Goal: Information Seeking & Learning: Check status

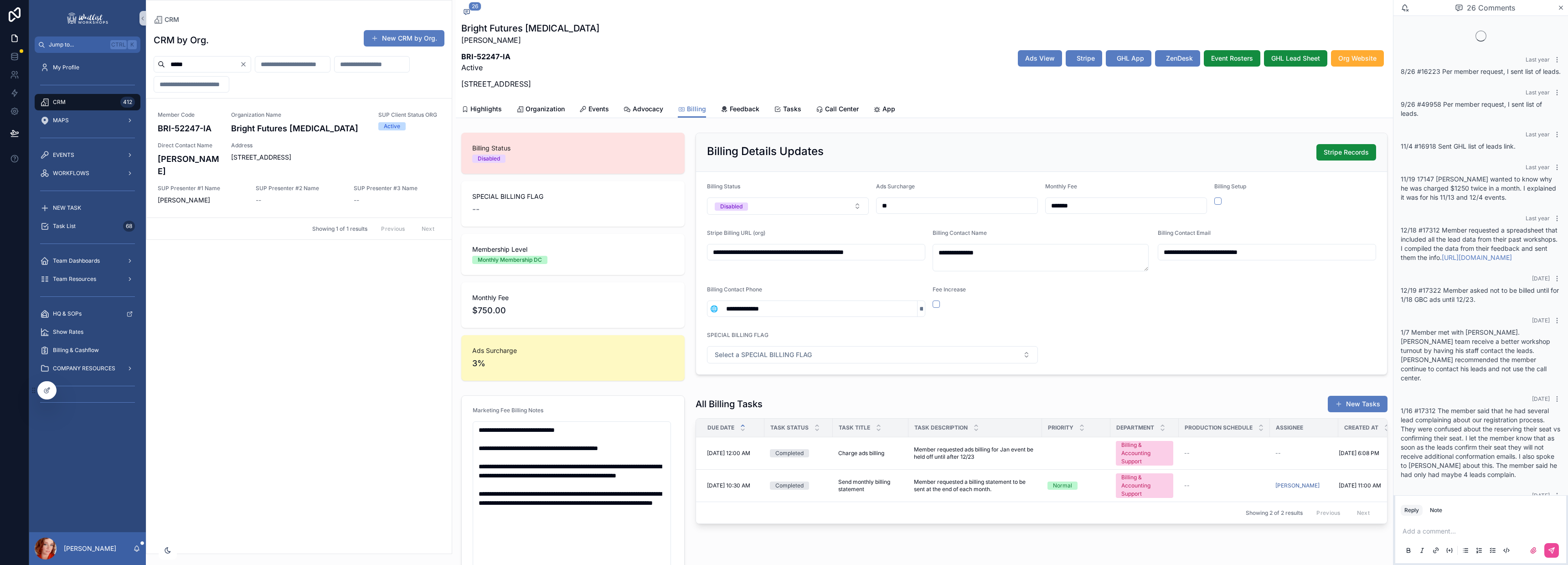
scroll to position [1205, 0]
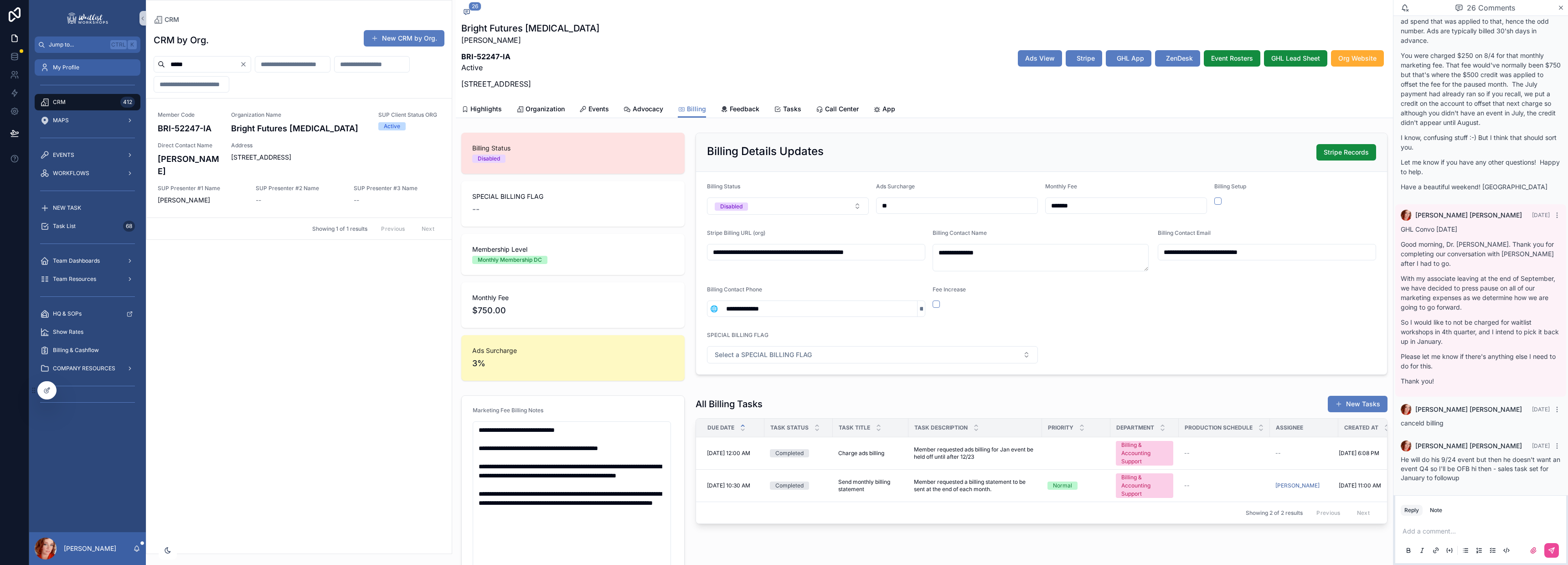
drag, startPoint x: 195, startPoint y: 66, endPoint x: 72, endPoint y: 61, distance: 123.1
click at [72, 61] on div "Jump to... Ctrl K My Profile CRM 412 MAPS EVENTS WORKFLOWS NEW TASK Task List 6…" at bounding box center [799, 282] width 1539 height 565
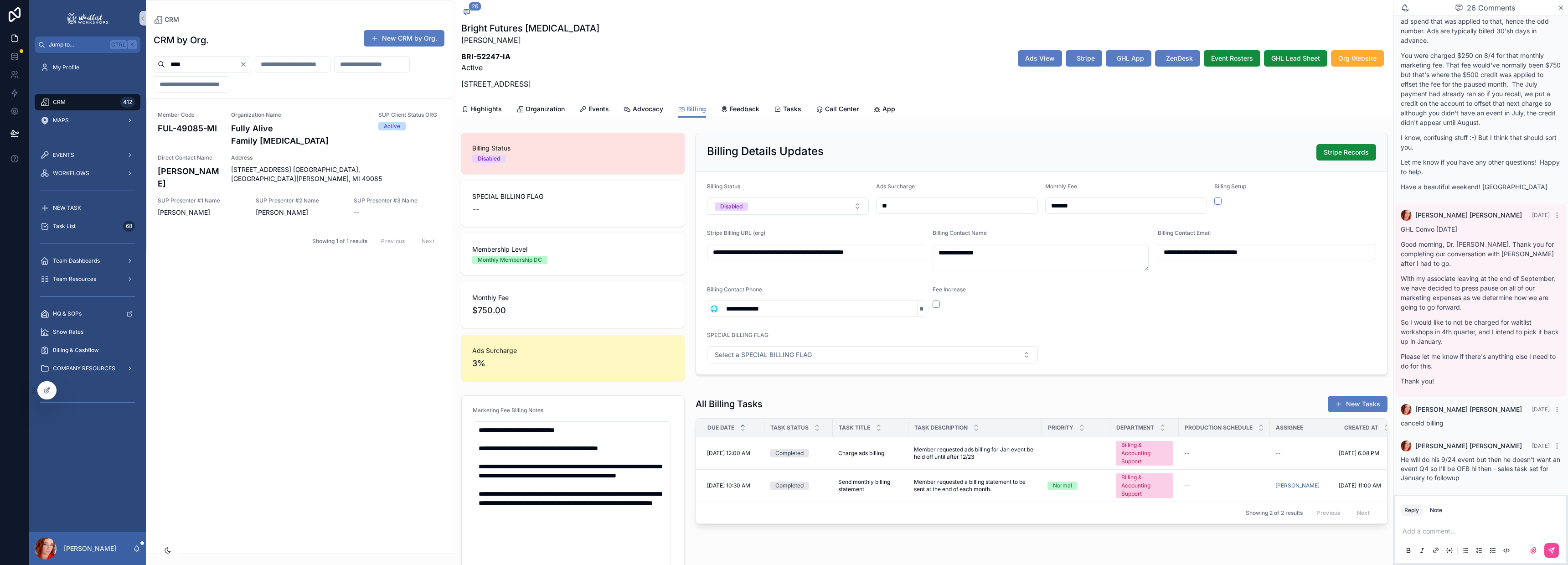
drag, startPoint x: 198, startPoint y: 69, endPoint x: 117, endPoint y: 55, distance: 82.2
click at [117, 55] on div "Jump to... Ctrl K My Profile CRM 412 MAPS EVENTS WORKFLOWS NEW TASK Task List 6…" at bounding box center [799, 282] width 1539 height 565
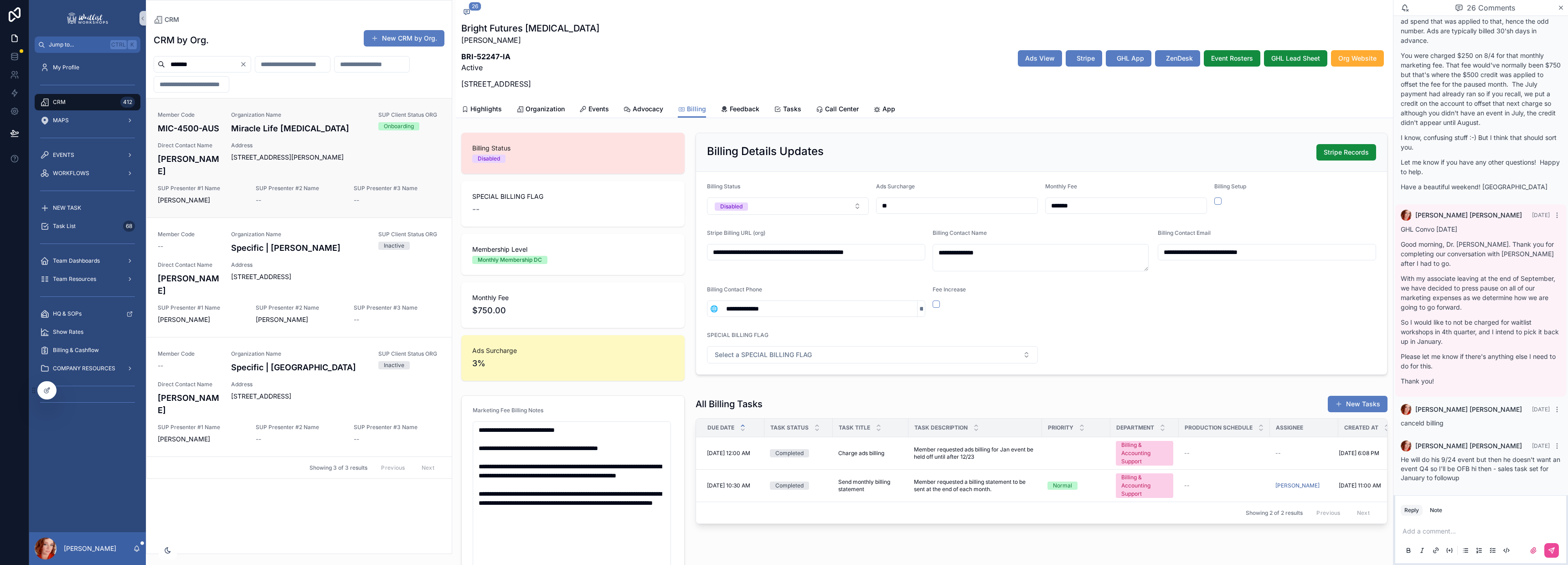
click at [394, 139] on div "Member Code MIC-4500-AUS Organization Name Miracle Life [MEDICAL_DATA] SUP Clie…" at bounding box center [299, 158] width 283 height 94
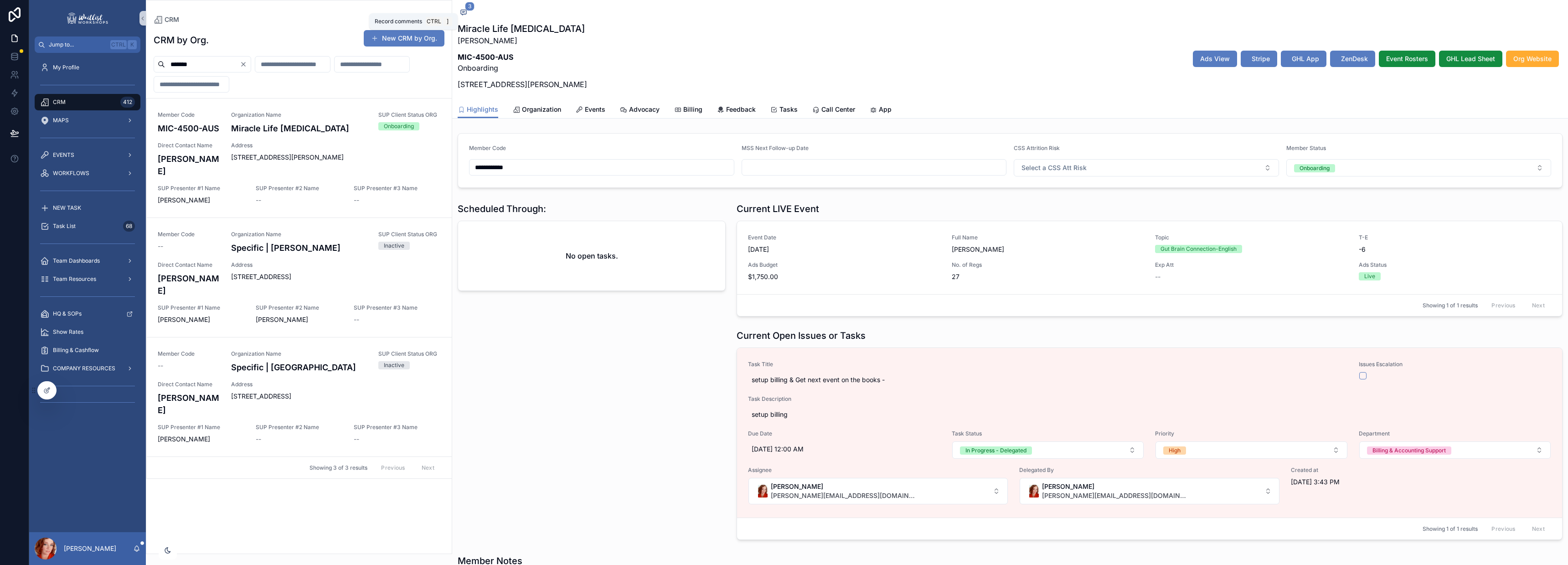
click at [466, 12] on icon "scrollable content" at bounding box center [464, 12] width 7 height 7
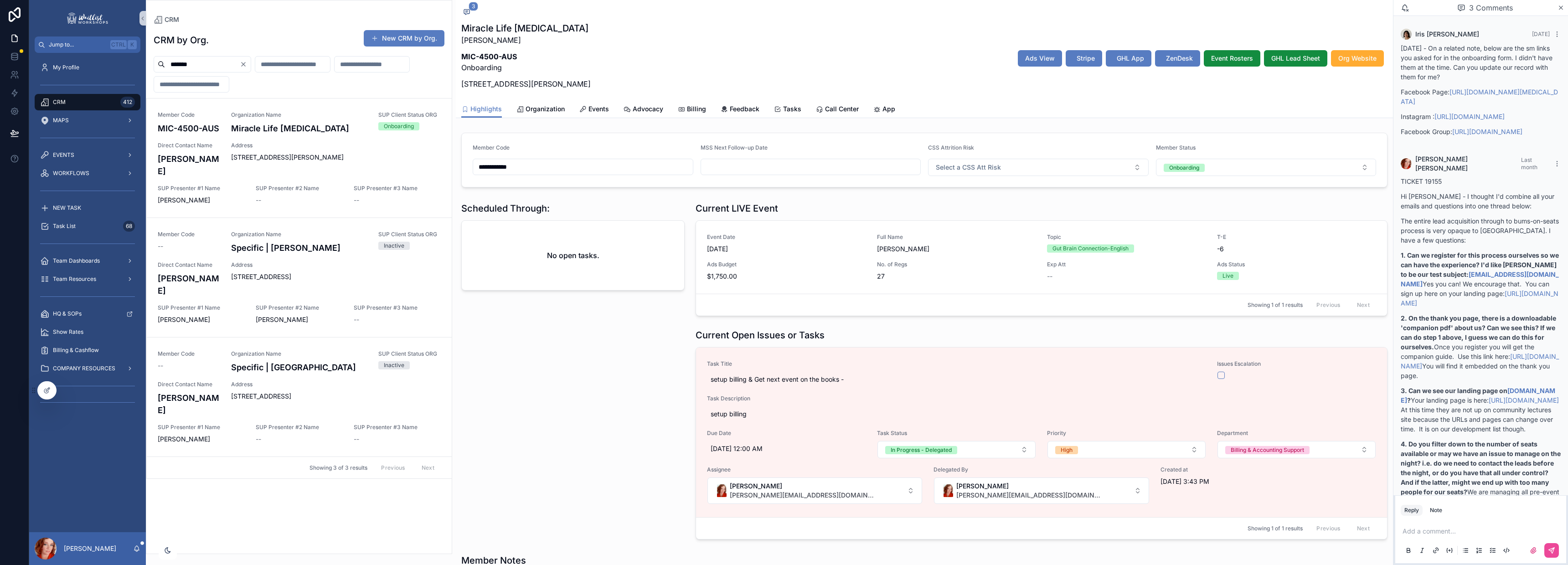
scroll to position [1183, 0]
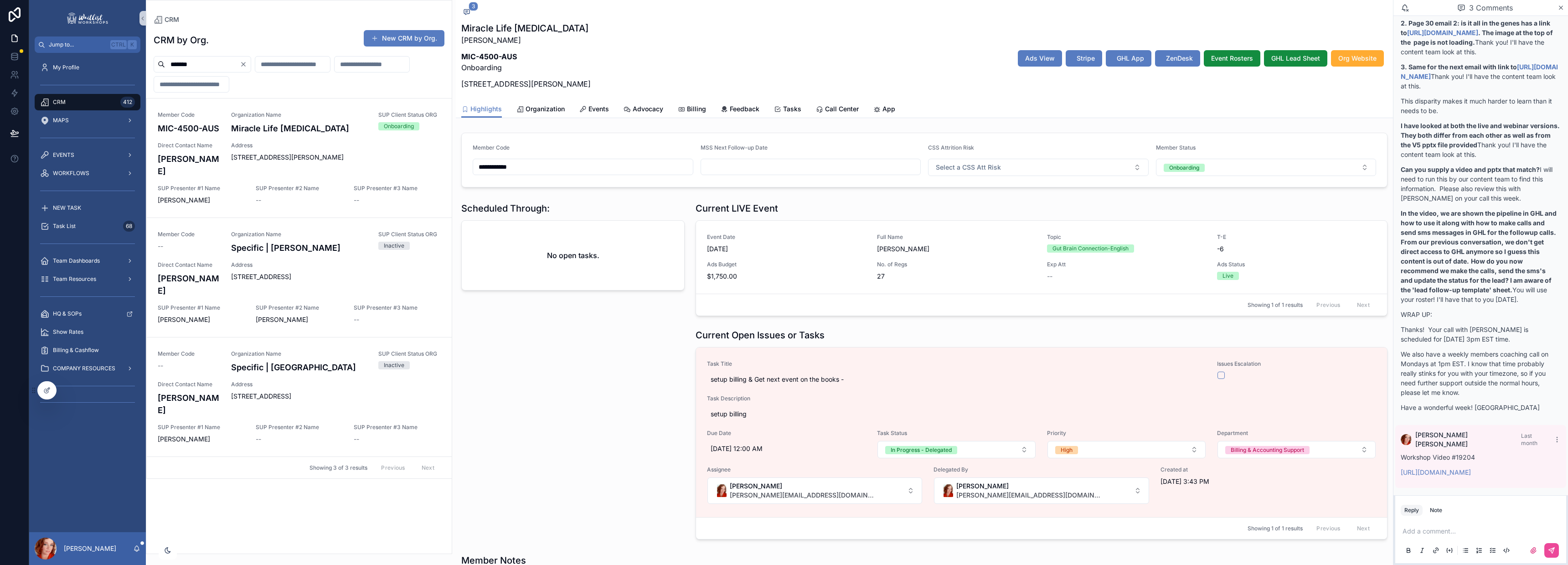
click at [1437, 532] on p "scrollable content" at bounding box center [1482, 531] width 160 height 9
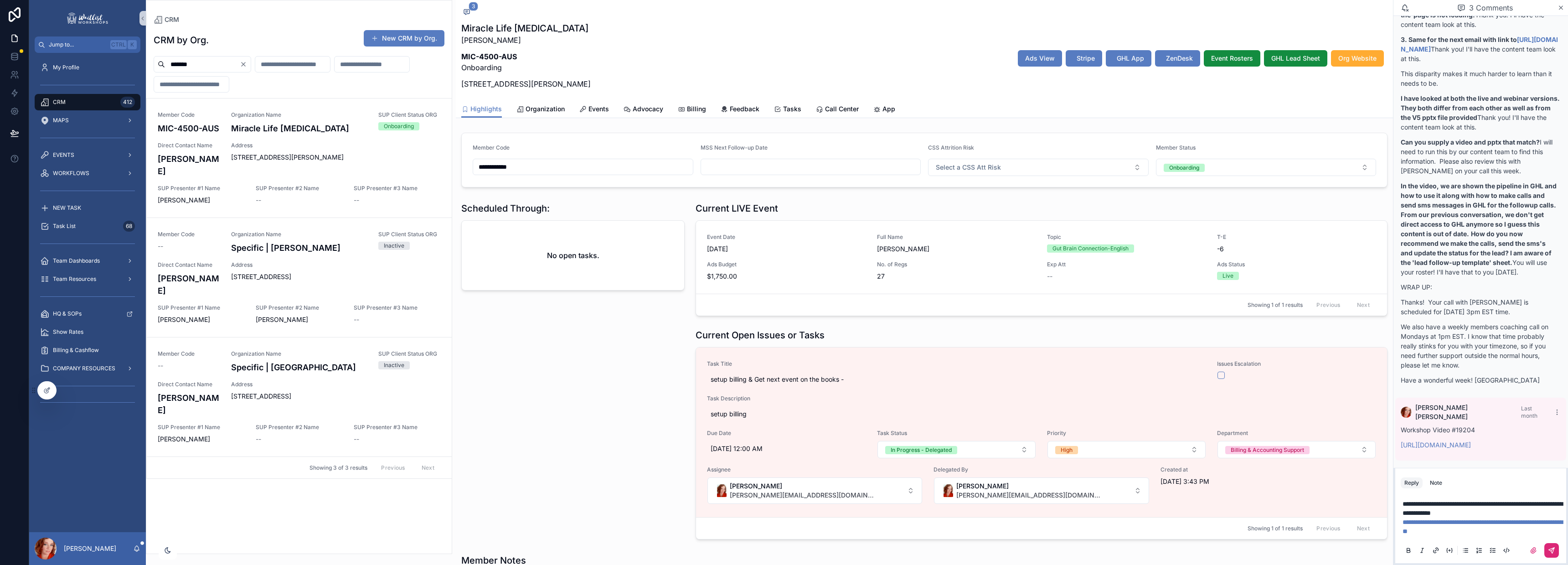
click at [1549, 549] on icon "scrollable content" at bounding box center [1552, 550] width 7 height 7
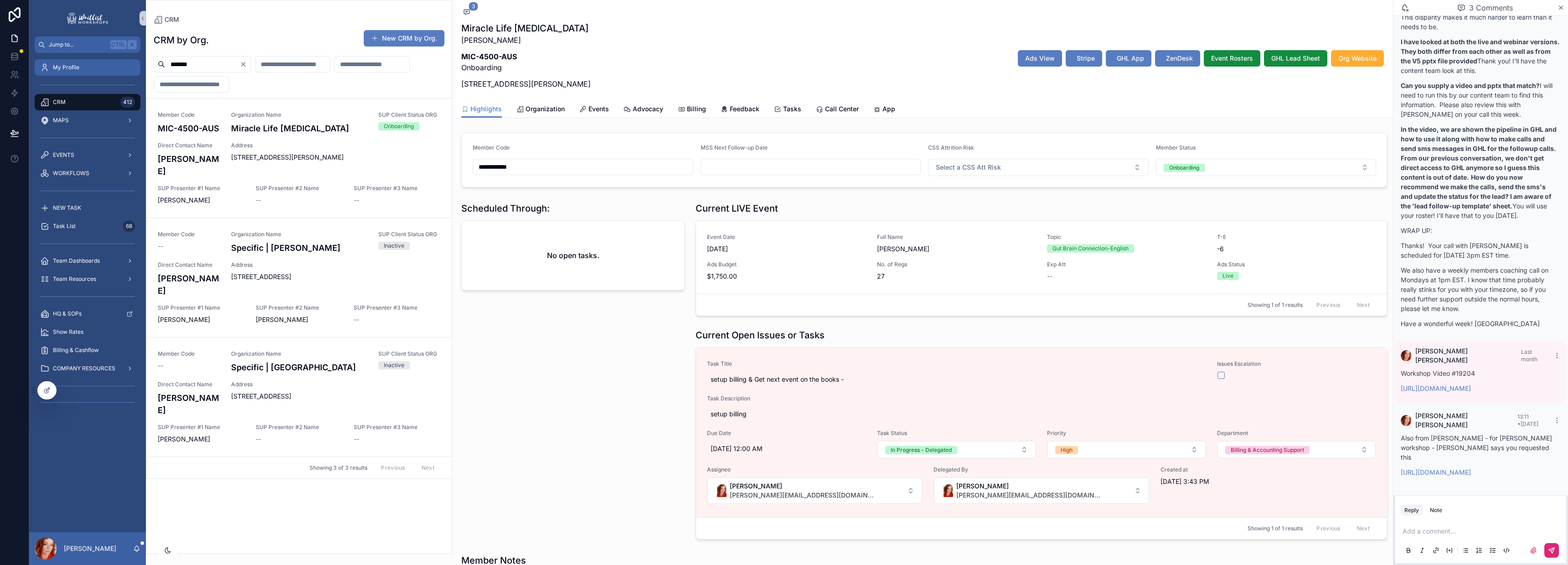
click at [119, 65] on div "Jump to... Ctrl K My Profile CRM 412 MAPS EVENTS WORKFLOWS NEW TASK Task List 6…" at bounding box center [799, 282] width 1539 height 565
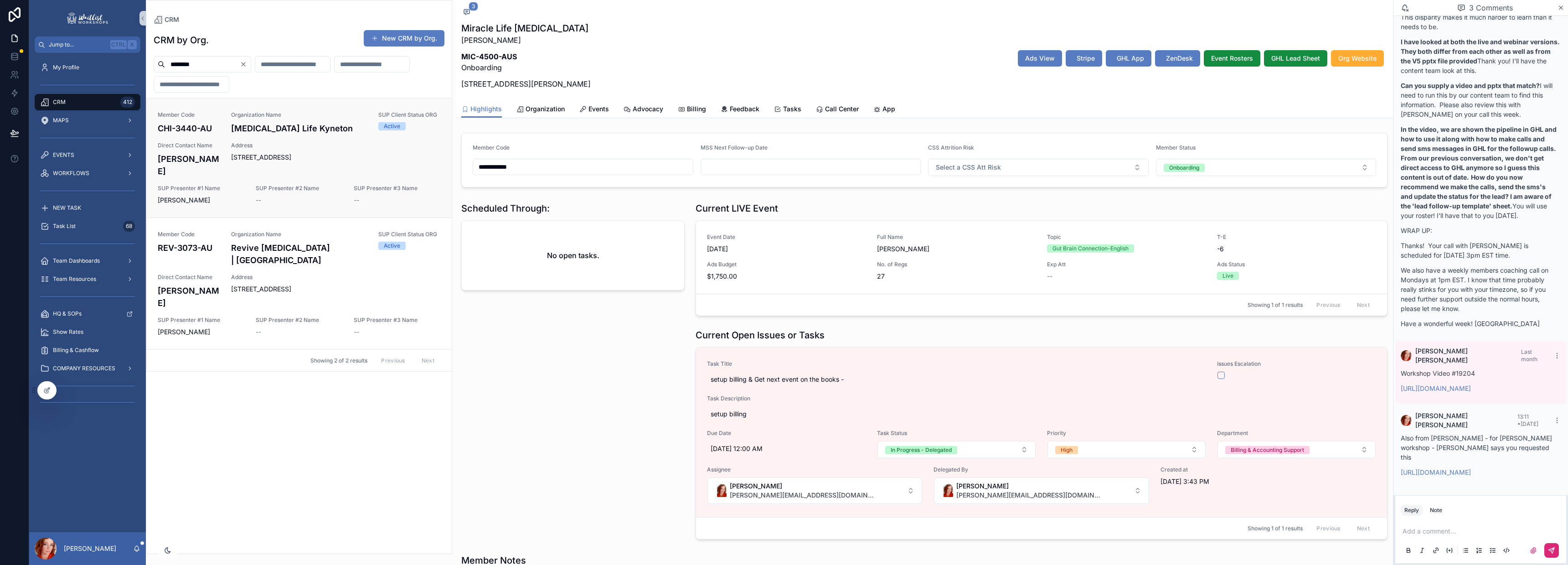
click at [366, 184] on span "SUP Presenter #3 Name" at bounding box center [397, 188] width 87 height 7
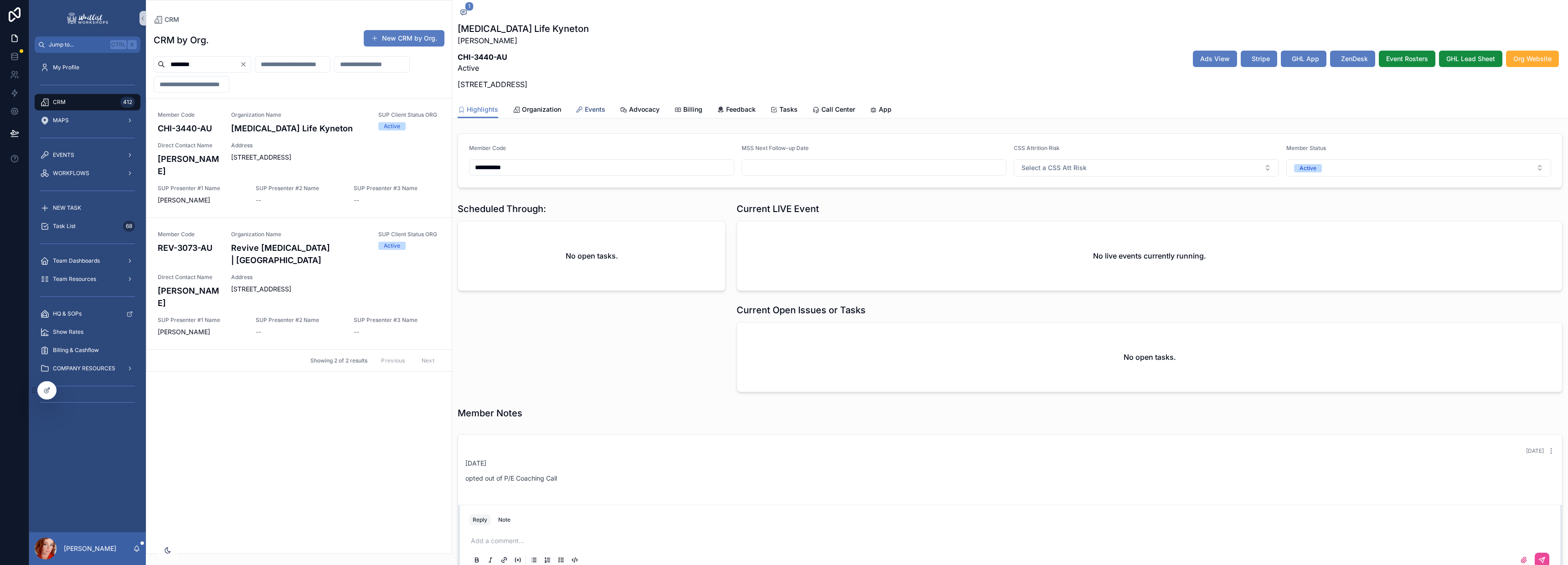
click at [598, 111] on span "Events" at bounding box center [595, 109] width 21 height 9
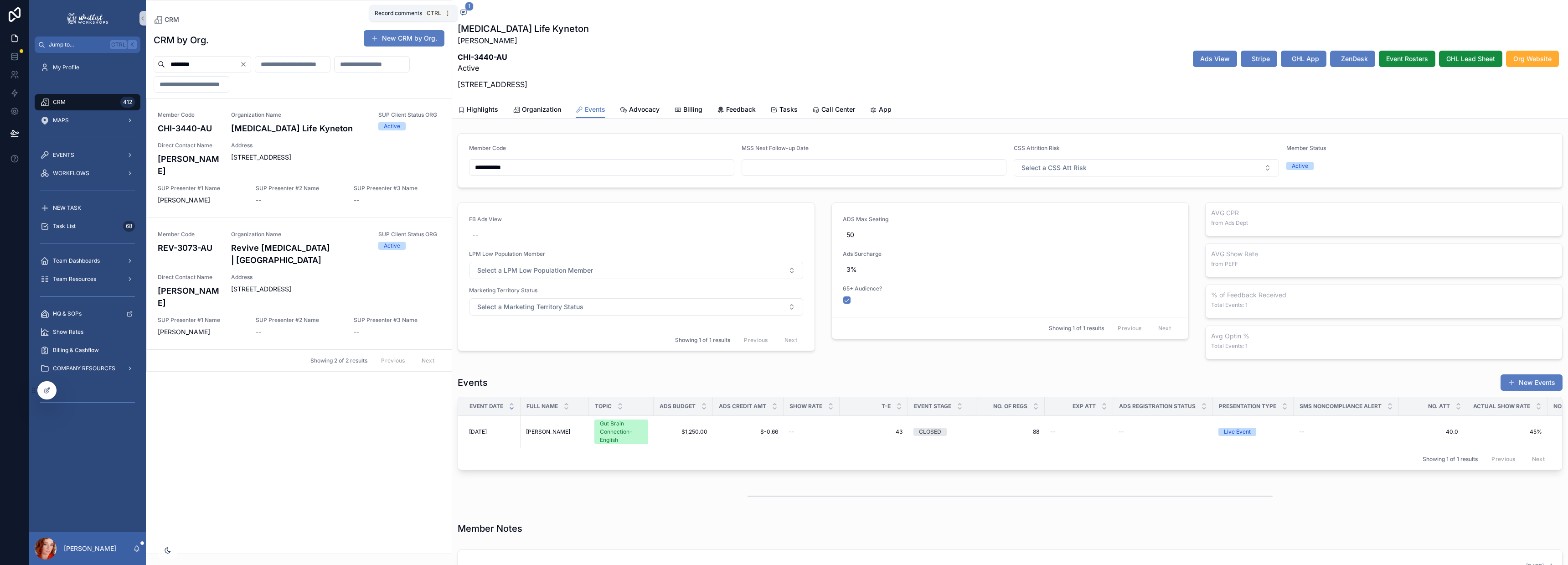
click at [463, 9] on icon "scrollable content" at bounding box center [464, 12] width 7 height 7
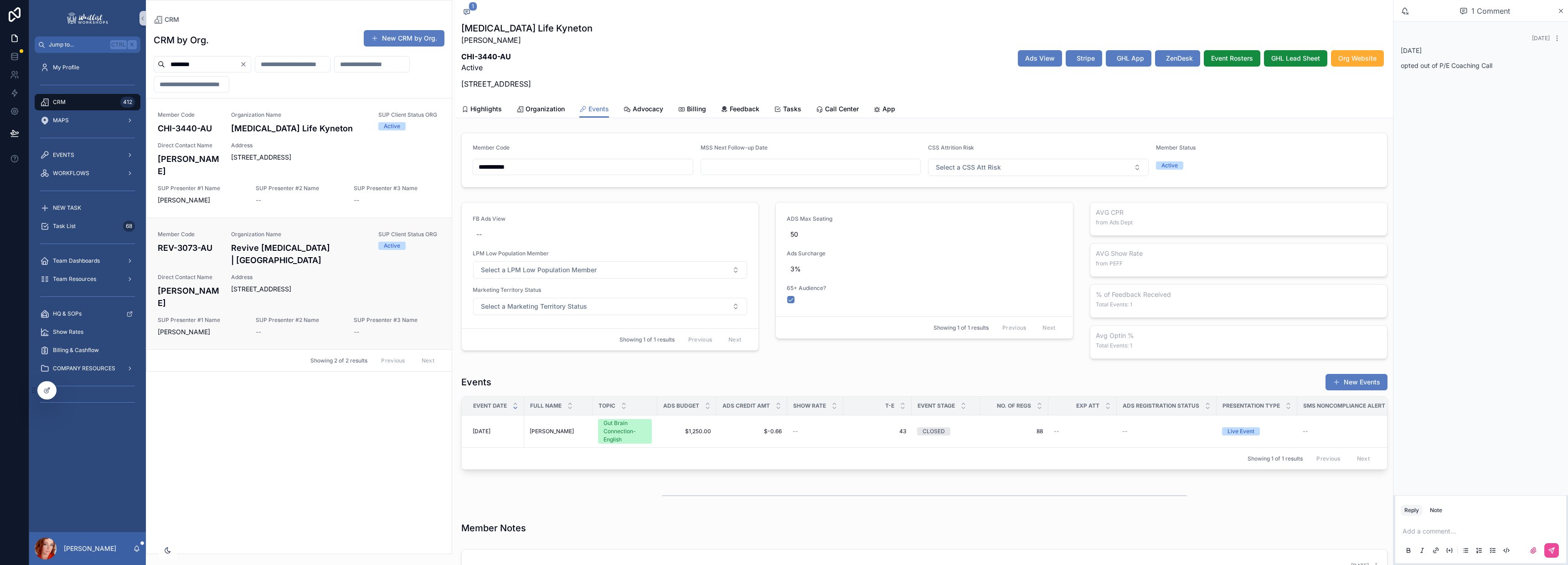
click at [337, 273] on div "Address [STREET_ADDRESS]" at bounding box center [336, 283] width 209 height 20
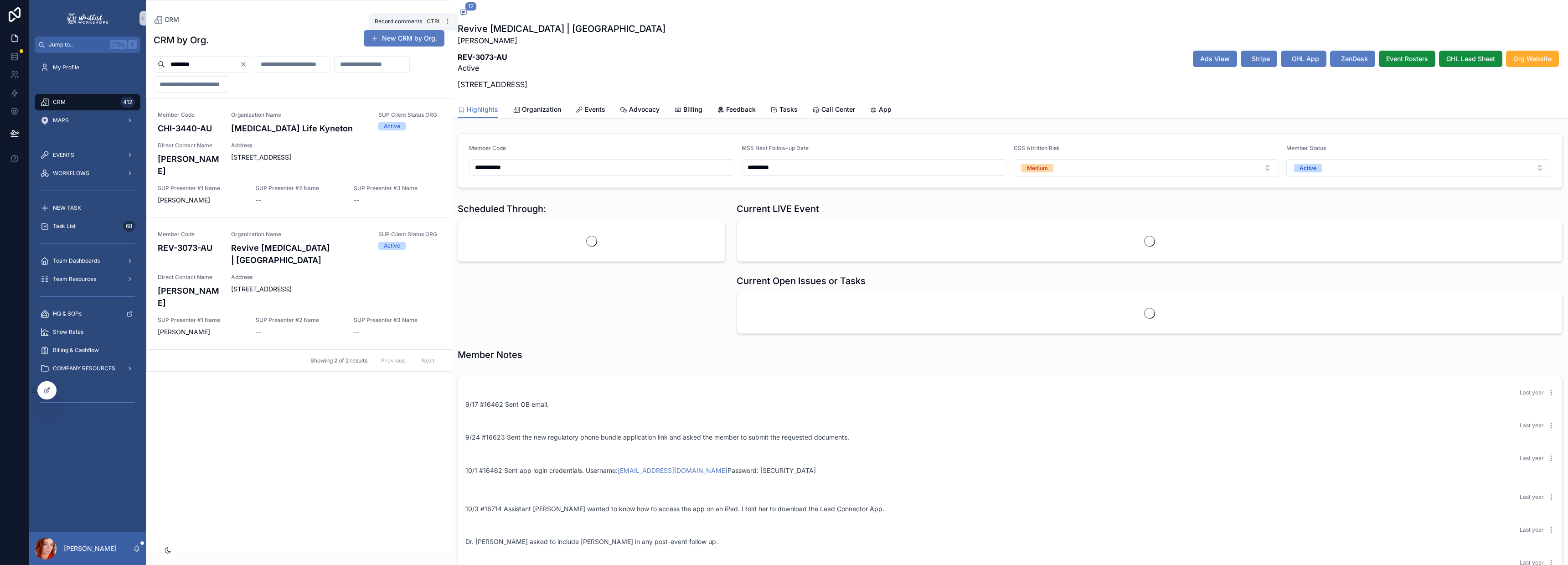
scroll to position [715, 0]
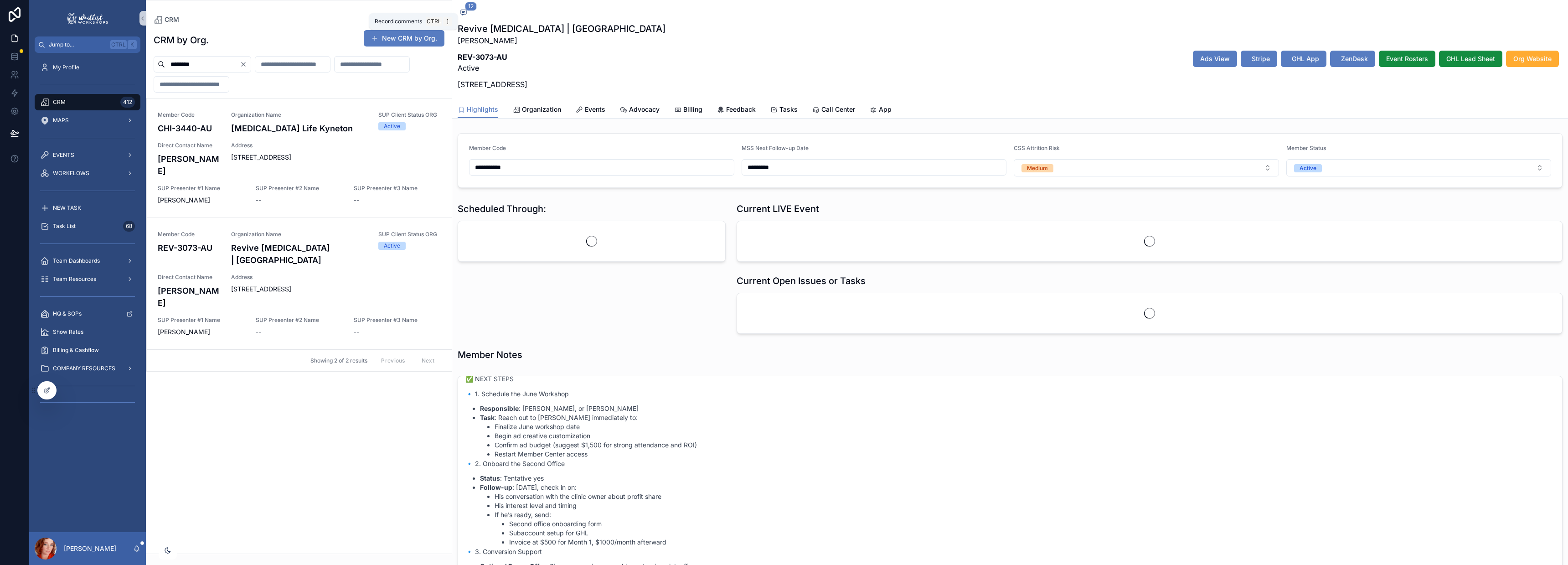
click at [466, 16] on span "scrollable content" at bounding box center [463, 12] width 12 height 10
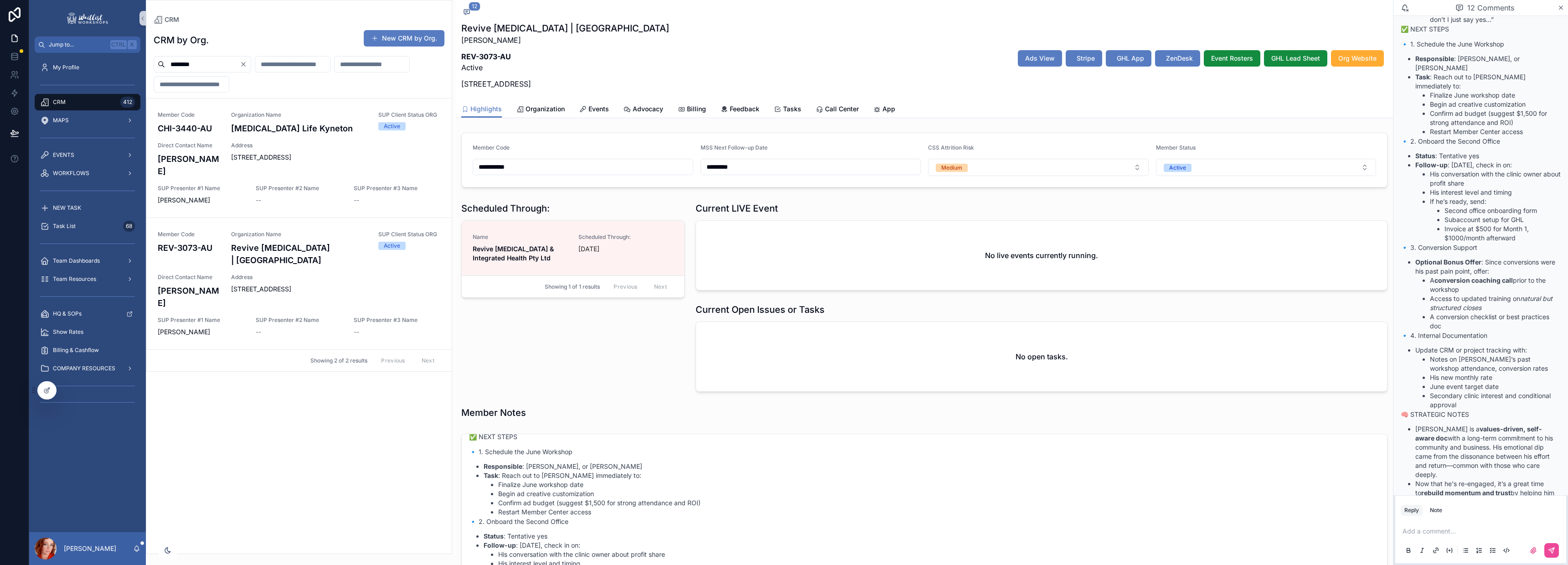
scroll to position [1188, 0]
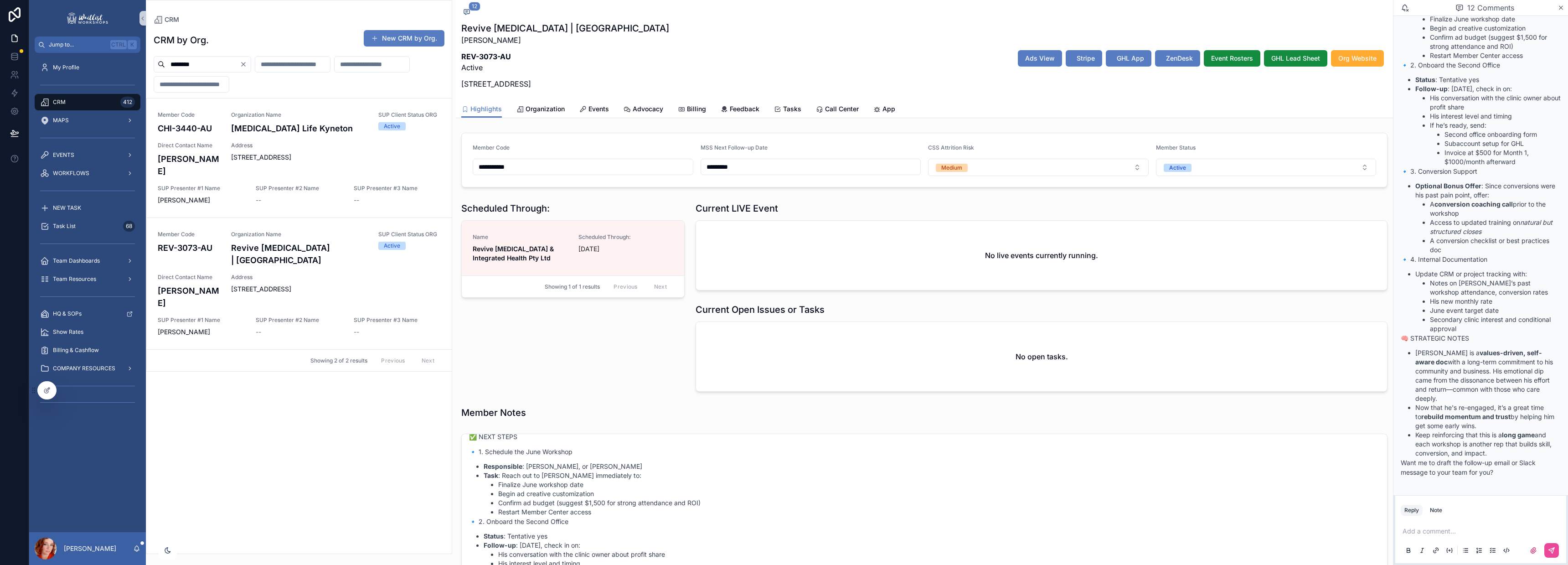
drag, startPoint x: 1078, startPoint y: 56, endPoint x: 868, endPoint y: 117, distance: 218.7
click at [1078, 56] on span "Stripe" at bounding box center [1086, 58] width 18 height 9
click at [594, 104] on span "Events" at bounding box center [599, 108] width 21 height 9
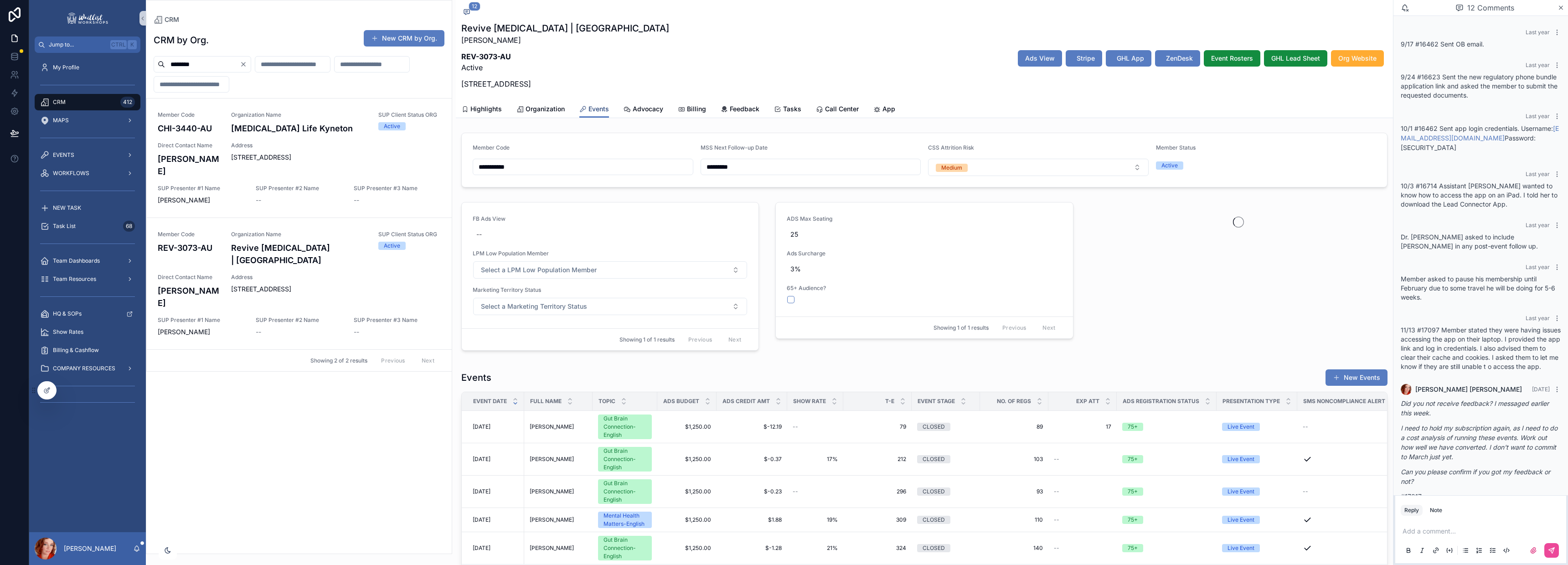
scroll to position [1188, 0]
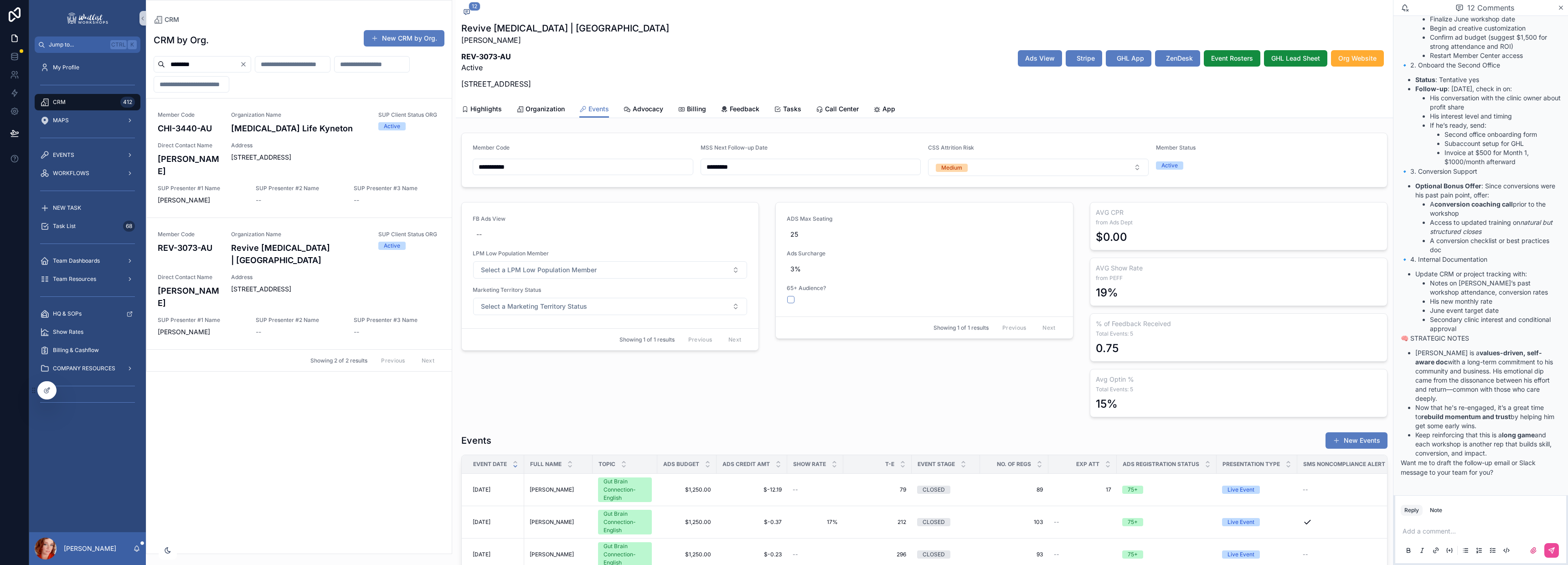
click at [322, 300] on div "Member Code REV-3073-AU Organization Name Revive [MEDICAL_DATA] | [GEOGRAPHIC_D…" at bounding box center [299, 284] width 283 height 106
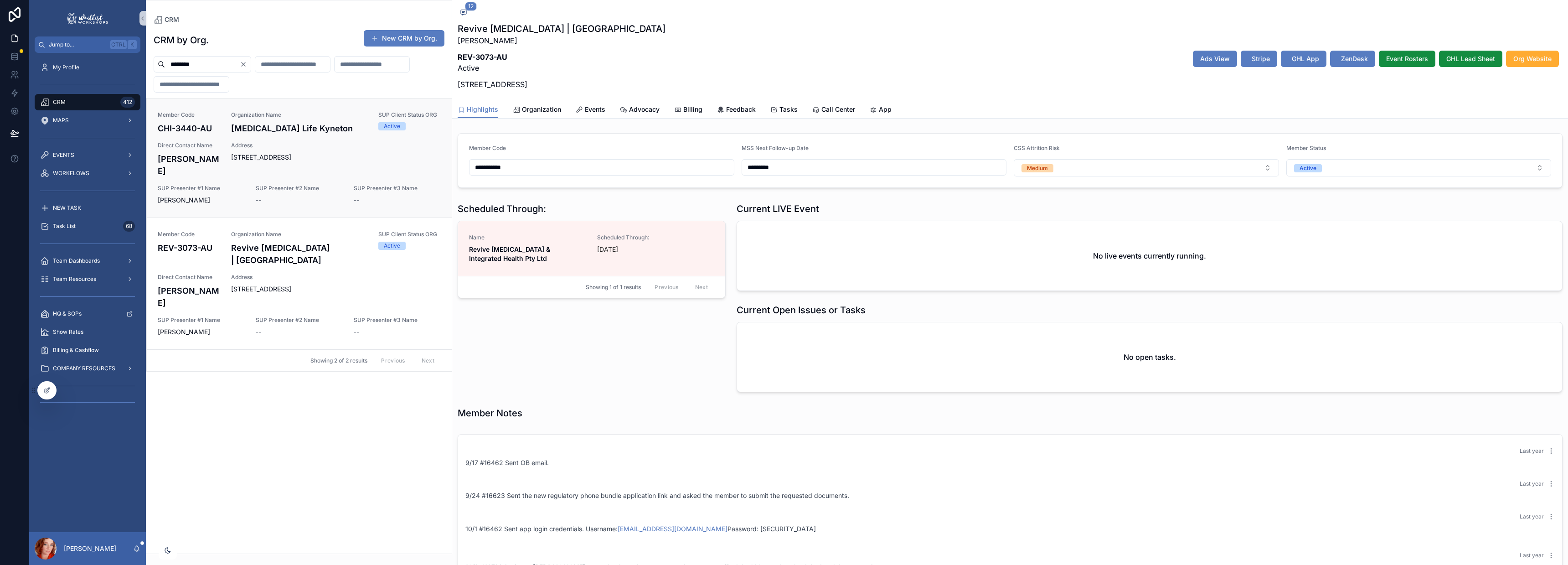
scroll to position [715, 0]
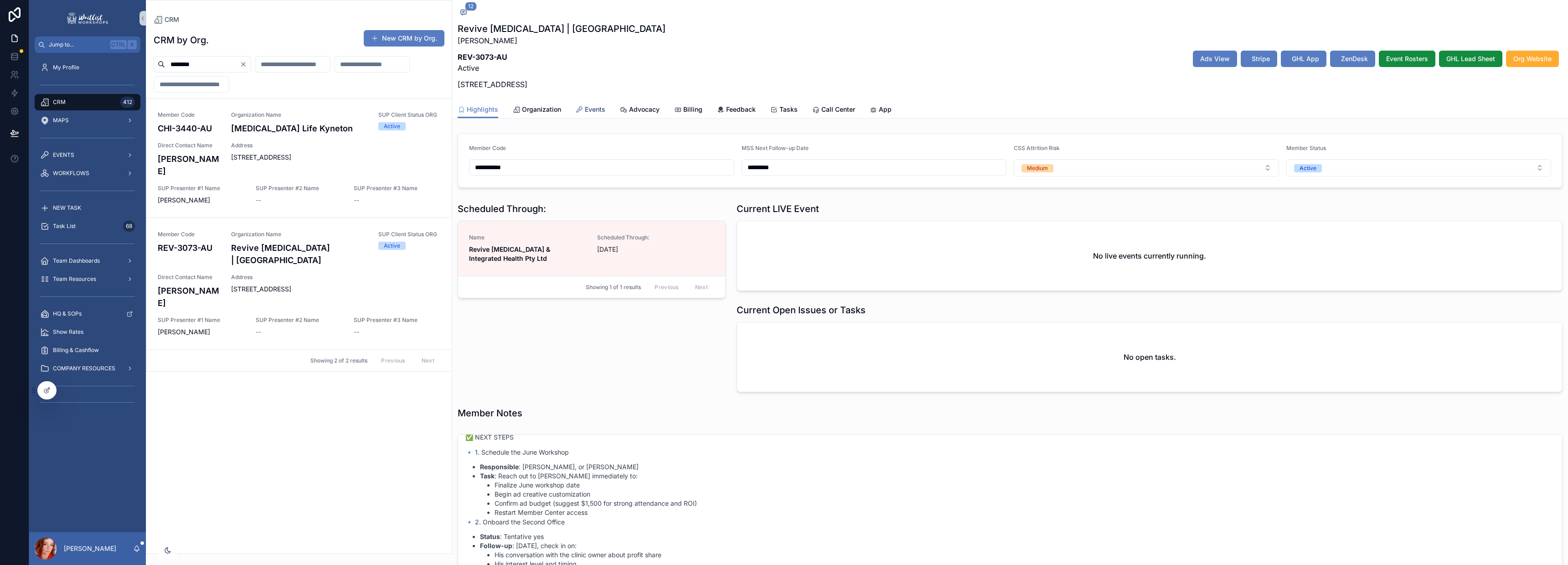
click at [596, 105] on span "Events" at bounding box center [595, 109] width 21 height 9
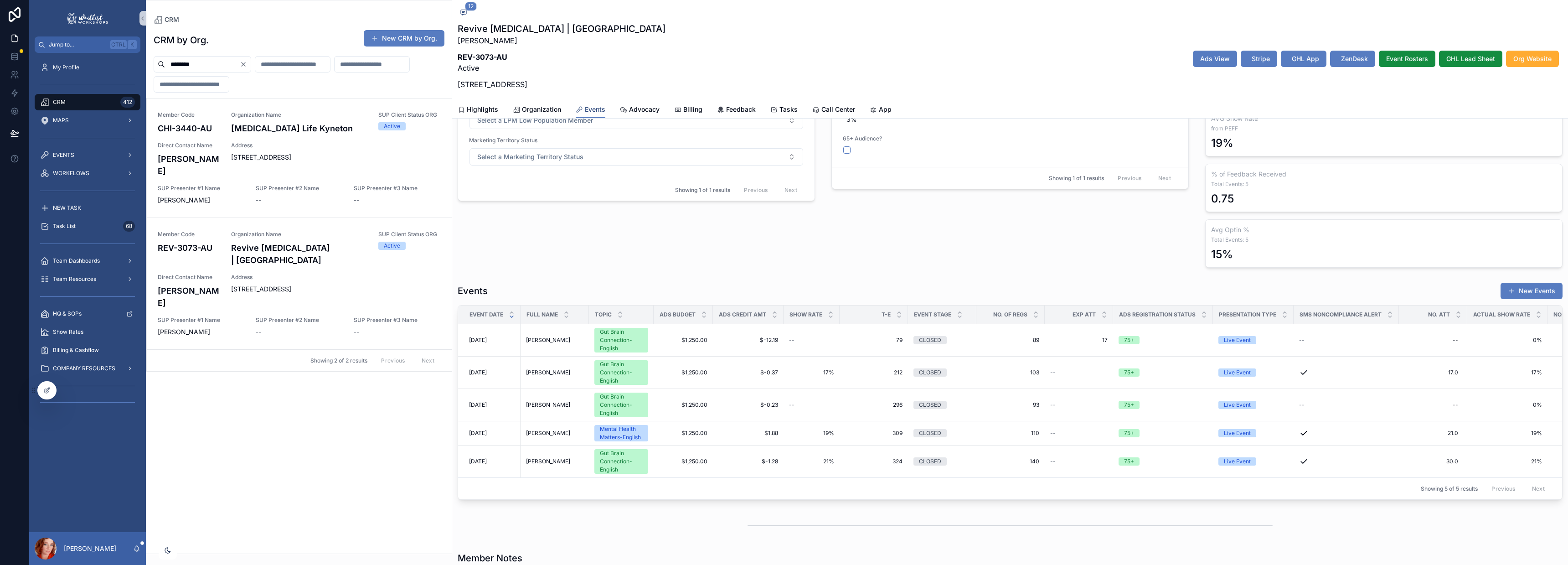
scroll to position [152, 0]
click at [306, 146] on span "Address" at bounding box center [336, 146] width 209 height 7
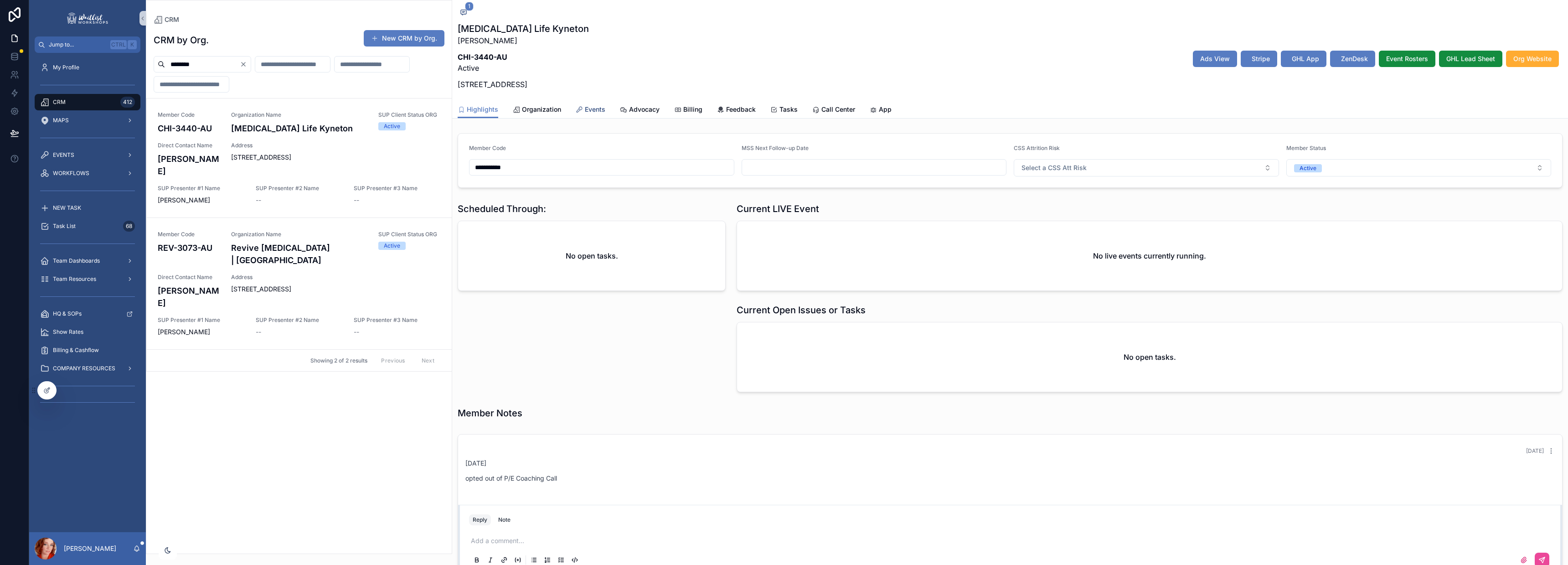
click at [585, 109] on span "Events" at bounding box center [595, 109] width 21 height 9
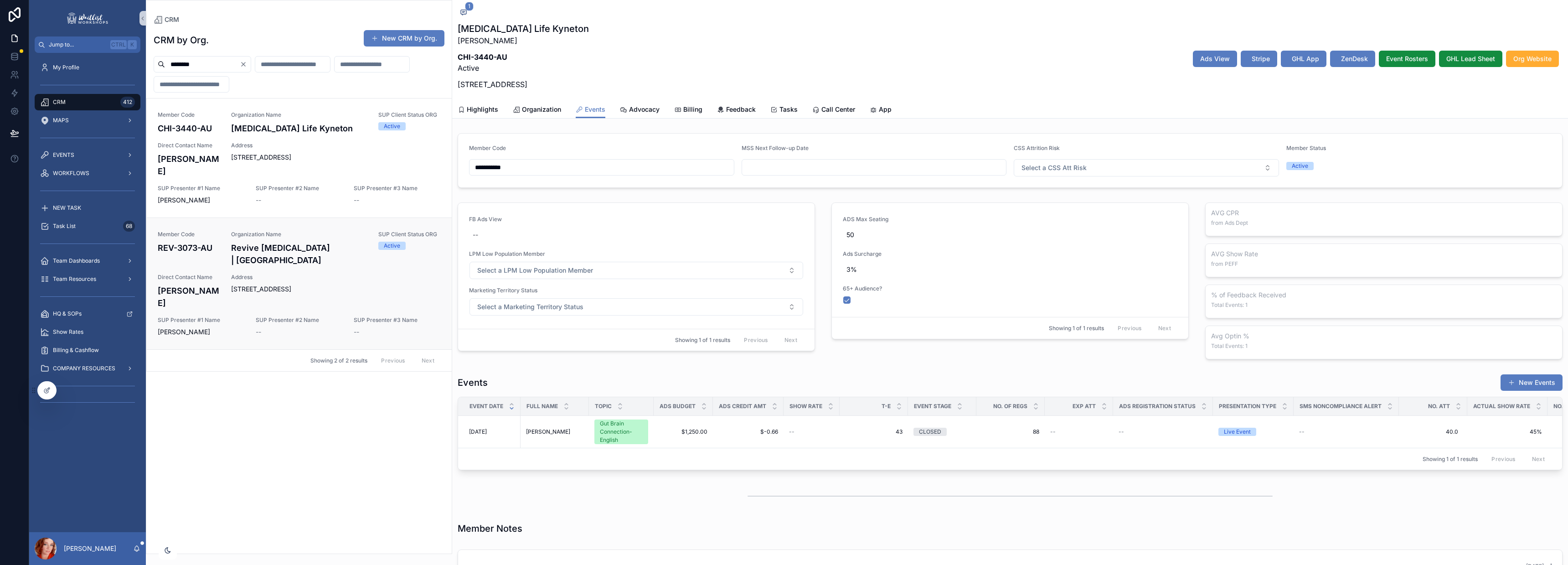
click at [311, 284] on span "[STREET_ADDRESS]" at bounding box center [336, 289] width 209 height 9
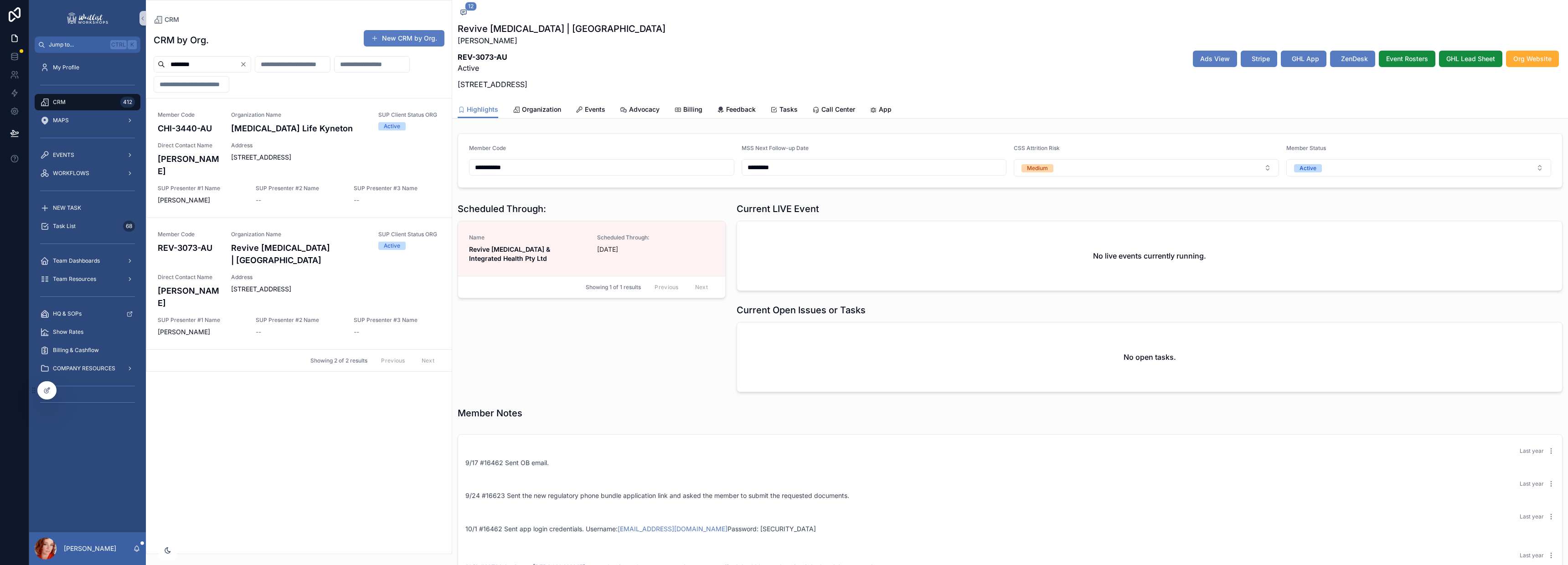
scroll to position [715, 0]
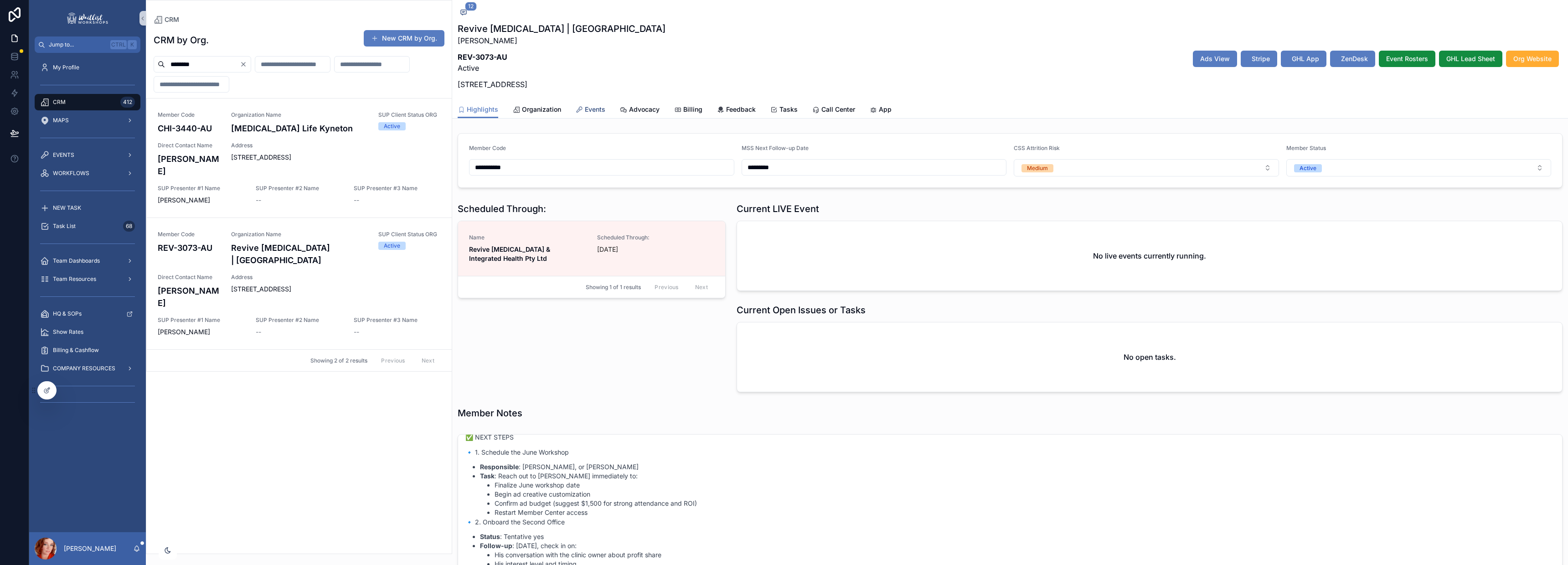
click at [598, 108] on span "Events" at bounding box center [595, 109] width 21 height 9
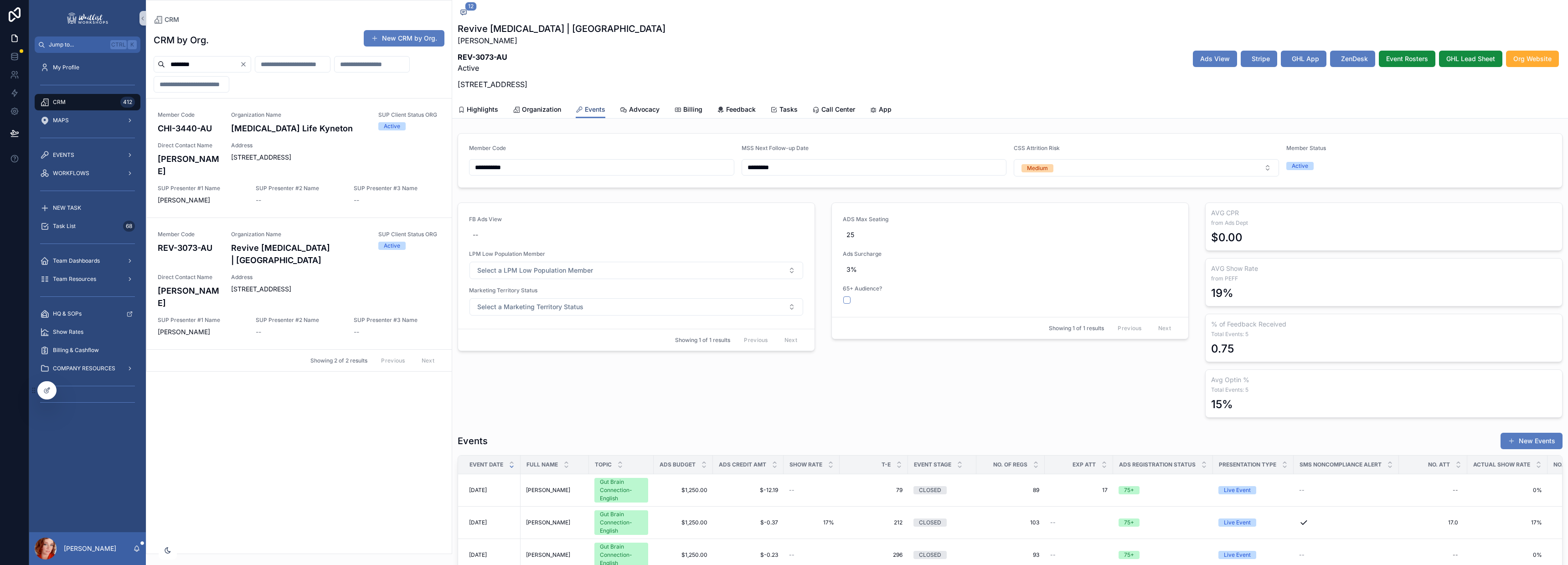
scroll to position [715, 0]
drag, startPoint x: 282, startPoint y: 136, endPoint x: 625, endPoint y: 164, distance: 344.1
click at [282, 136] on div "Member Code CHI-3440-AU Organization Name [MEDICAL_DATA] Life Kyneton SUP Clien…" at bounding box center [299, 158] width 283 height 94
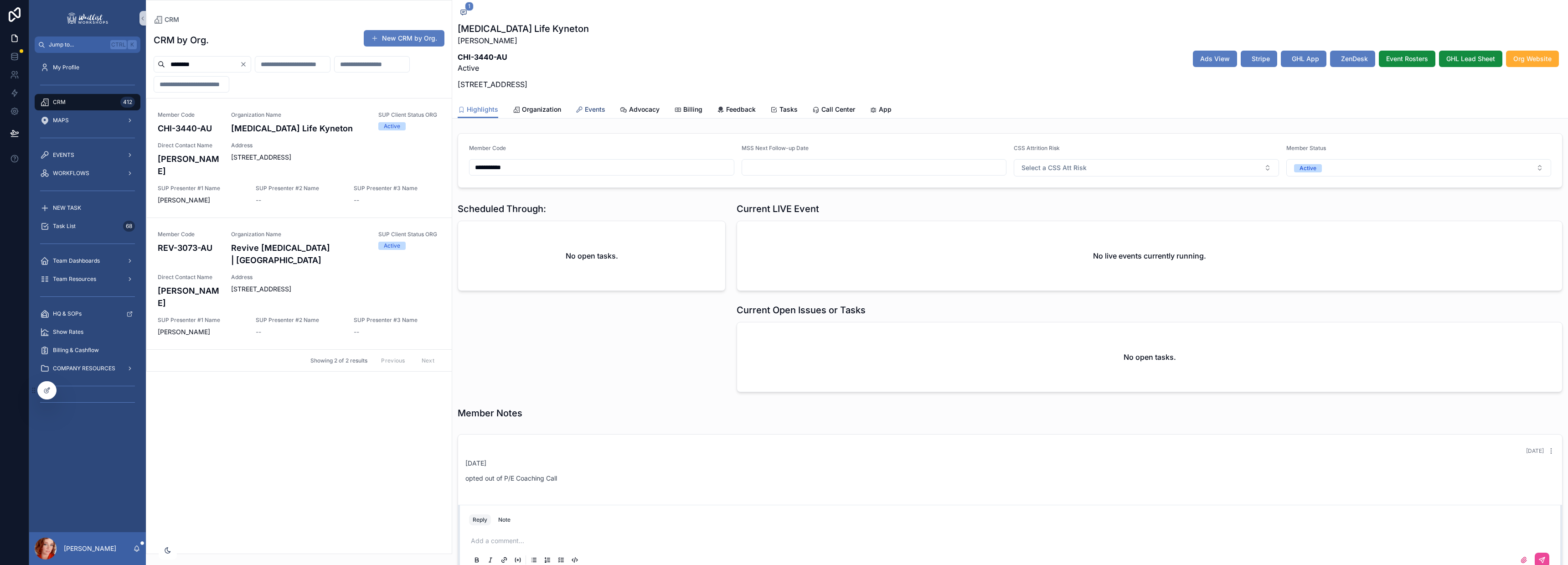
click at [594, 102] on link "Events" at bounding box center [590, 110] width 30 height 18
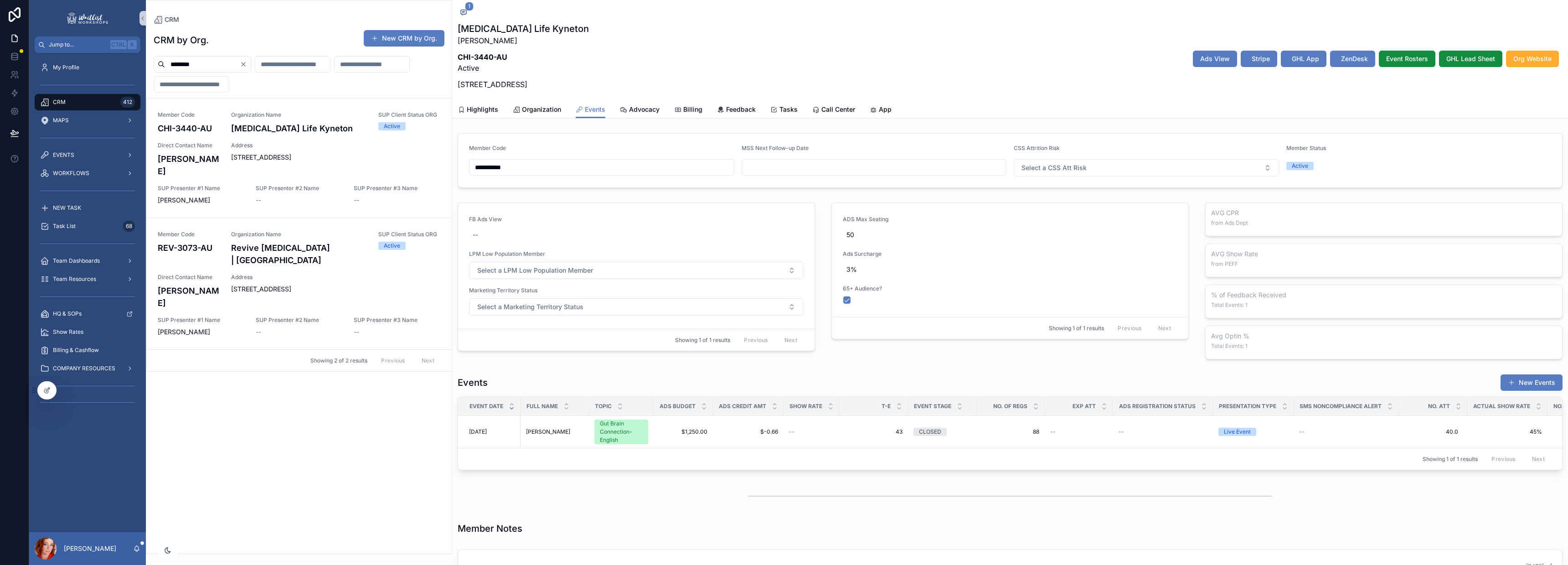
drag, startPoint x: 208, startPoint y: 65, endPoint x: -46, endPoint y: 57, distance: 254.1
click at [0, 57] on html "Jump to... Ctrl K My Profile CRM 412 MAPS EVENTS WORKFLOWS NEW TASK Task List 6…" at bounding box center [784, 282] width 1568 height 565
type input "***"
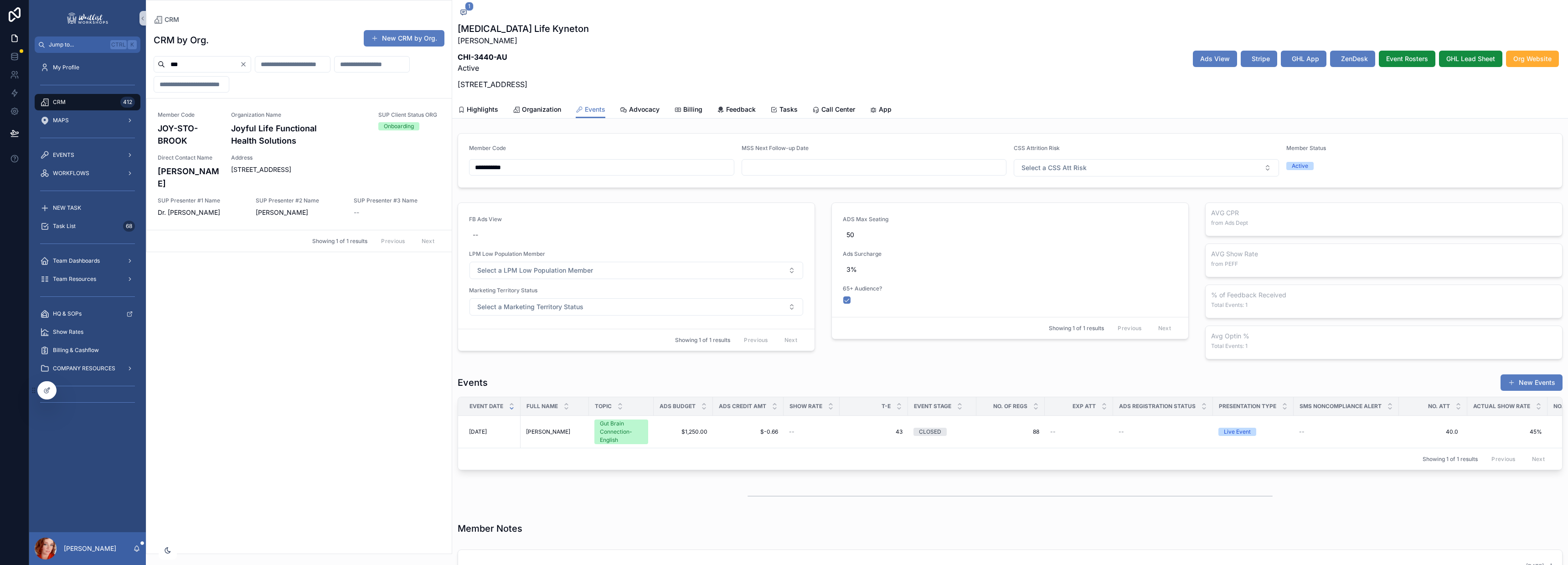
click at [291, 152] on div "Member Code JOY-STO-BROOK Organization Name Joyful Life Functional Health Solut…" at bounding box center [299, 164] width 283 height 106
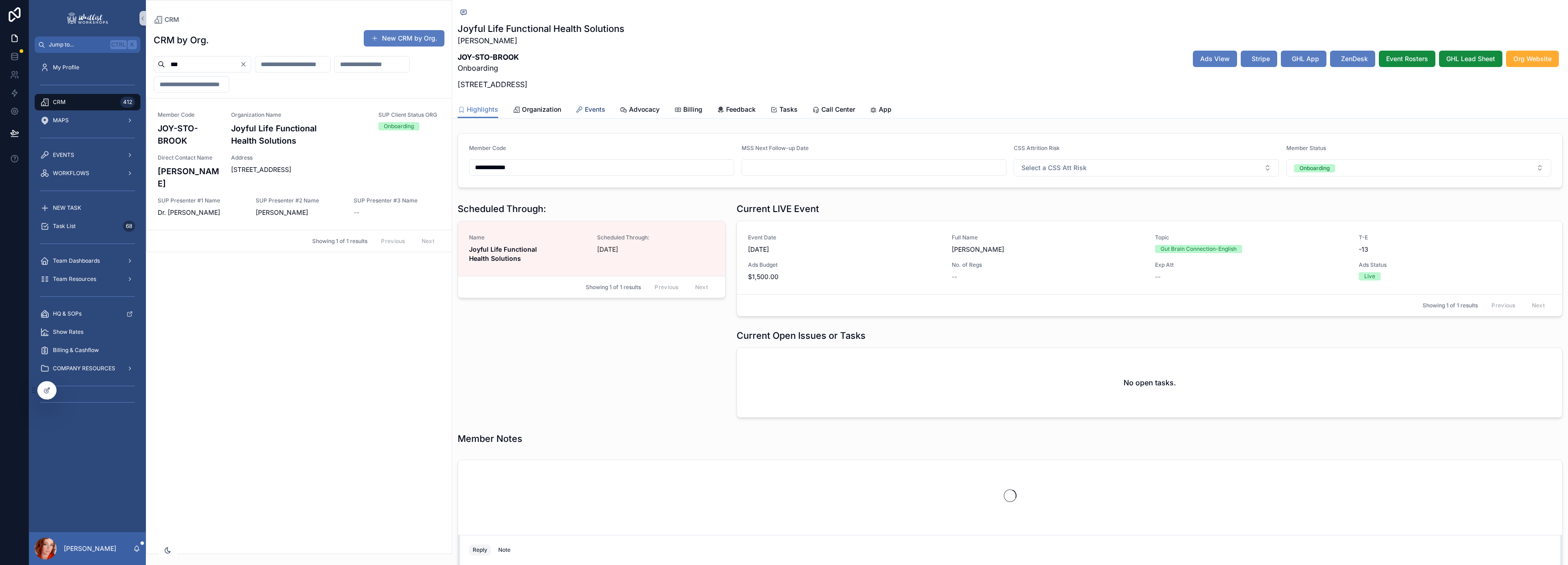
click at [595, 110] on span "Events" at bounding box center [595, 109] width 21 height 9
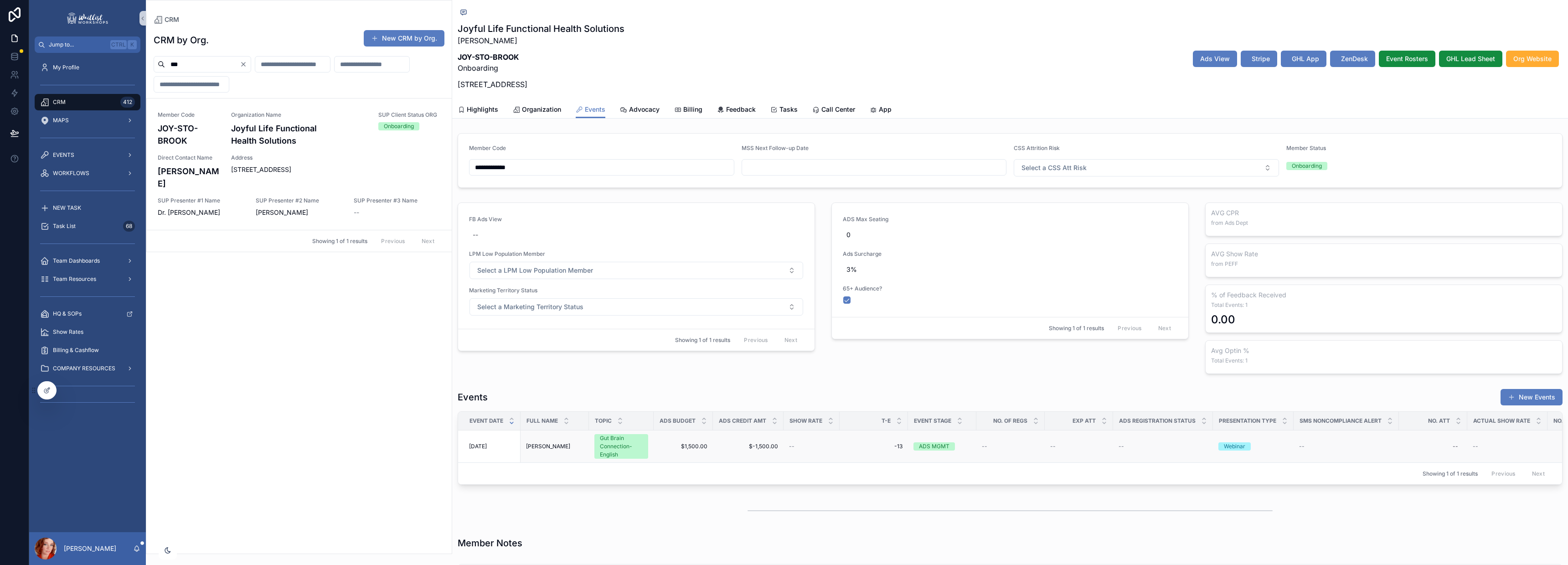
click at [543, 449] on span "[PERSON_NAME]" at bounding box center [548, 446] width 44 height 7
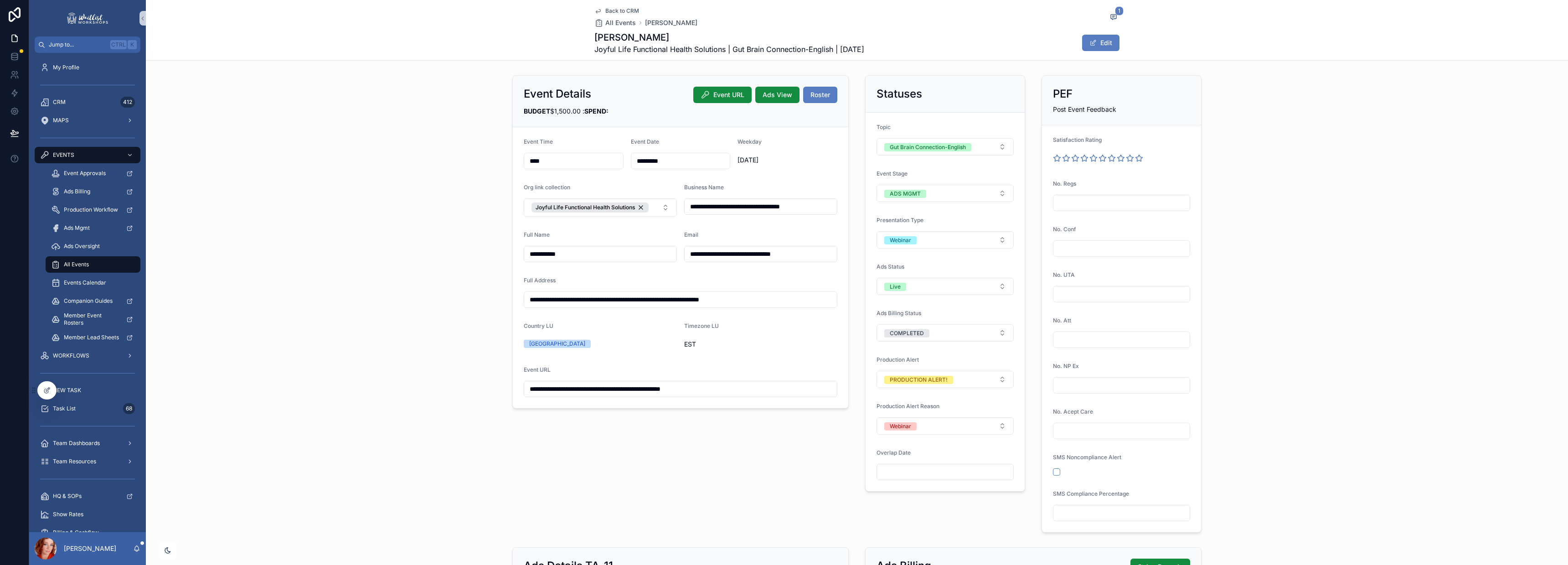
drag, startPoint x: 424, startPoint y: 140, endPoint x: 631, endPoint y: 32, distance: 233.5
click at [425, 139] on div "**********" at bounding box center [857, 304] width 1422 height 465
click at [926, 188] on button "ADS MGMT" at bounding box center [945, 193] width 137 height 17
click at [931, 286] on div "CANCELING" at bounding box center [941, 284] width 133 height 13
drag, startPoint x: 394, startPoint y: 220, endPoint x: 712, endPoint y: 217, distance: 318.0
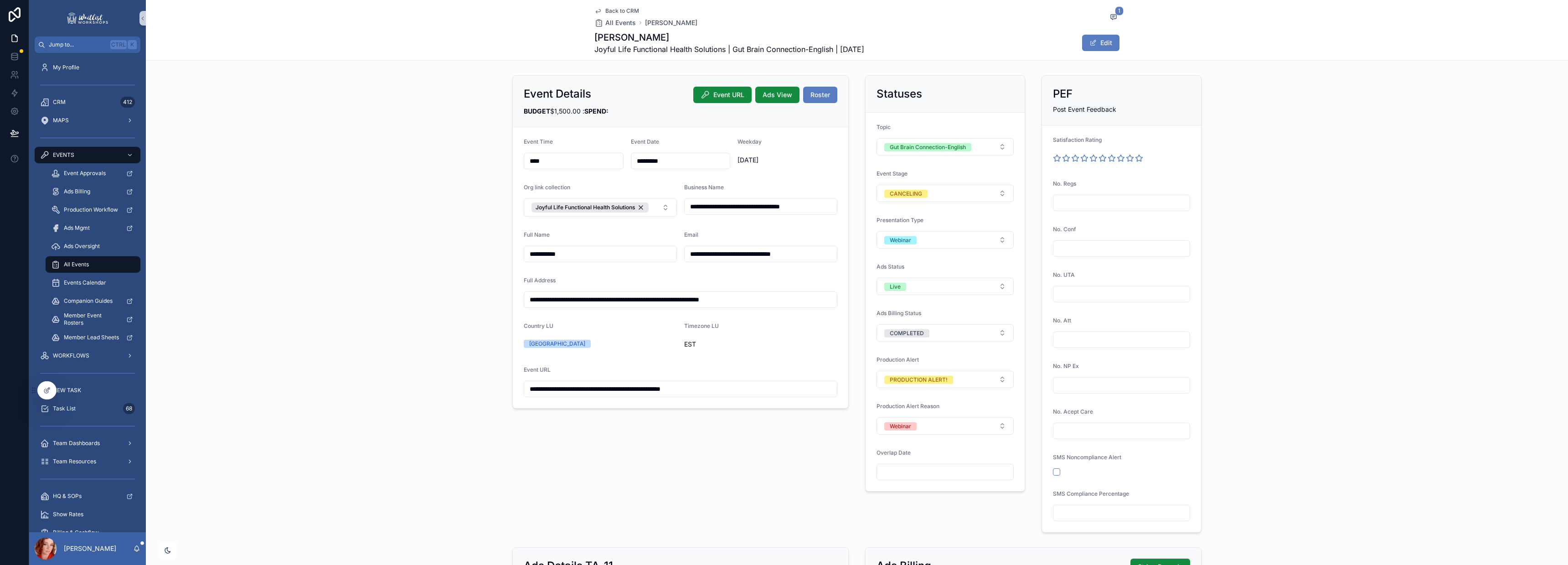
click at [399, 220] on div "**********" at bounding box center [857, 304] width 1422 height 465
click at [1110, 14] on icon "scrollable content" at bounding box center [1113, 17] width 7 height 7
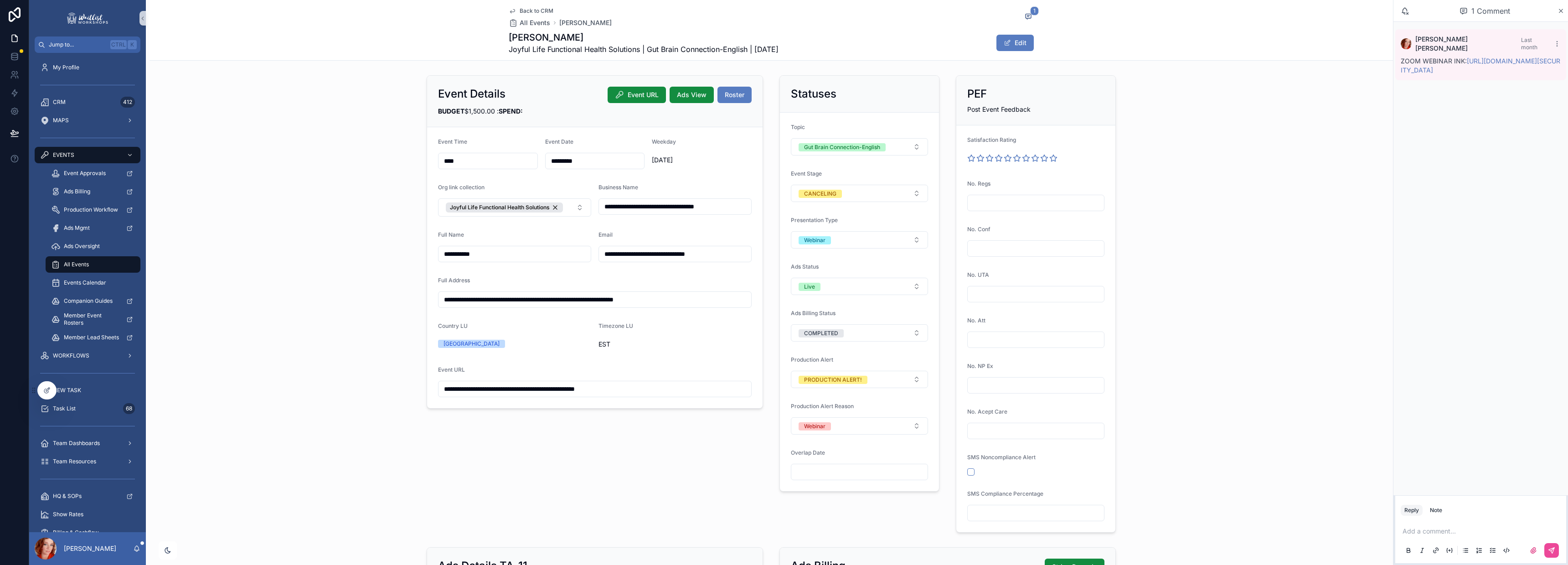
drag, startPoint x: 1441, startPoint y: 508, endPoint x: 1449, endPoint y: 541, distance: 34.0
click at [1441, 508] on div "Note" at bounding box center [1436, 510] width 12 height 7
click at [1444, 529] on p "scrollable content" at bounding box center [1482, 531] width 160 height 9
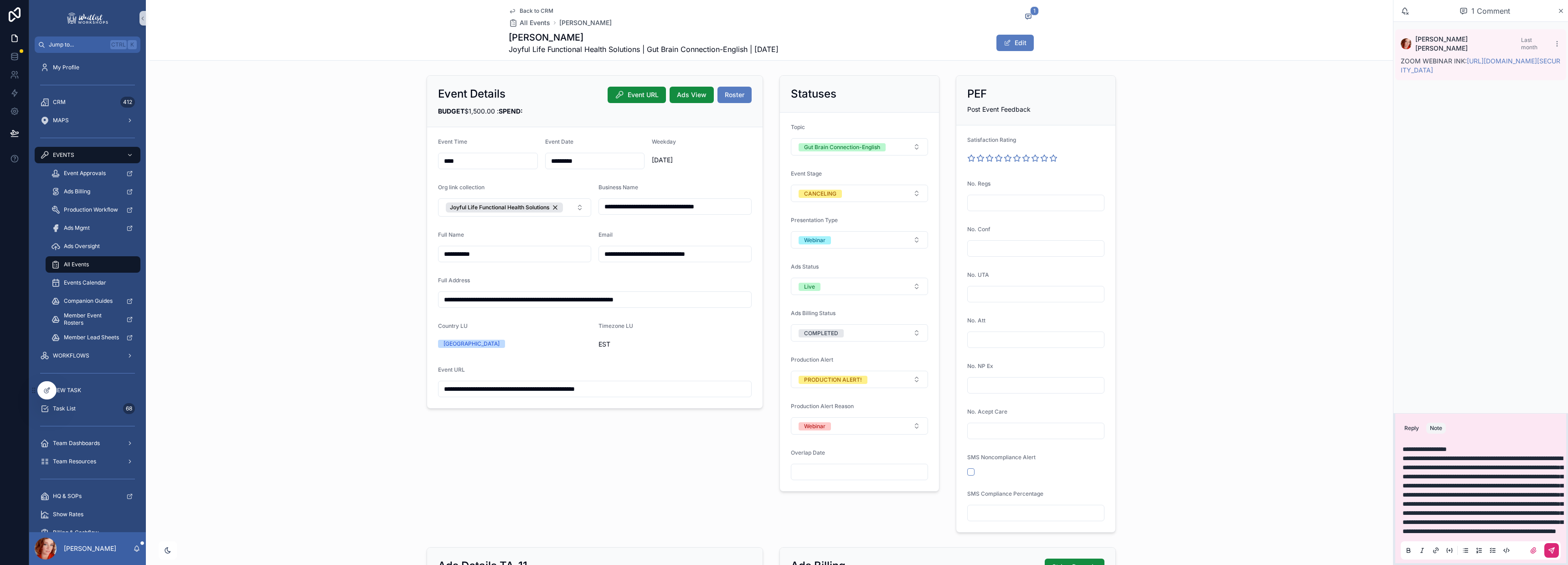
click at [1553, 549] on icon "scrollable content" at bounding box center [1552, 549] width 3 height 3
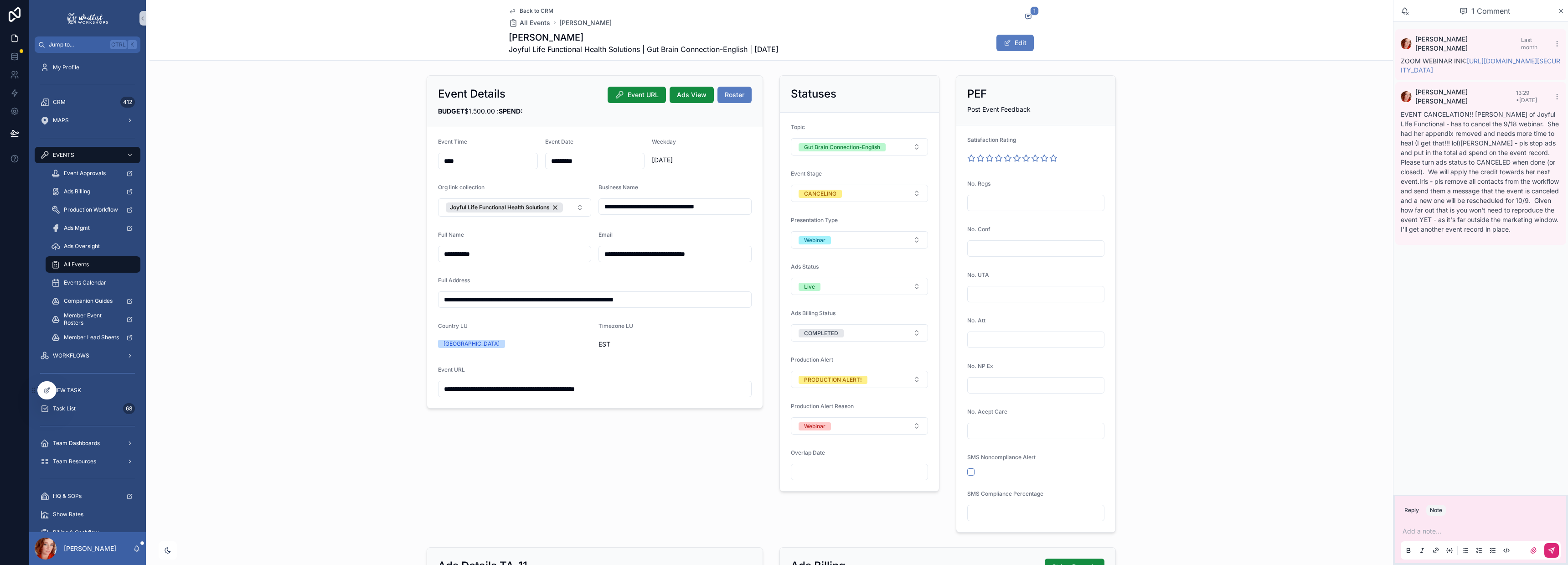
click at [321, 84] on div "**********" at bounding box center [771, 304] width 1244 height 465
click at [520, 12] on span "Back to CRM" at bounding box center [536, 11] width 33 height 7
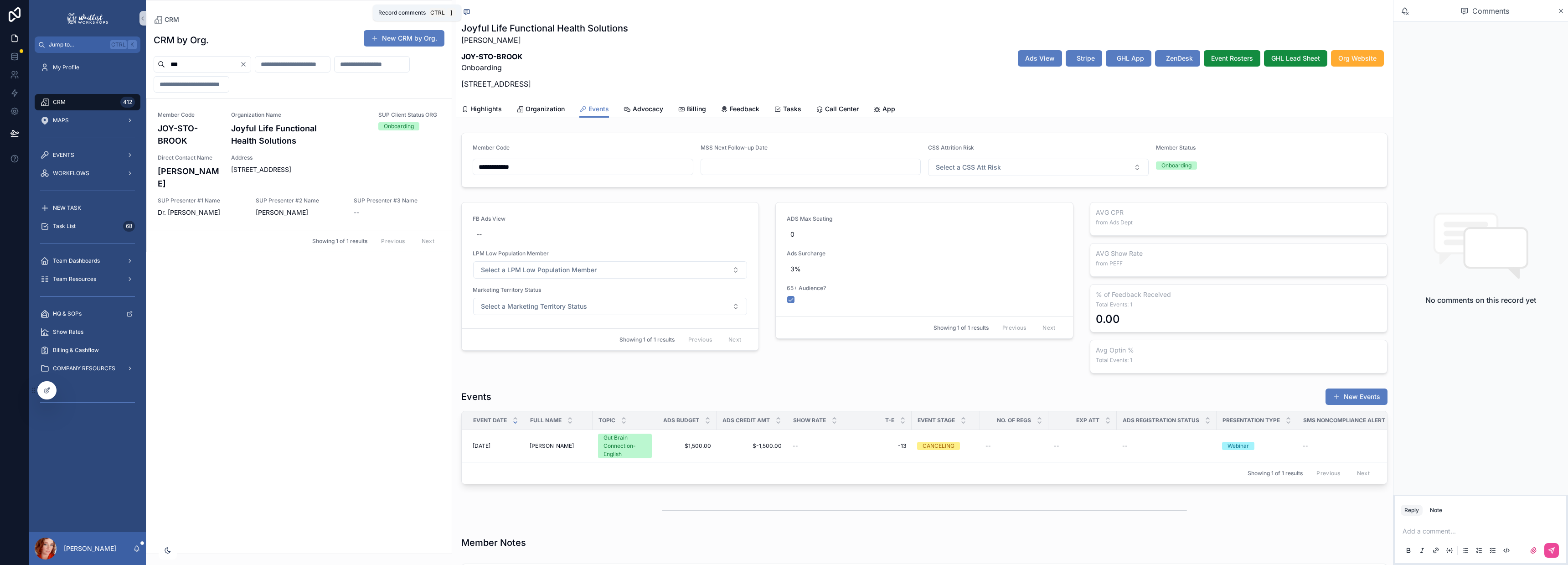
click at [467, 12] on icon "scrollable content" at bounding box center [466, 12] width 2 height 0
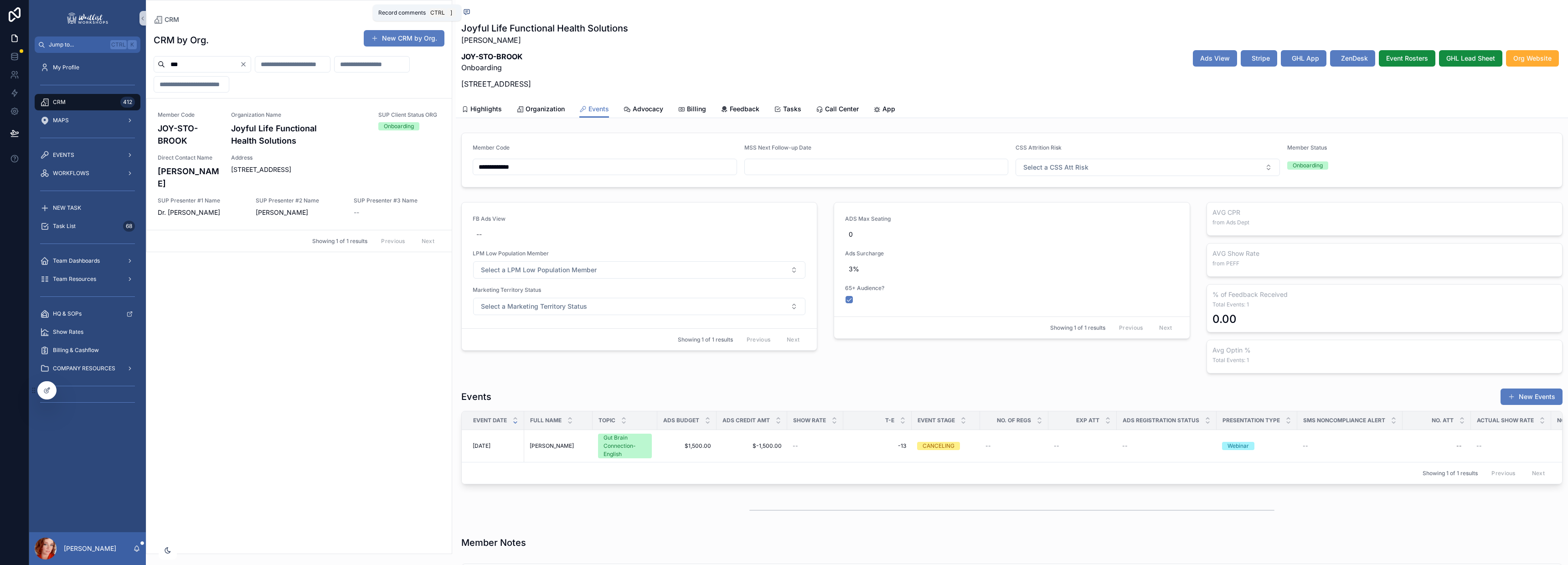
click at [466, 12] on icon "scrollable content" at bounding box center [466, 12] width 2 height 0
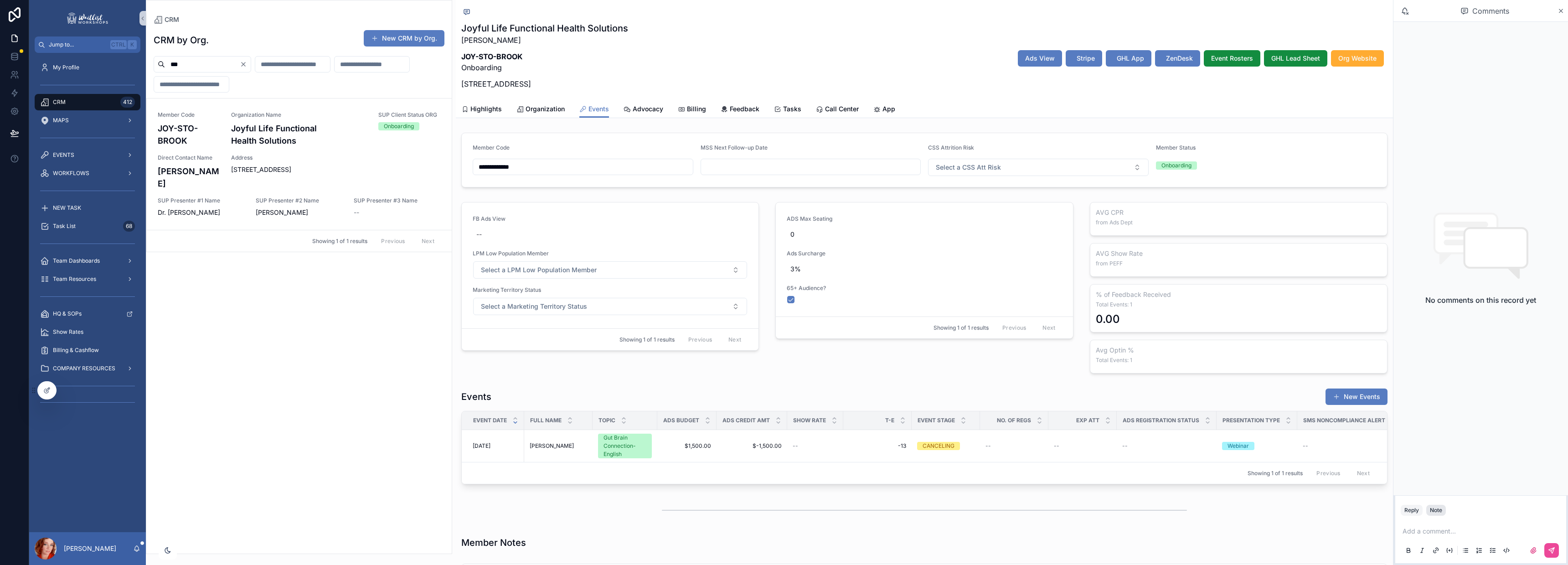
click at [1441, 513] on div "Note" at bounding box center [1436, 510] width 12 height 7
click at [1438, 530] on p "scrollable content" at bounding box center [1482, 531] width 160 height 9
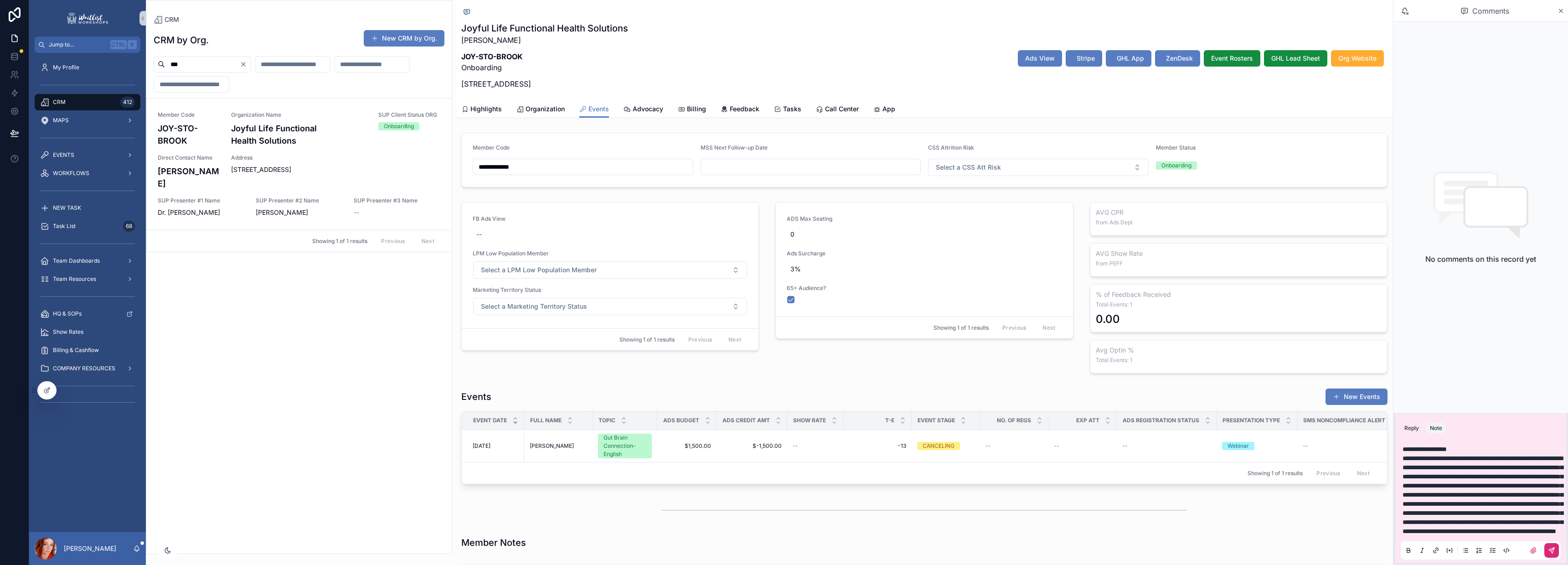
click at [1552, 554] on button "scrollable content" at bounding box center [1552, 550] width 15 height 15
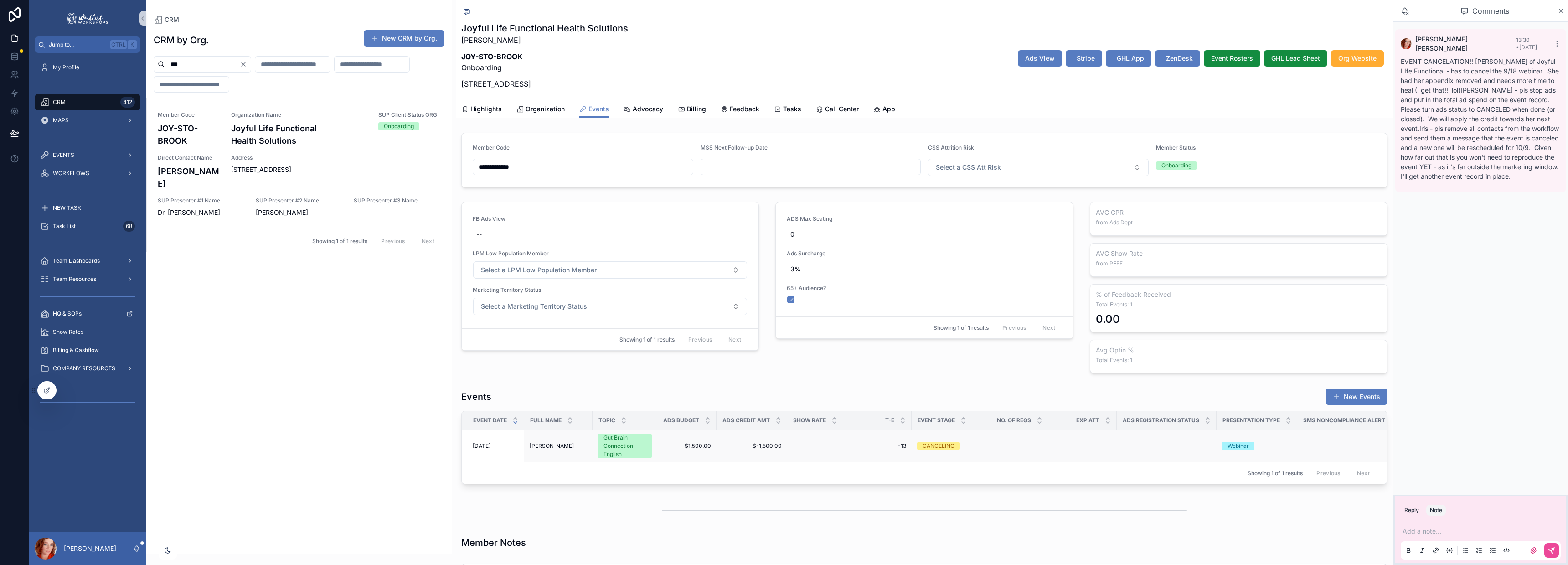
click at [502, 441] on td "[DATE] [DATE]" at bounding box center [493, 446] width 63 height 32
click at [491, 446] on span "[DATE]" at bounding box center [481, 446] width 18 height 7
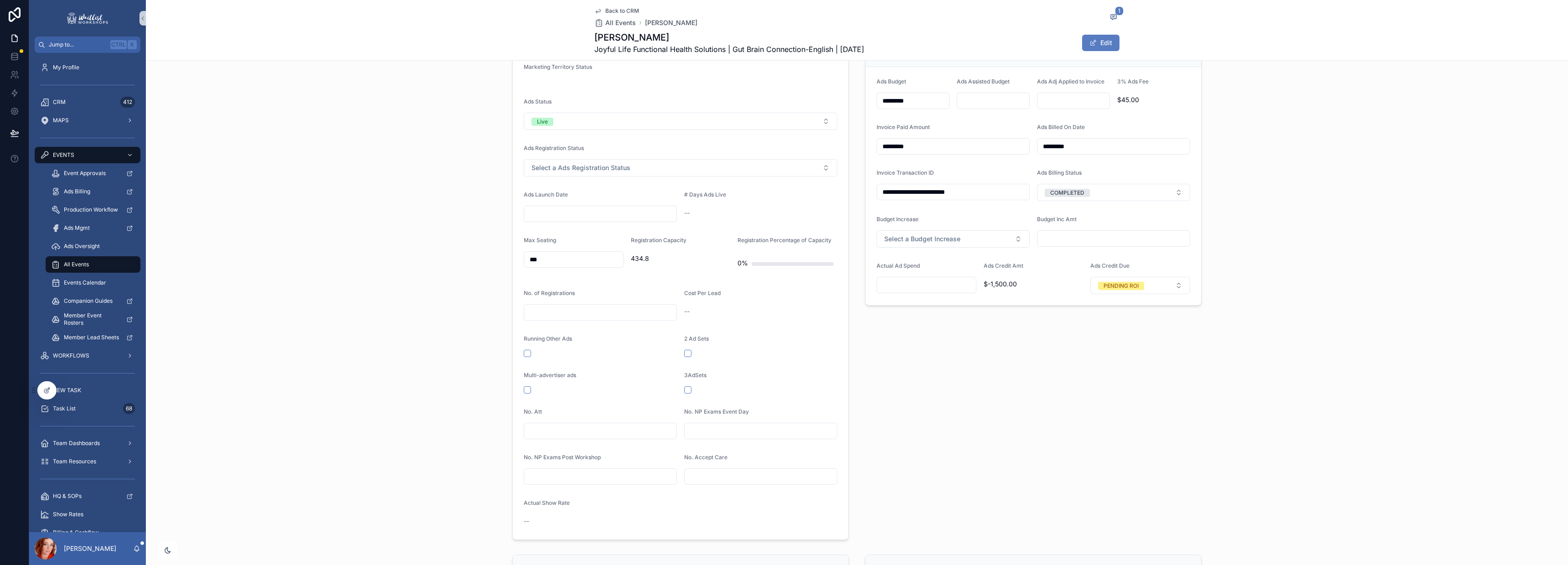
scroll to position [531, 0]
drag, startPoint x: 908, startPoint y: 283, endPoint x: 951, endPoint y: 284, distance: 43.0
click at [910, 283] on input "scrollable content" at bounding box center [926, 286] width 99 height 13
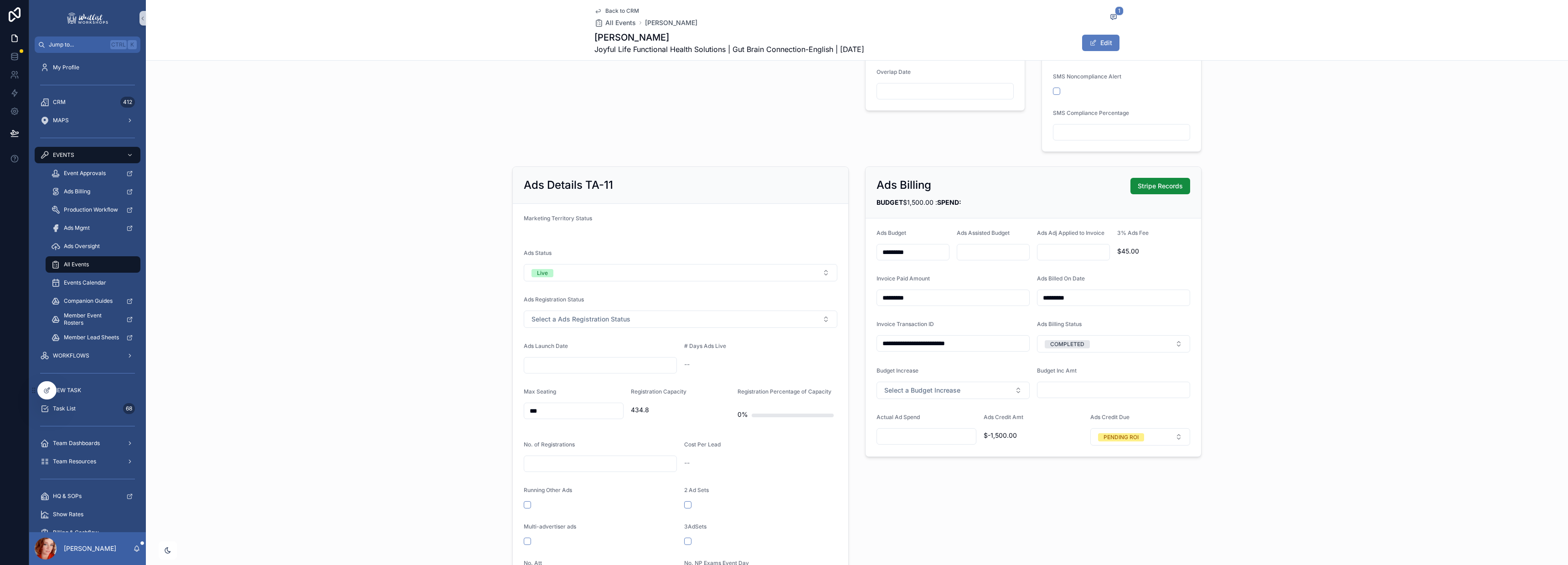
scroll to position [380, 0]
drag, startPoint x: 894, startPoint y: 183, endPoint x: 947, endPoint y: 184, distance: 53.0
click at [947, 184] on div "Ads Billing Stripe Records" at bounding box center [1033, 187] width 313 height 16
click at [910, 437] on input "scrollable content" at bounding box center [926, 437] width 99 height 13
click at [900, 434] on input "scrollable content" at bounding box center [926, 437] width 99 height 13
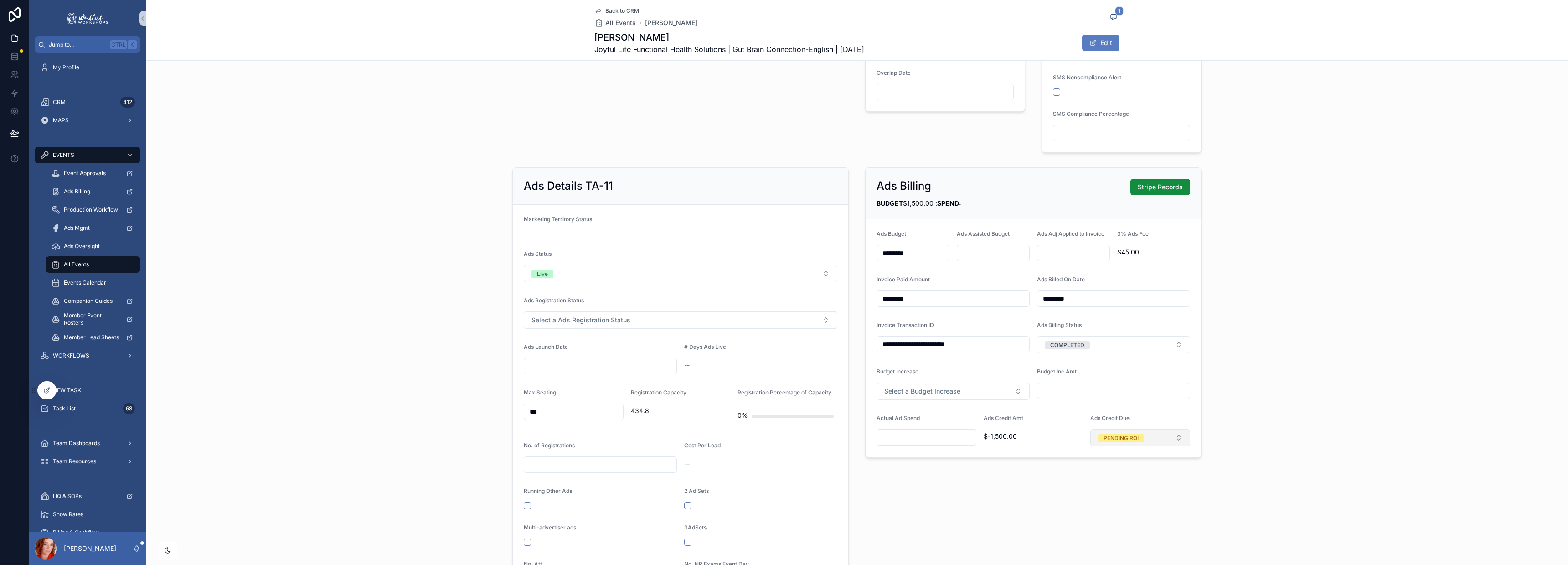
click at [1104, 440] on div "PENDING ROI" at bounding box center [1121, 438] width 35 height 8
click at [1248, 362] on div "**********" at bounding box center [857, 430] width 1422 height 532
click at [626, 9] on span "Back to CRM" at bounding box center [621, 11] width 33 height 7
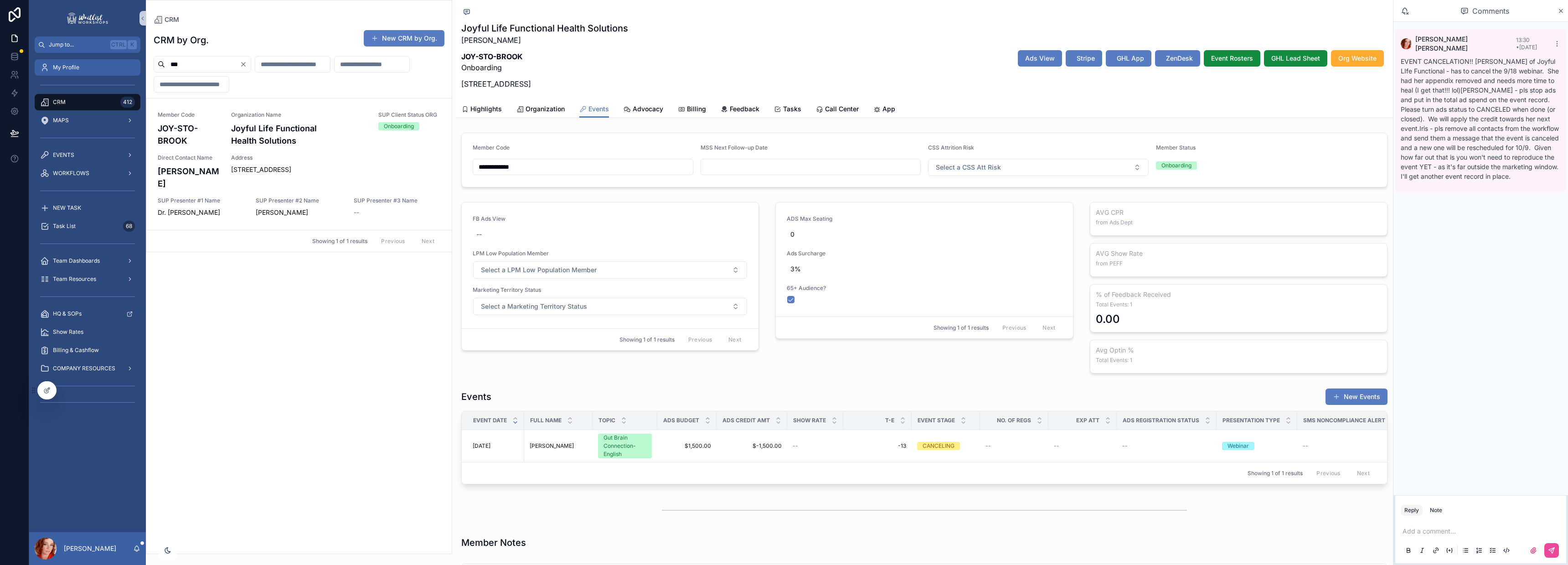
drag, startPoint x: 217, startPoint y: 63, endPoint x: 105, endPoint y: 61, distance: 112.0
click at [105, 61] on div "**********" at bounding box center [799, 282] width 1539 height 565
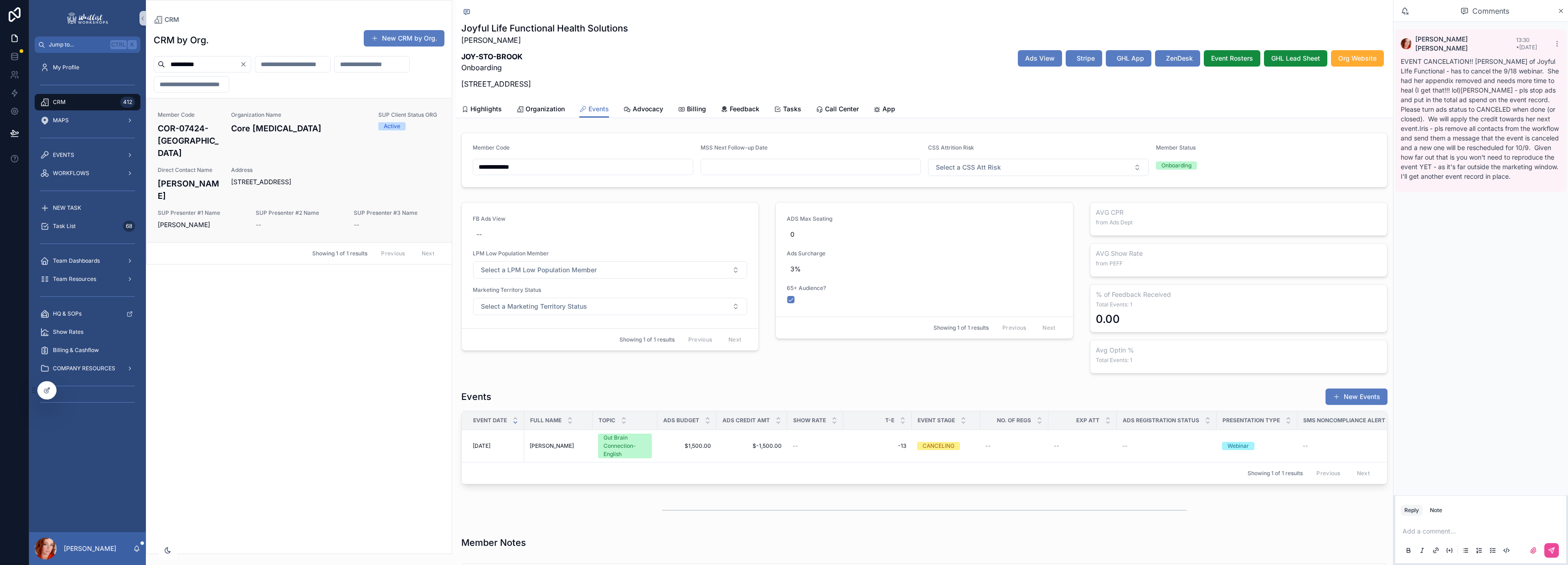
type input "**********"
click at [275, 126] on h4 "Core [MEDICAL_DATA]" at bounding box center [299, 128] width 136 height 12
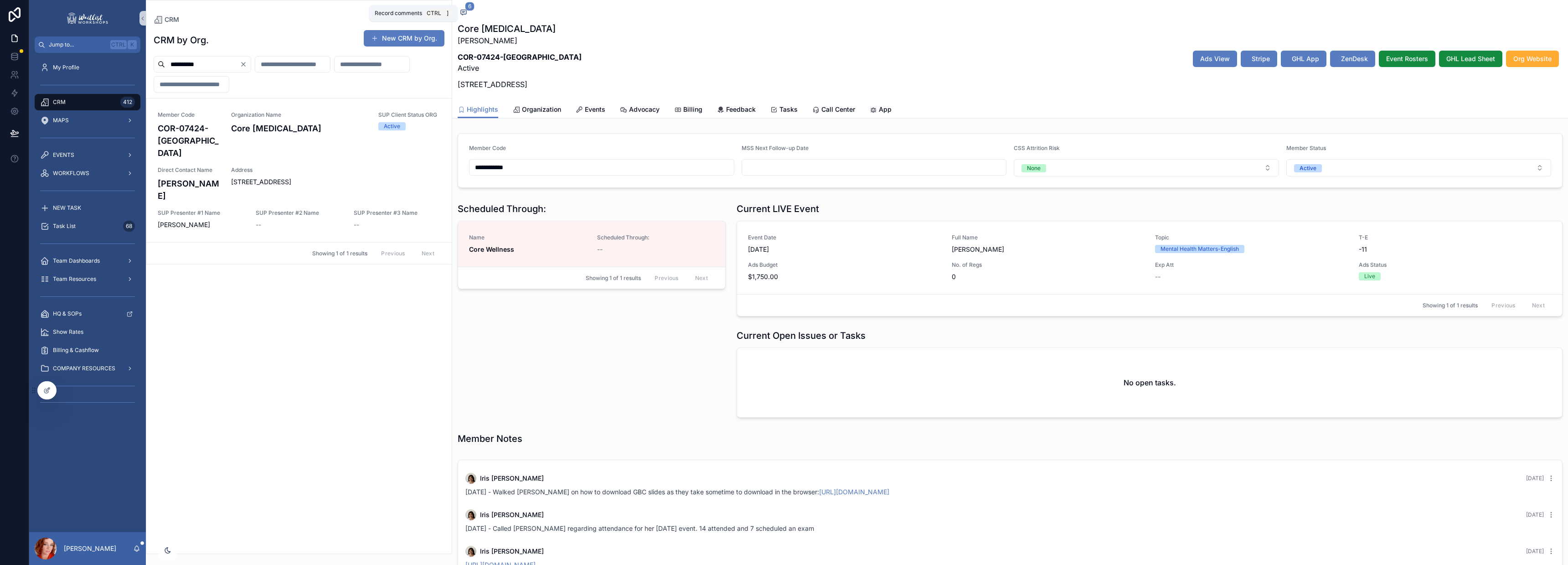
click at [466, 12] on icon "scrollable content" at bounding box center [464, 12] width 7 height 7
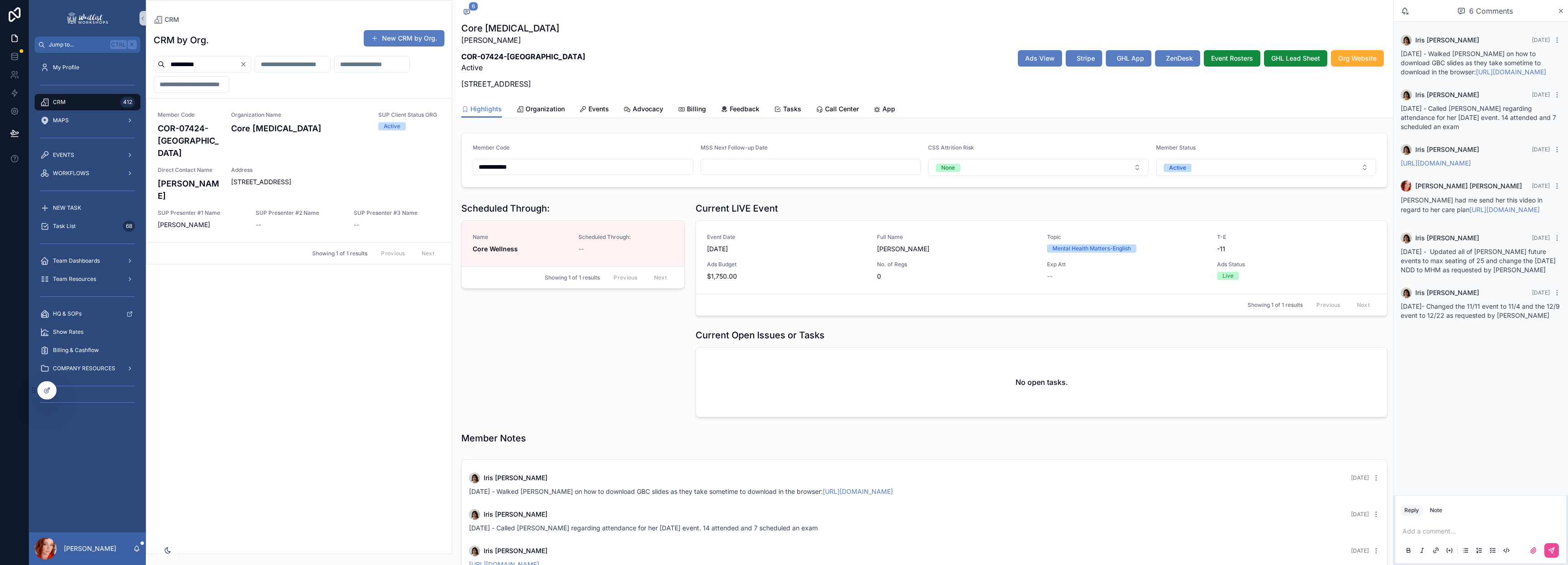
click at [1455, 531] on p "scrollable content" at bounding box center [1482, 531] width 160 height 9
drag, startPoint x: 1461, startPoint y: 505, endPoint x: 1567, endPoint y: 514, distance: 106.4
click at [1462, 510] on span "**********" at bounding box center [1469, 513] width 133 height 6
click at [1503, 523] on p "**********" at bounding box center [1482, 522] width 160 height 27
click at [1553, 550] on icon "scrollable content" at bounding box center [1552, 550] width 5 height 5
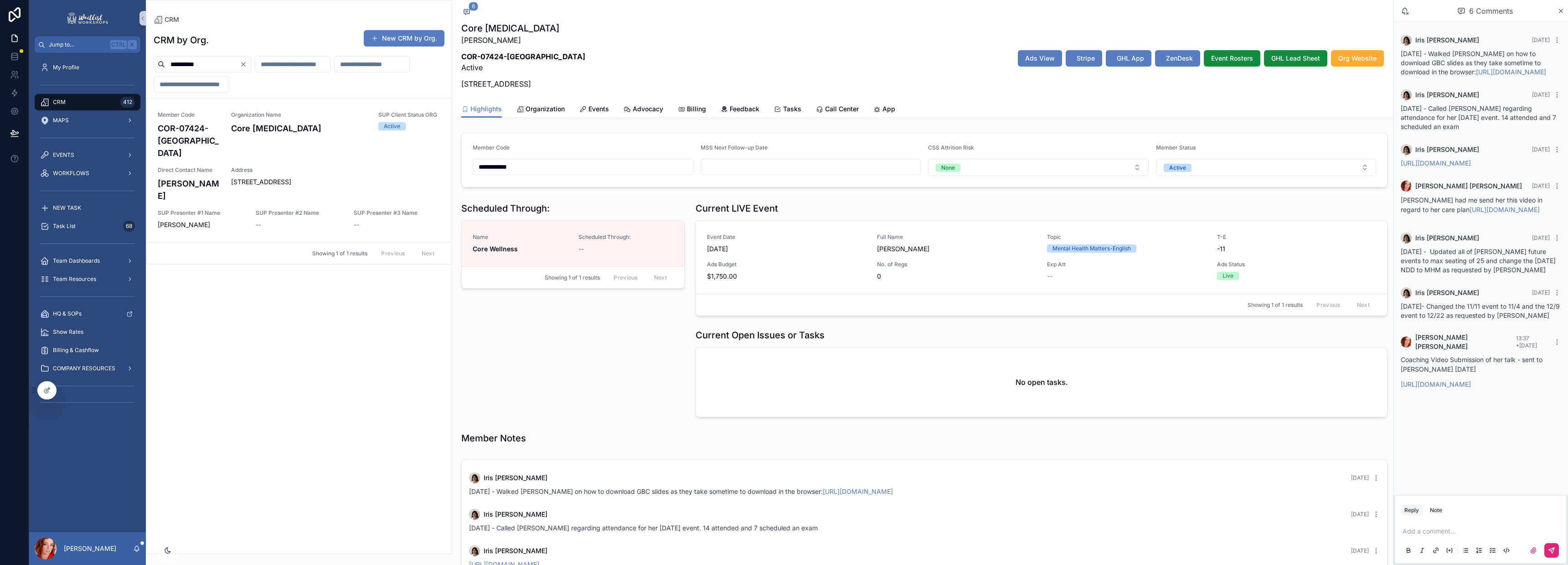
drag, startPoint x: 125, startPoint y: 75, endPoint x: -143, endPoint y: 42, distance: 270.0
click at [0, 42] on html "**********" at bounding box center [784, 282] width 1568 height 565
type input "**********"
click at [259, 184] on span "SUP Presenter #2 Name" at bounding box center [299, 188] width 87 height 7
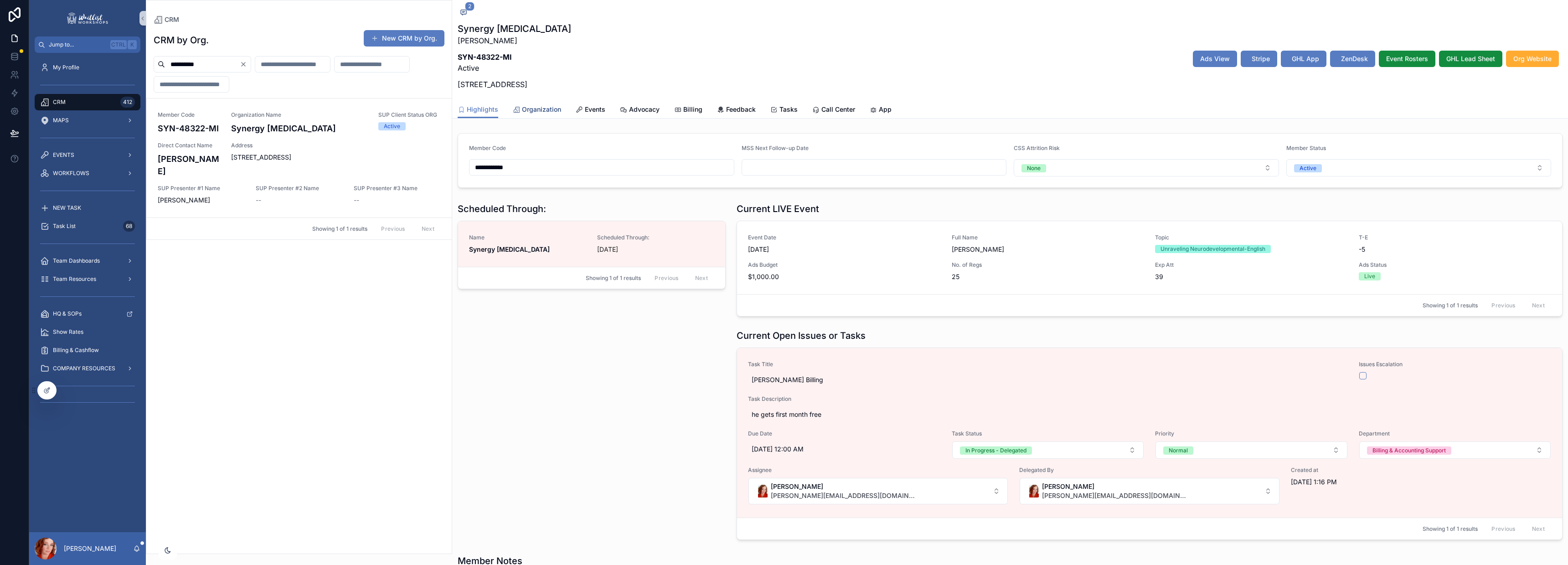
click at [530, 105] on span "Organization" at bounding box center [541, 109] width 39 height 9
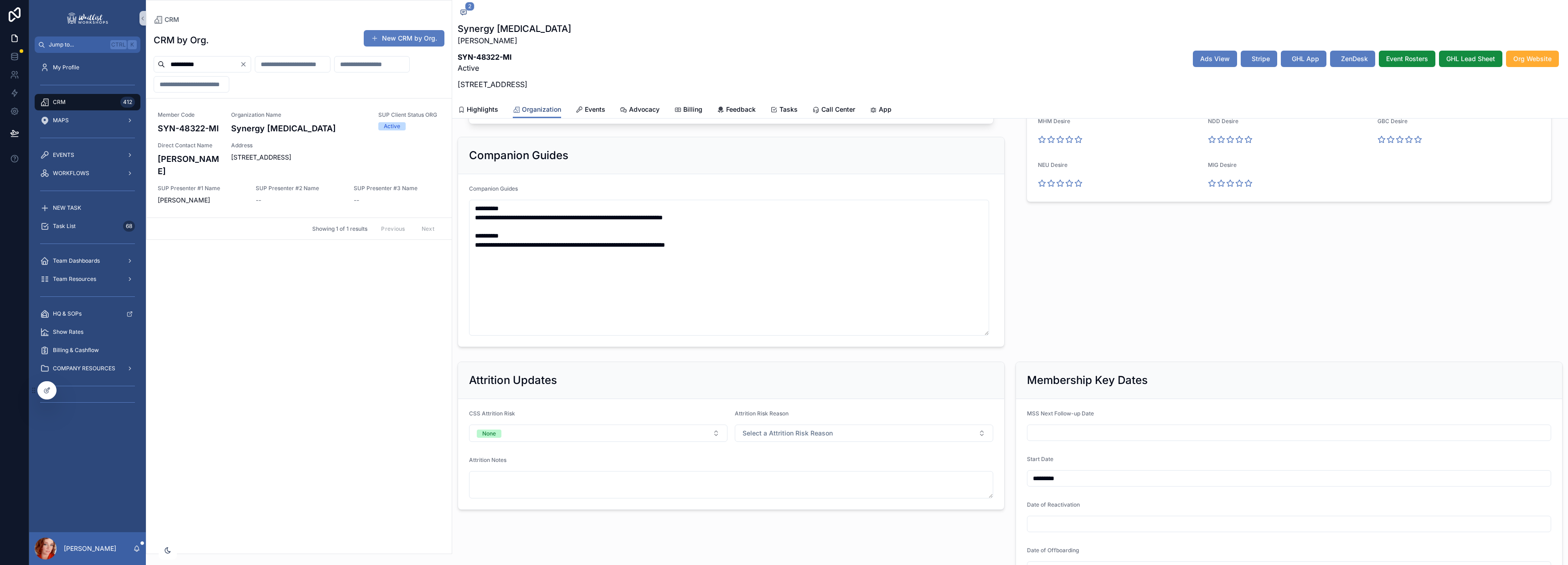
scroll to position [607, 0]
click at [586, 110] on span "Events" at bounding box center [595, 109] width 21 height 9
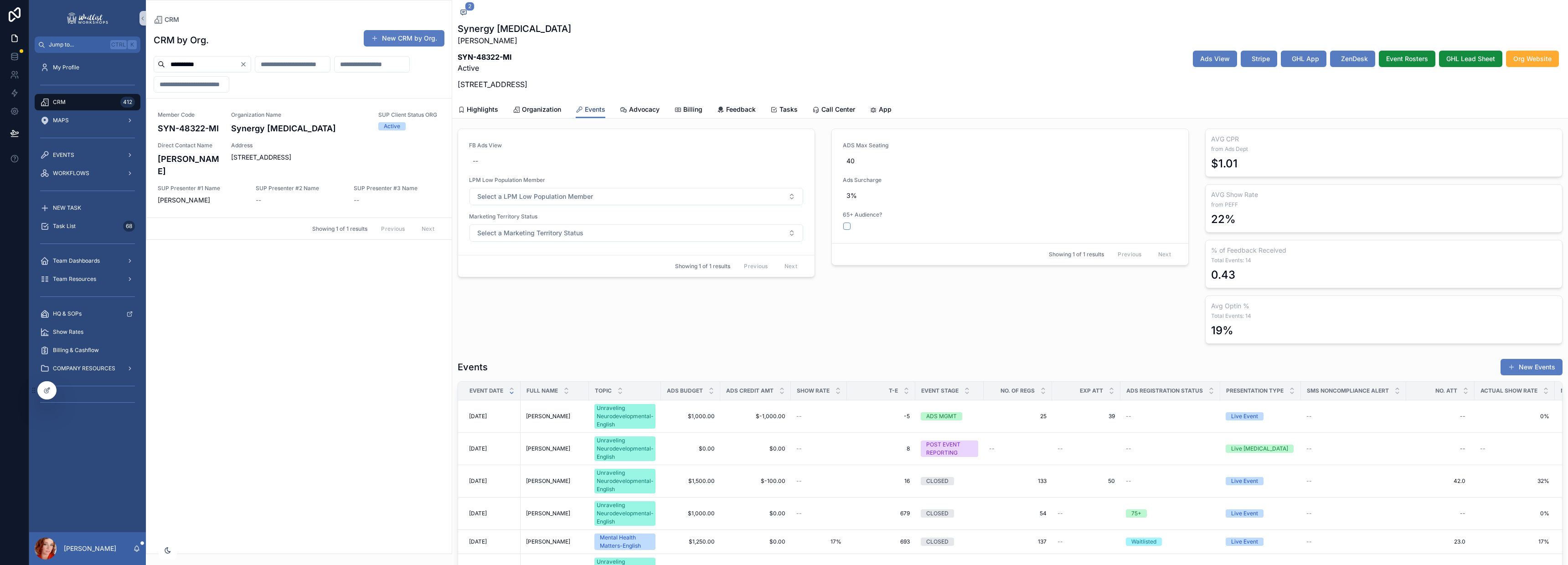
scroll to position [75, 0]
click at [1019, 414] on span "25" at bounding box center [1018, 415] width 57 height 7
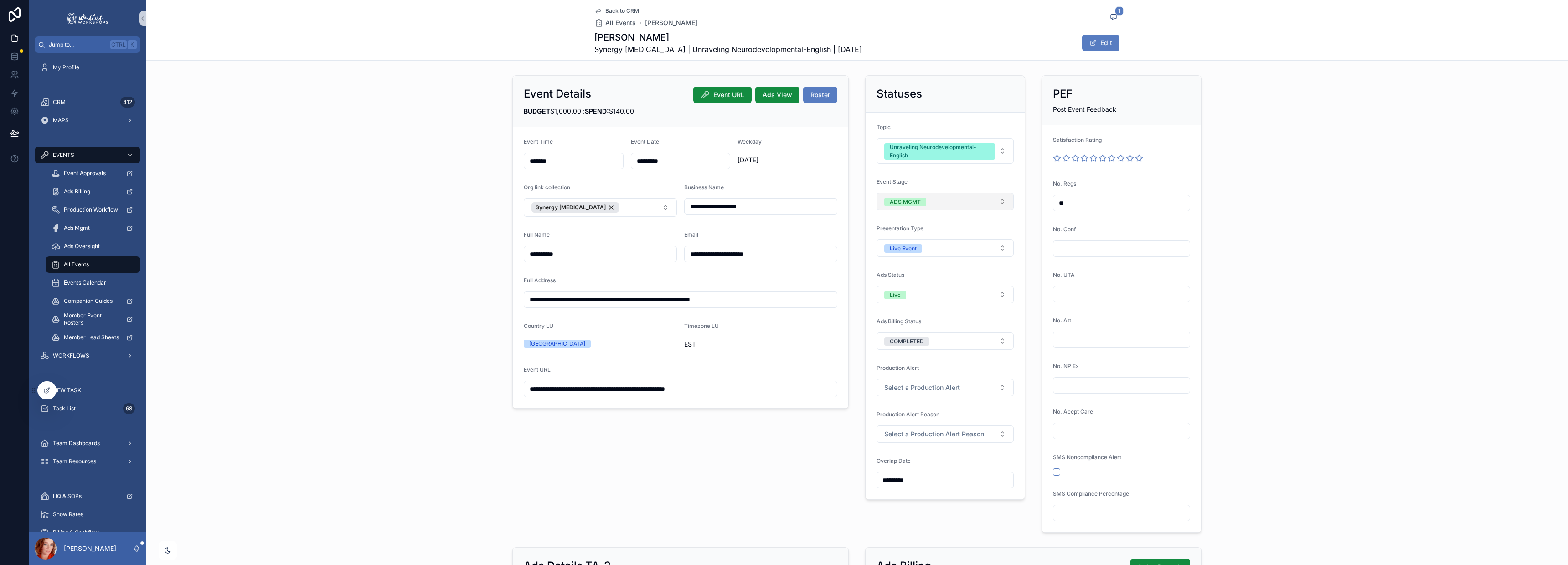
drag, startPoint x: 1054, startPoint y: 198, endPoint x: 995, endPoint y: 200, distance: 59.0
click at [996, 199] on div "**********" at bounding box center [857, 304] width 700 height 465
type input "**"
type input "*"
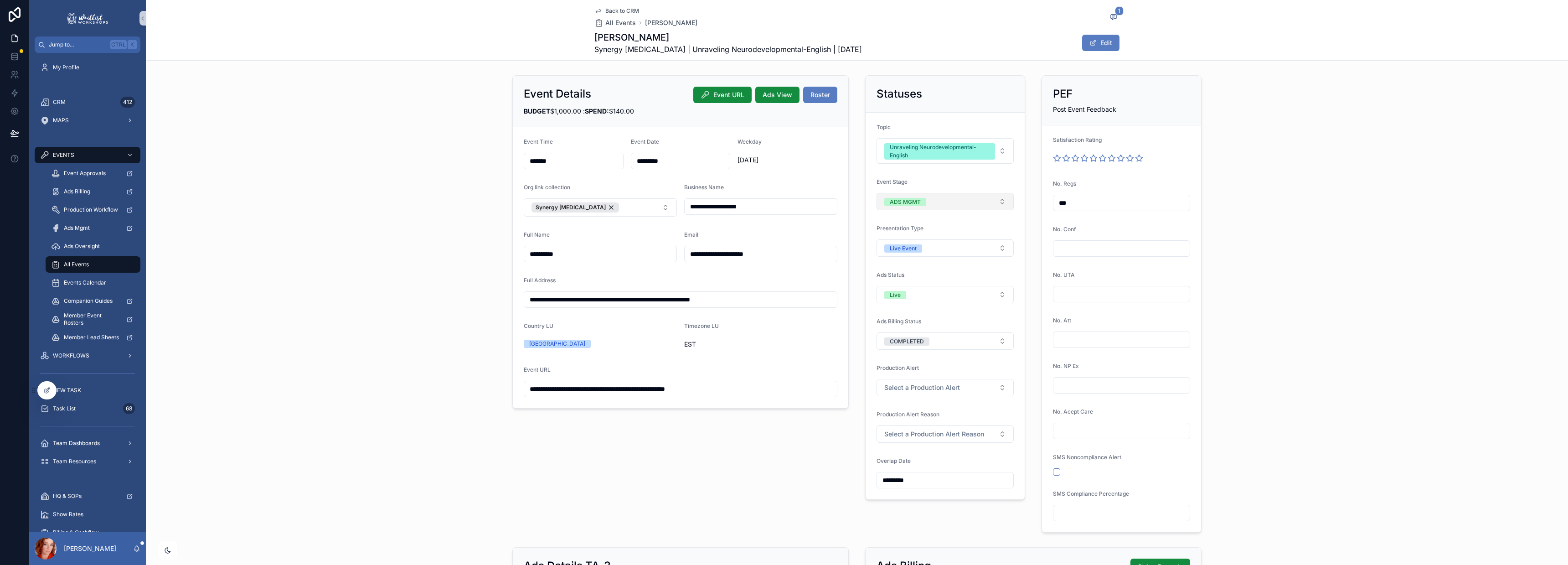
type input "***"
click at [1342, 203] on div "**********" at bounding box center [857, 304] width 1422 height 465
drag, startPoint x: 342, startPoint y: 175, endPoint x: 238, endPoint y: 15, distance: 190.8
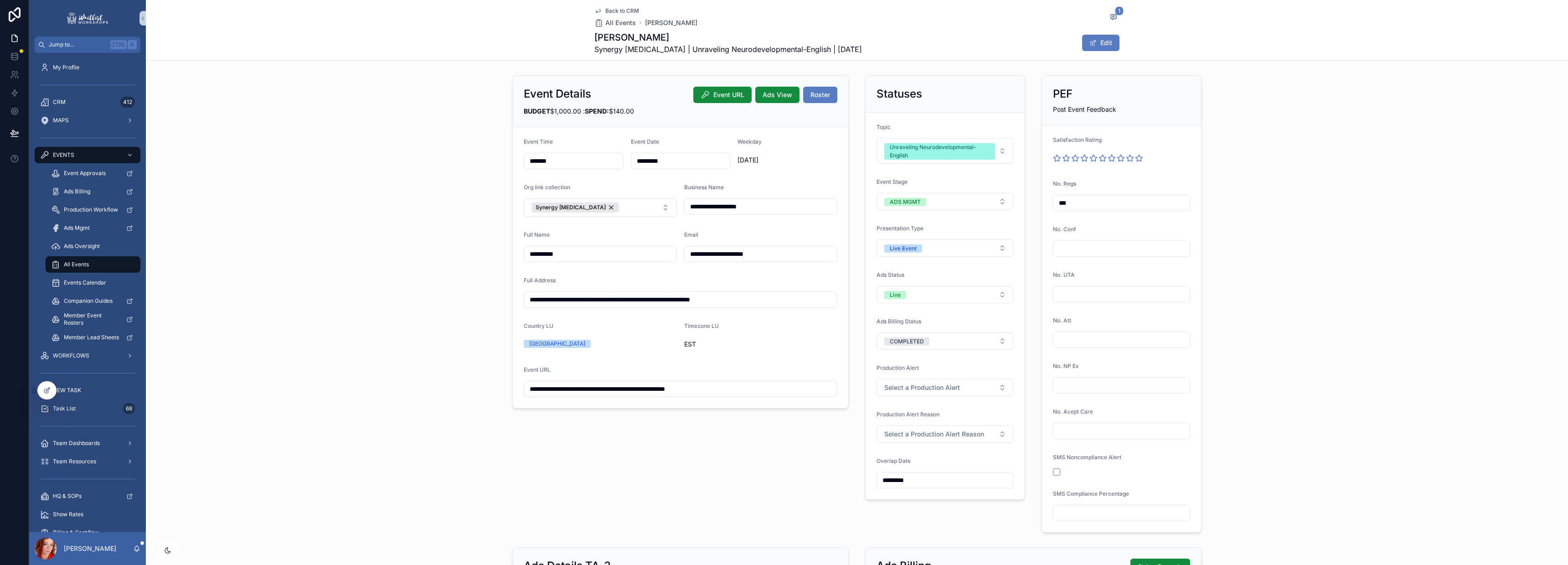
click at [340, 173] on div "**********" at bounding box center [857, 304] width 1422 height 465
click at [1110, 16] on icon "scrollable content" at bounding box center [1113, 17] width 7 height 7
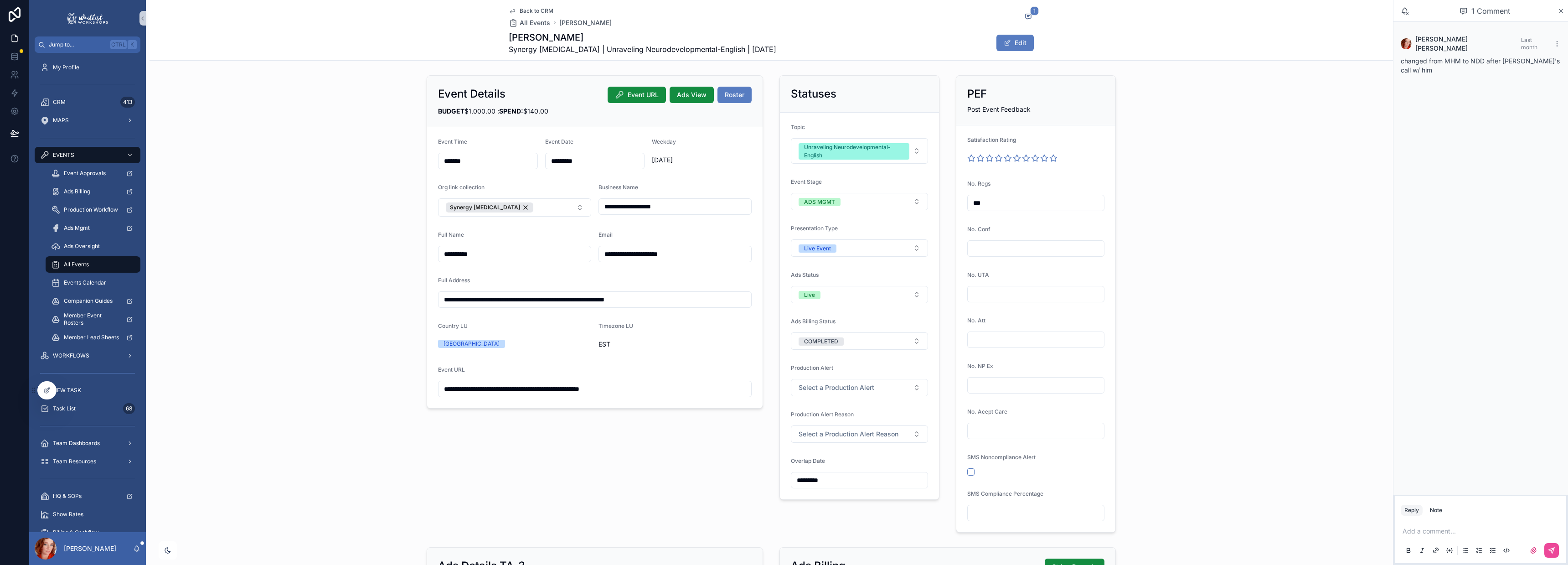
click at [1444, 532] on p "scrollable content" at bounding box center [1482, 531] width 160 height 9
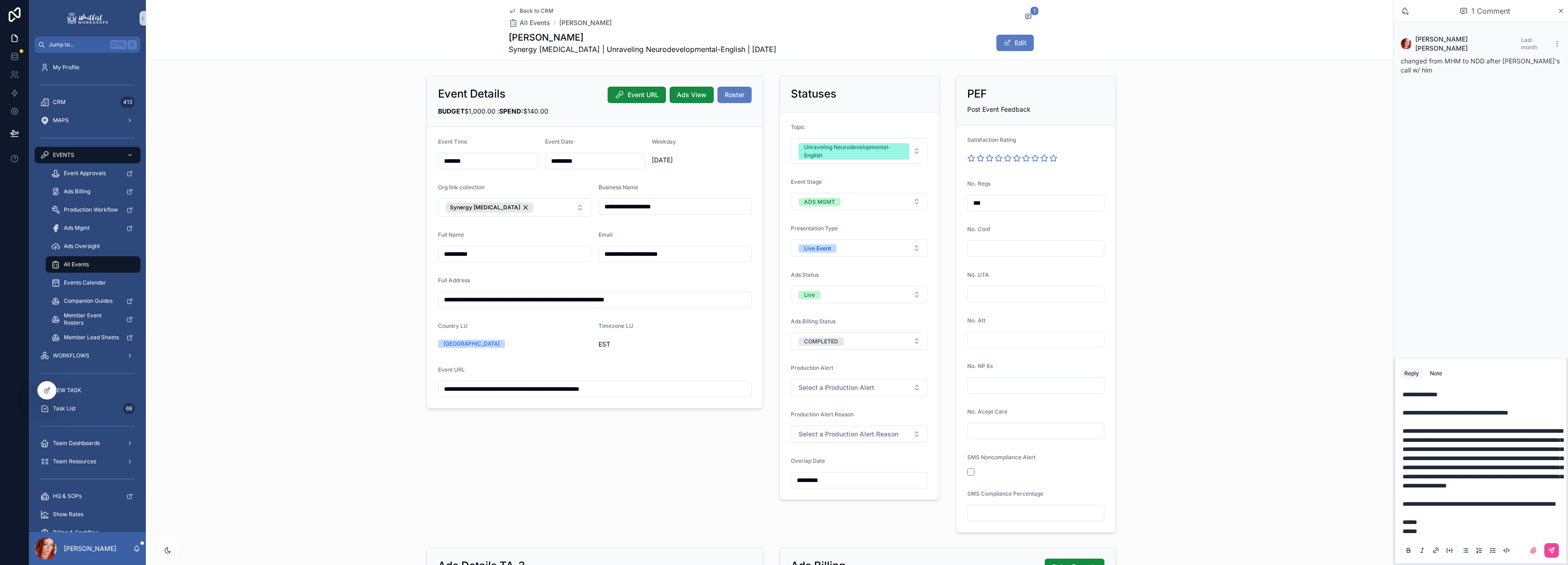
drag, startPoint x: 1405, startPoint y: 365, endPoint x: 1413, endPoint y: 365, distance: 8.0
click at [1406, 391] on span "**********" at bounding box center [1420, 395] width 35 height 6
click at [1421, 362] on p "**********" at bounding box center [1482, 381] width 160 height 37
click at [1544, 549] on button "scrollable content" at bounding box center [1552, 550] width 15 height 15
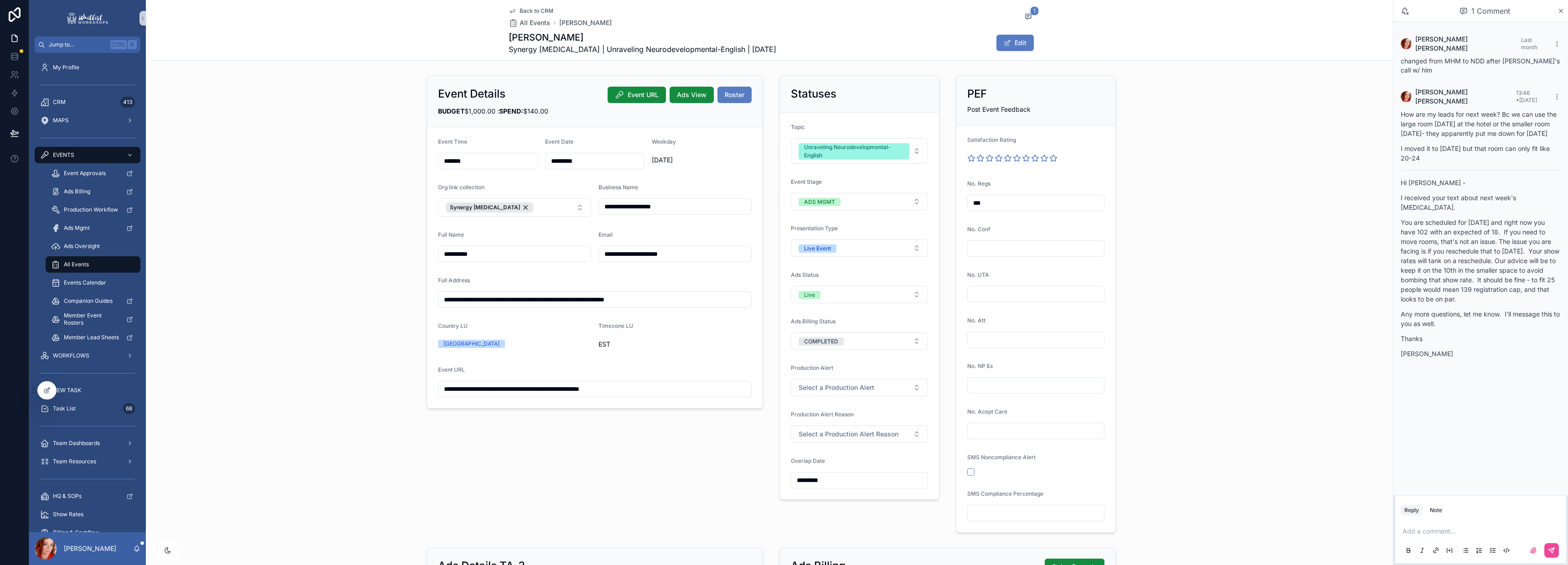
click at [1200, 86] on div "**********" at bounding box center [771, 304] width 1244 height 465
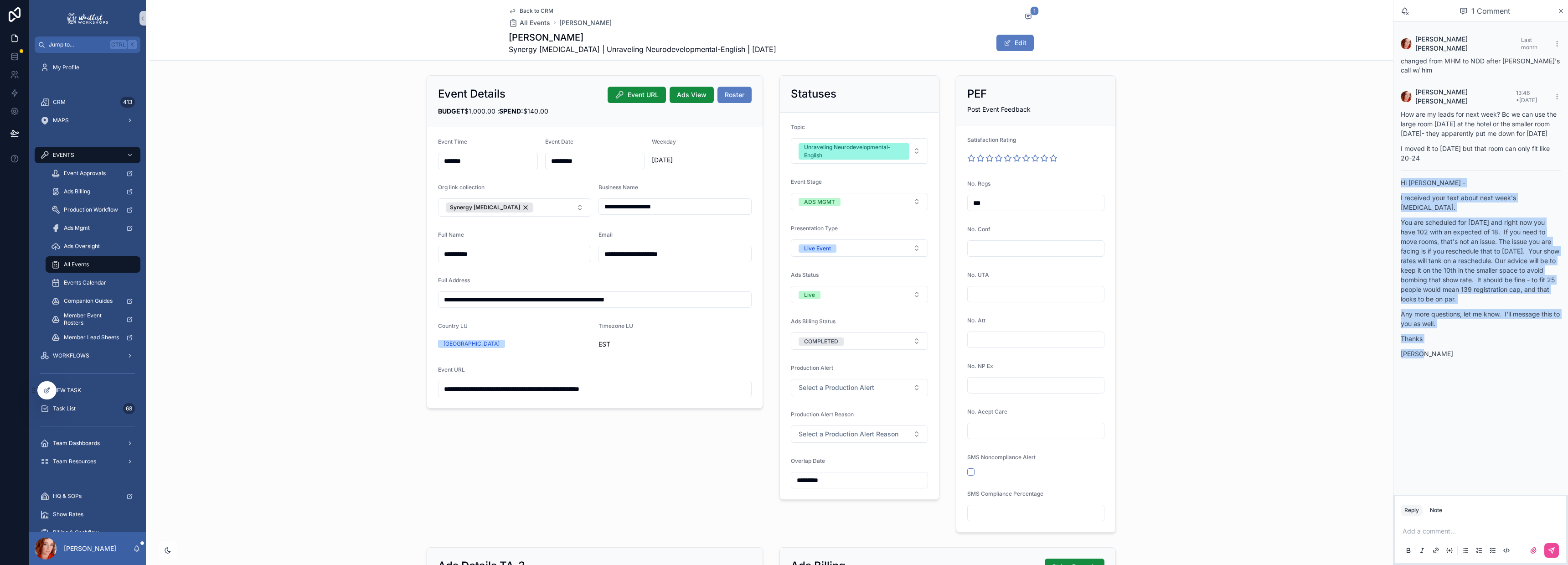
drag, startPoint x: 1432, startPoint y: 332, endPoint x: 1400, endPoint y: 170, distance: 165.1
click at [1400, 170] on div "[PERSON_NAME] 13:46 • [DATE] How are my leads for next week? Bc we can use the …" at bounding box center [1480, 226] width 171 height 287
copy div "Hi [PERSON_NAME] - I received your text about next week's [MEDICAL_DATA]. You a…"
click at [71, 96] on div "CRM 413" at bounding box center [88, 102] width 95 height 15
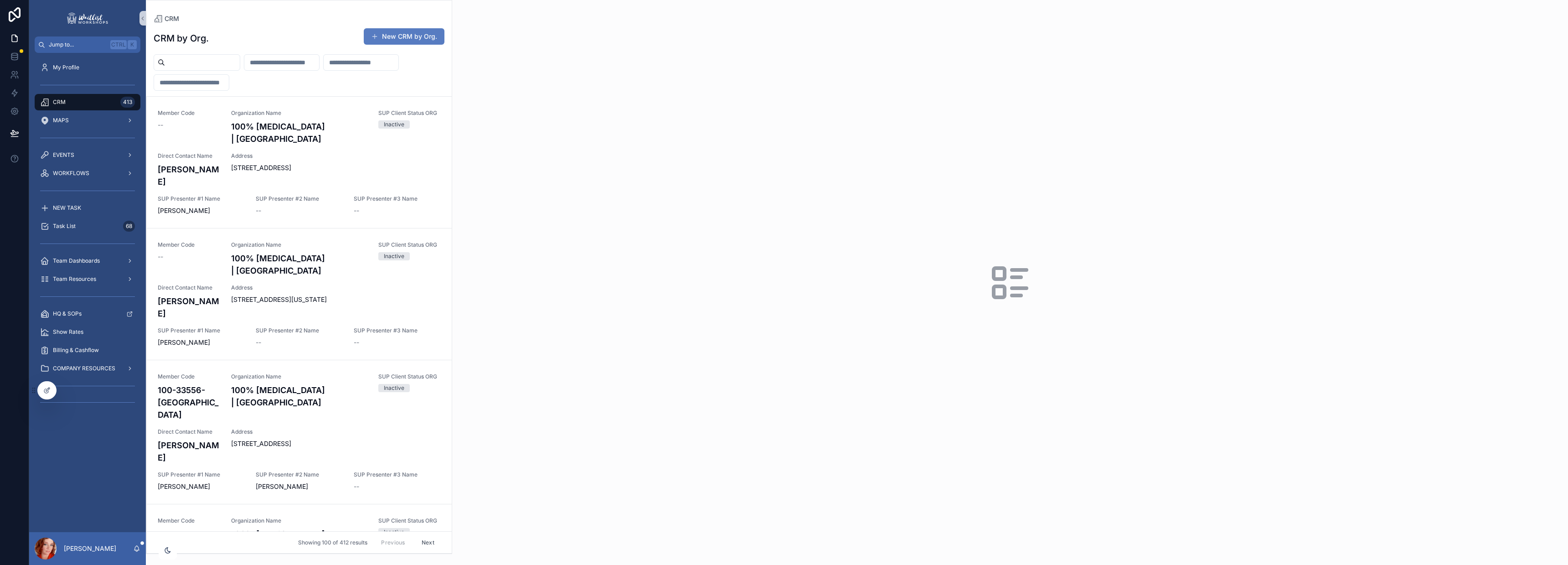
click at [213, 64] on input "scrollable content" at bounding box center [202, 62] width 75 height 13
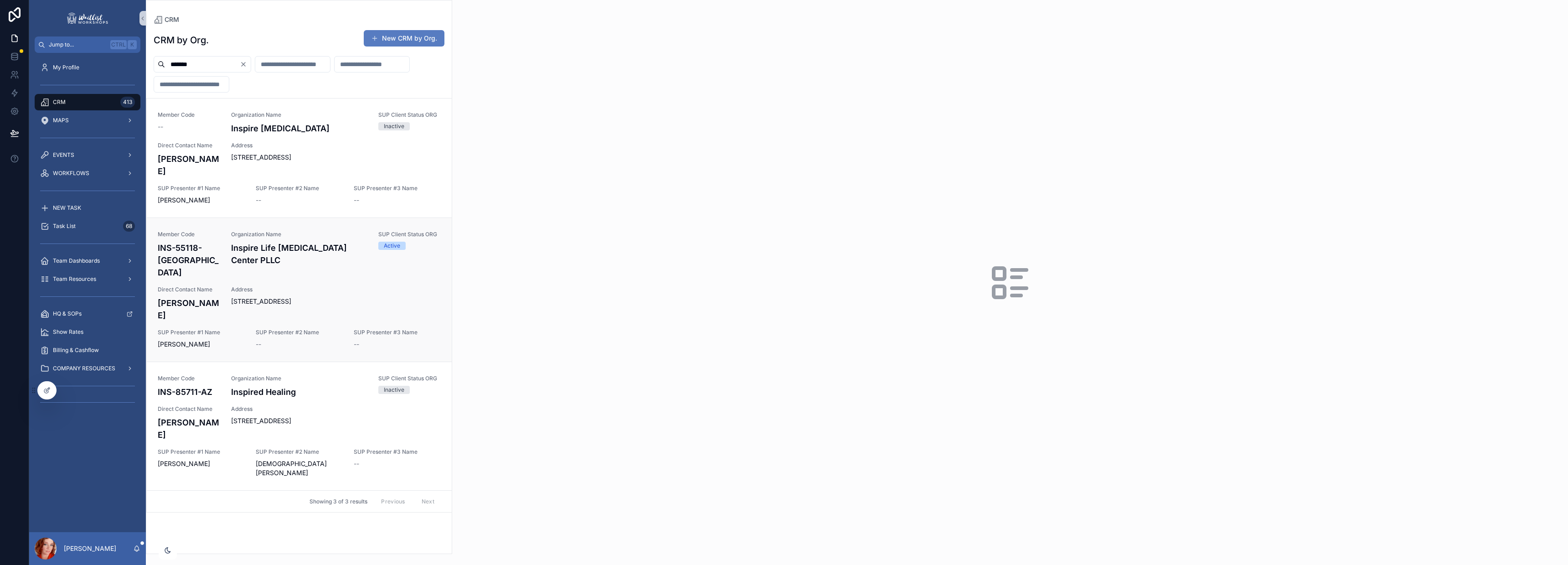
type input "*******"
click at [291, 286] on div "Address [STREET_ADDRESS]" at bounding box center [336, 304] width 209 height 35
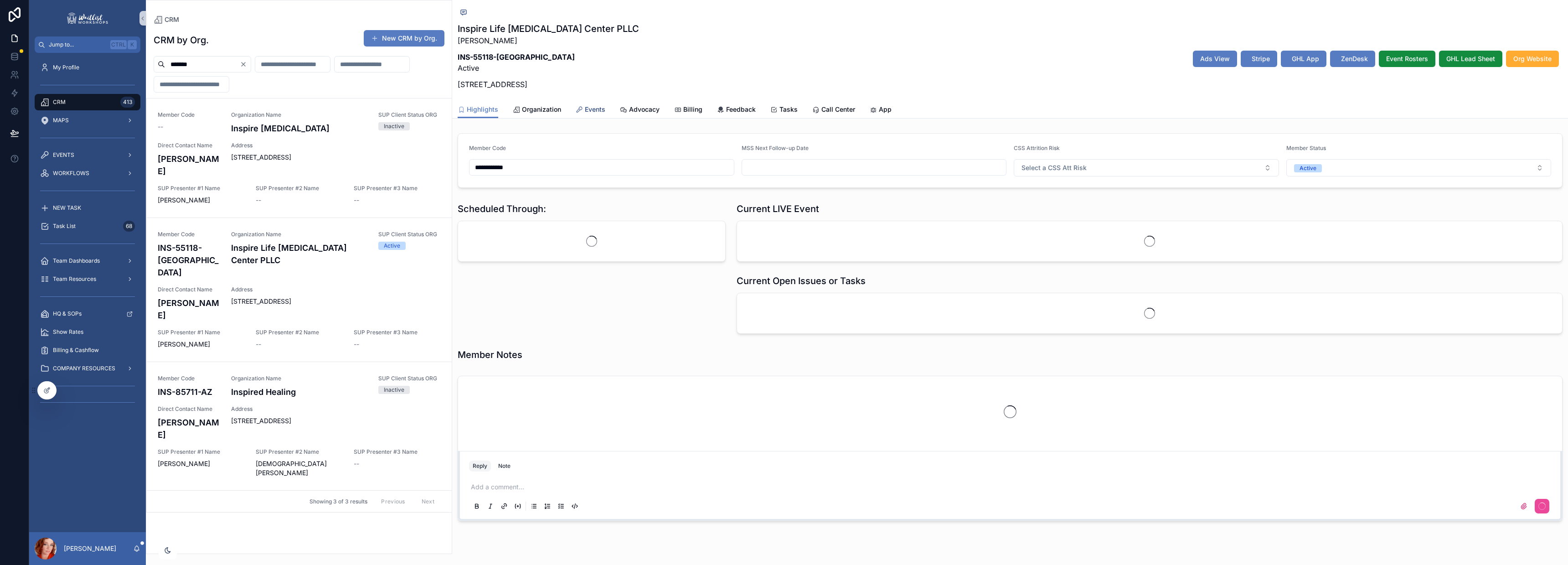
click at [592, 106] on span "Events" at bounding box center [595, 109] width 21 height 9
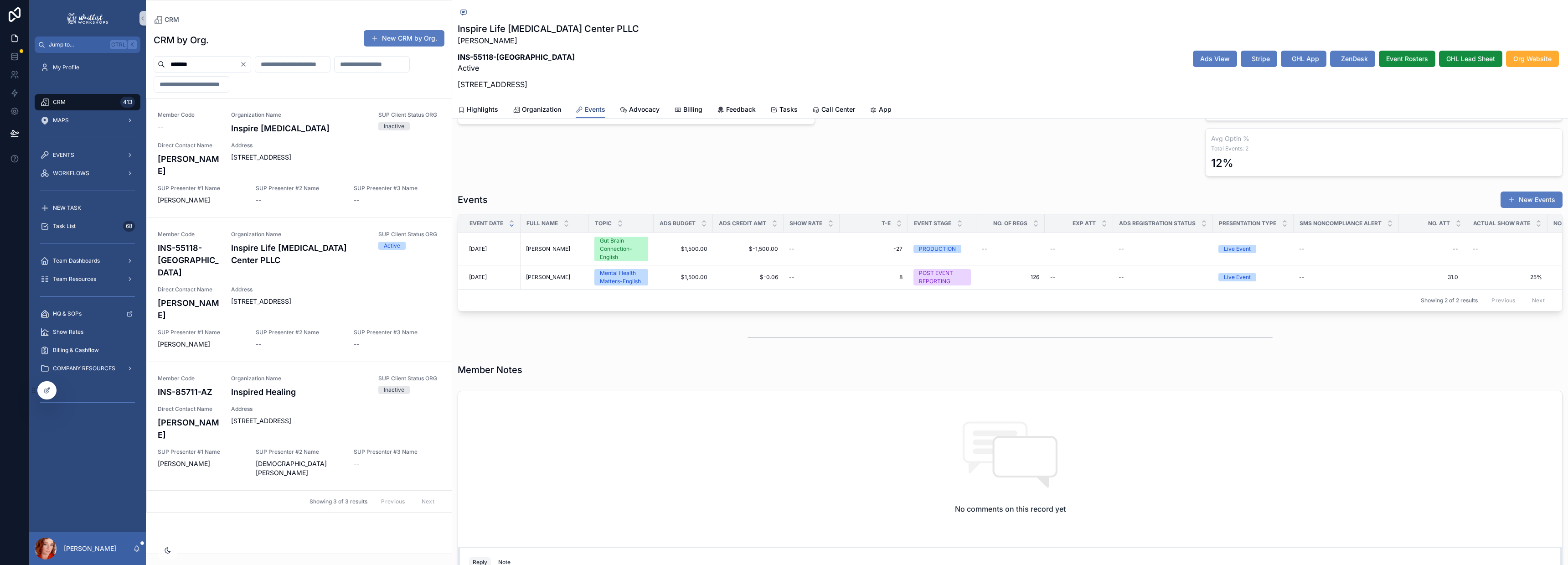
scroll to position [228, 0]
click at [808, 280] on td "--" at bounding box center [811, 276] width 56 height 24
click at [739, 274] on span "$-0.06" at bounding box center [748, 276] width 60 height 7
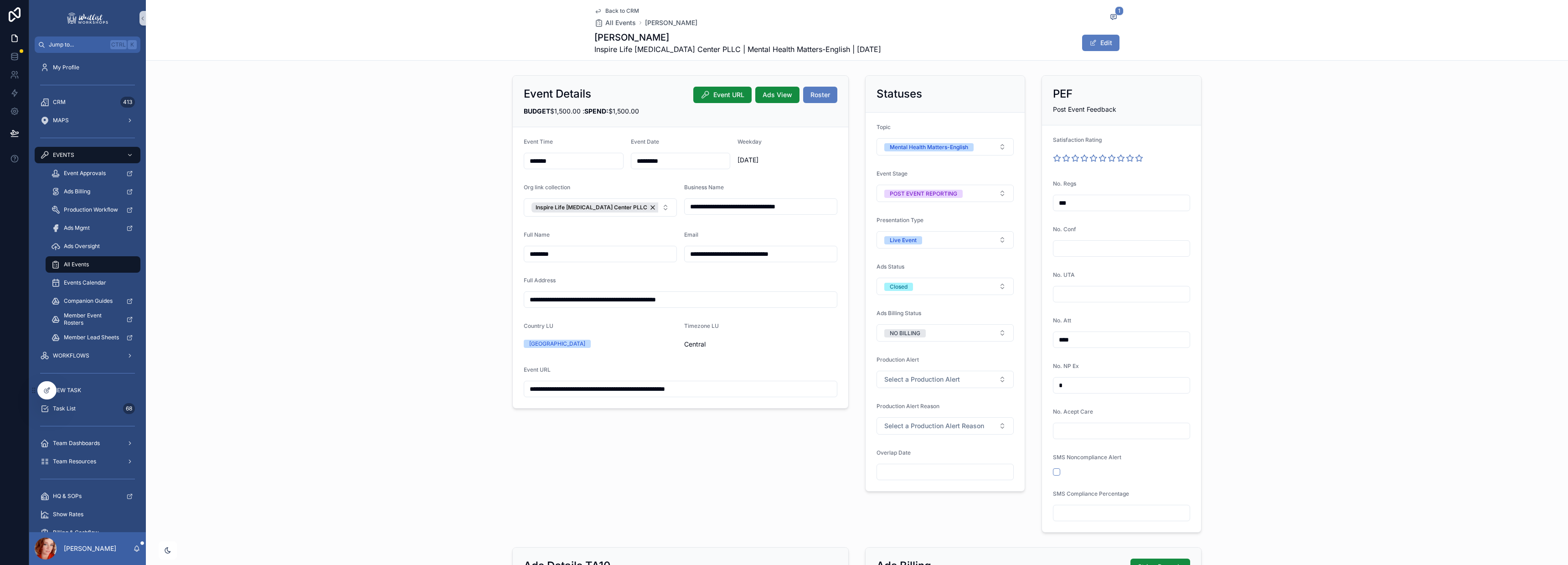
drag, startPoint x: 1074, startPoint y: 384, endPoint x: 1293, endPoint y: 349, distance: 221.8
click at [987, 373] on div "**********" at bounding box center [857, 304] width 700 height 465
type input "*"
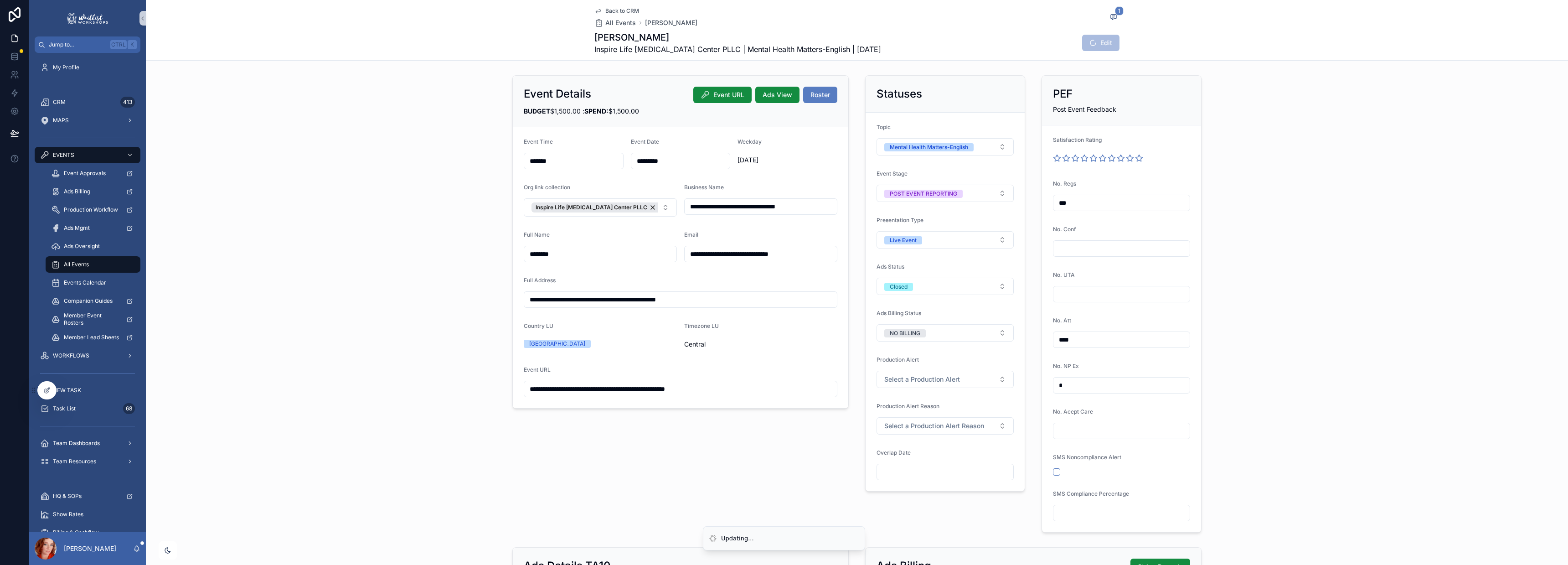
click at [1253, 198] on div "**********" at bounding box center [857, 304] width 1422 height 465
click at [54, 94] on link "CRM 413" at bounding box center [88, 102] width 106 height 16
click at [75, 99] on div "CRM 413" at bounding box center [88, 102] width 95 height 15
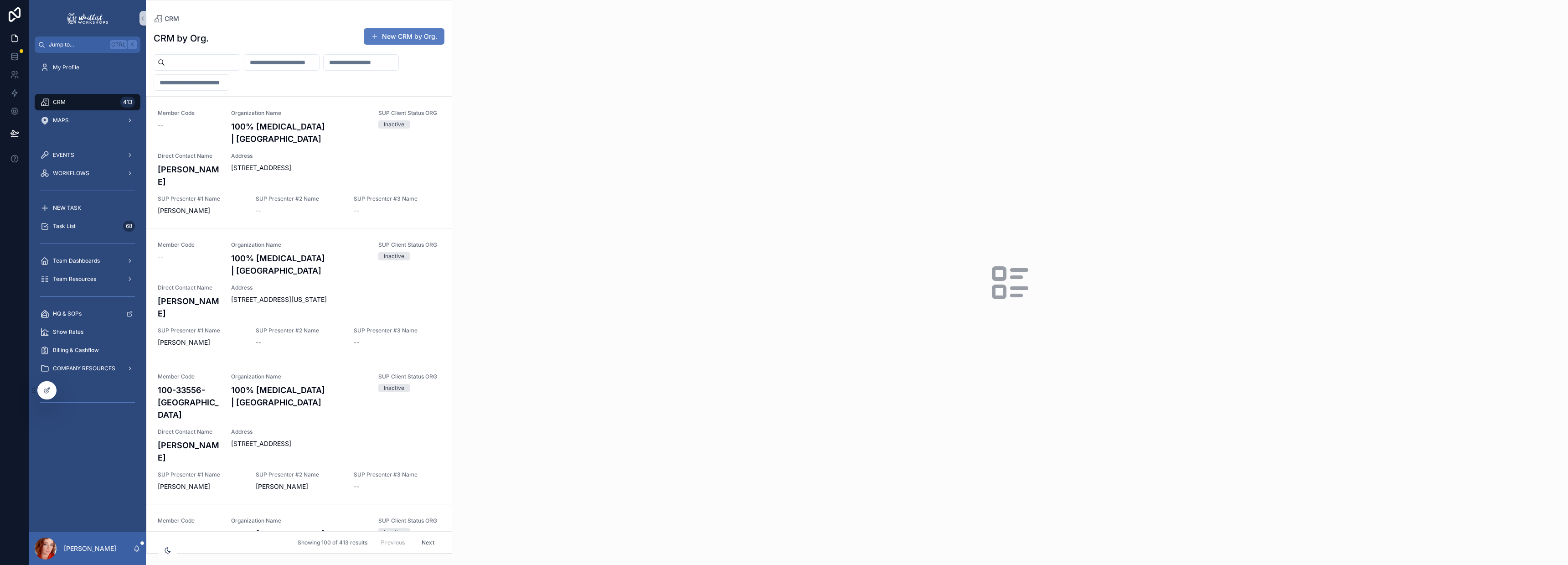
click at [229, 60] on input "scrollable content" at bounding box center [202, 62] width 75 height 13
click at [233, 64] on input "scrollable content" at bounding box center [202, 62] width 75 height 13
click at [231, 63] on input "scrollable content" at bounding box center [202, 62] width 75 height 13
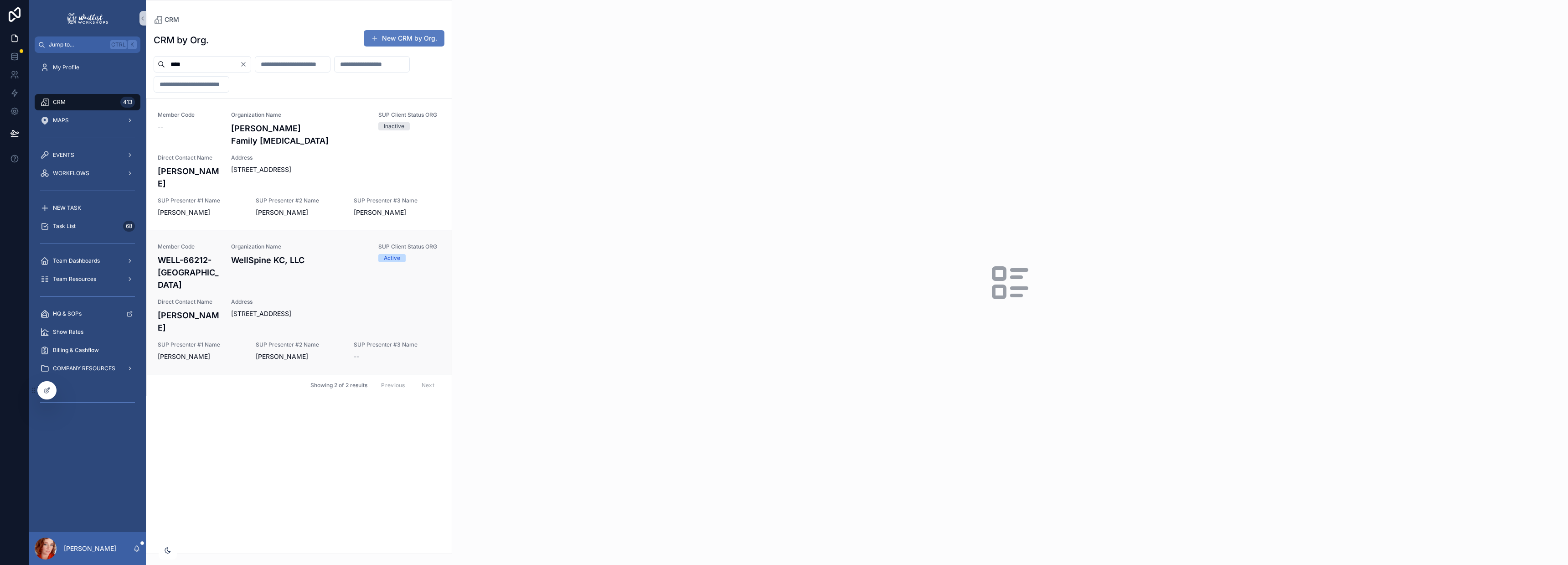
type input "****"
click at [245, 298] on span "Address" at bounding box center [336, 302] width 209 height 7
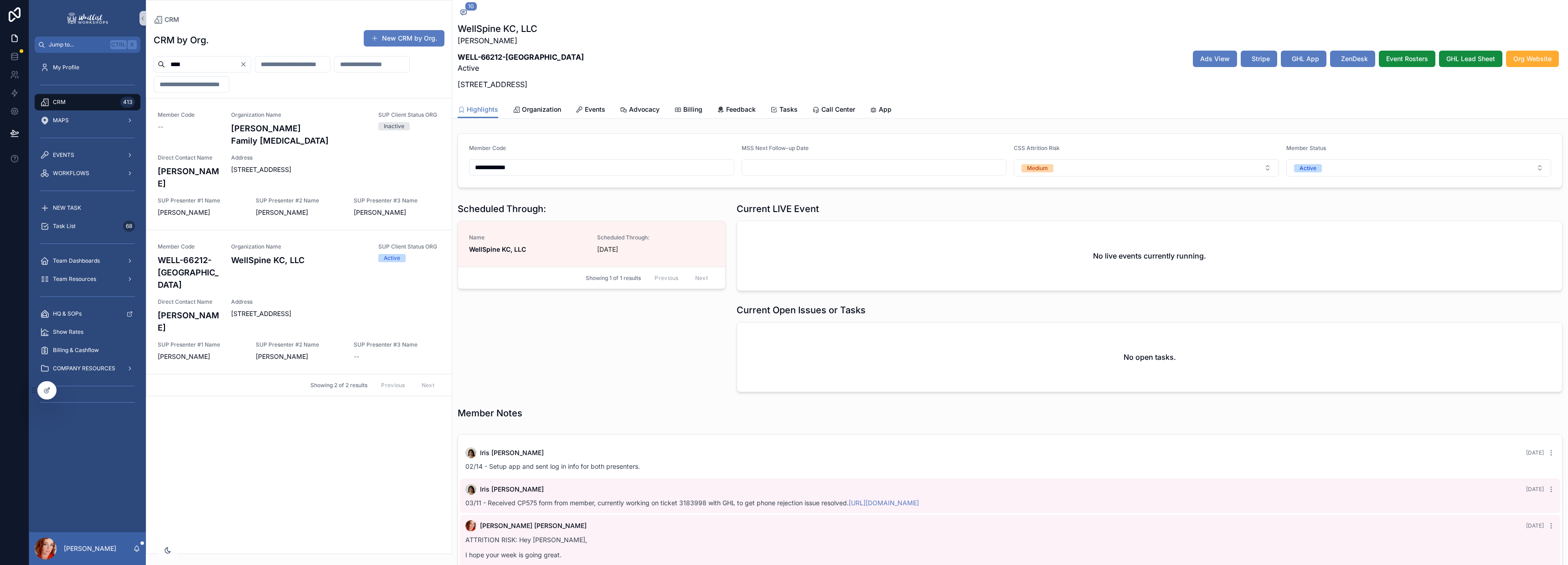
scroll to position [238, 0]
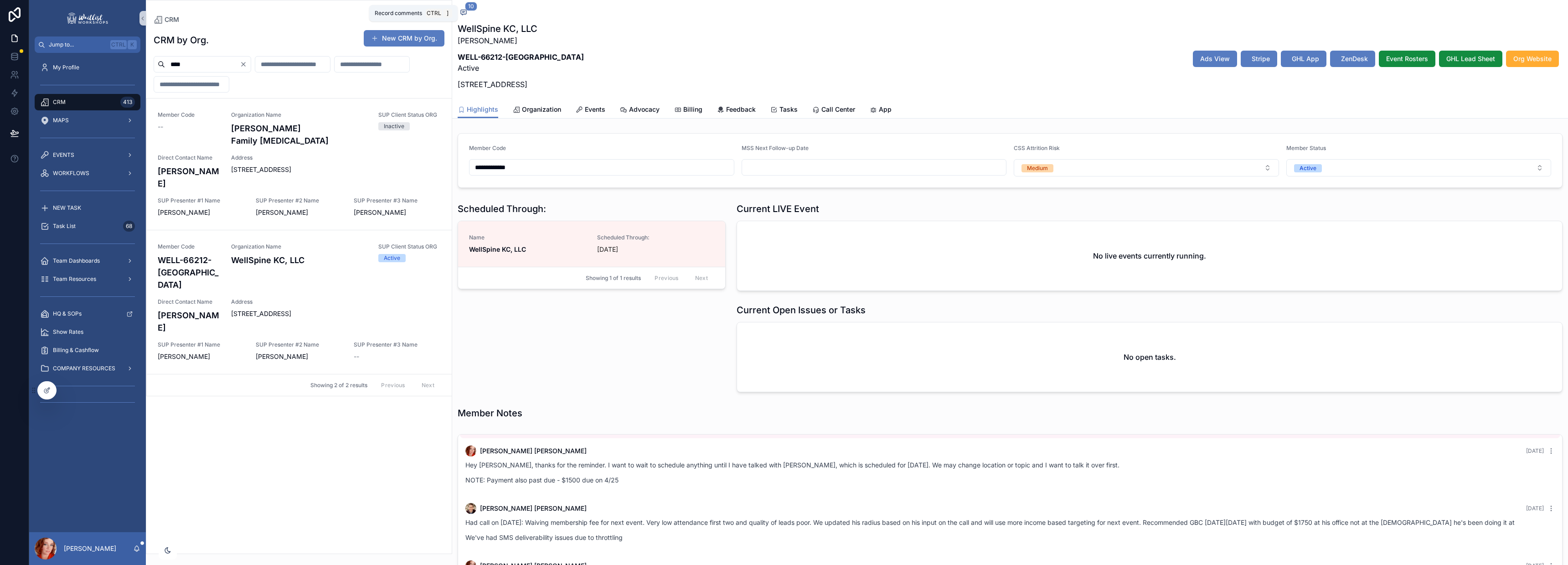
click at [463, 12] on icon "scrollable content" at bounding box center [464, 12] width 7 height 7
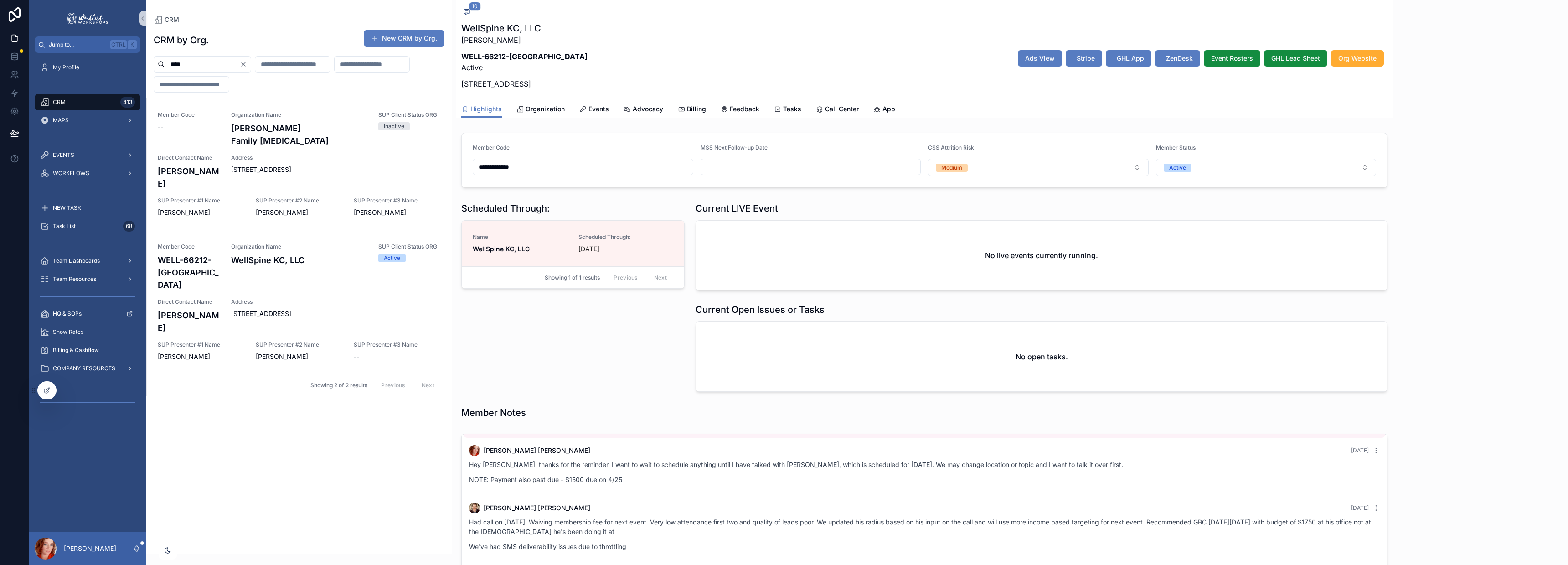
scroll to position [547, 0]
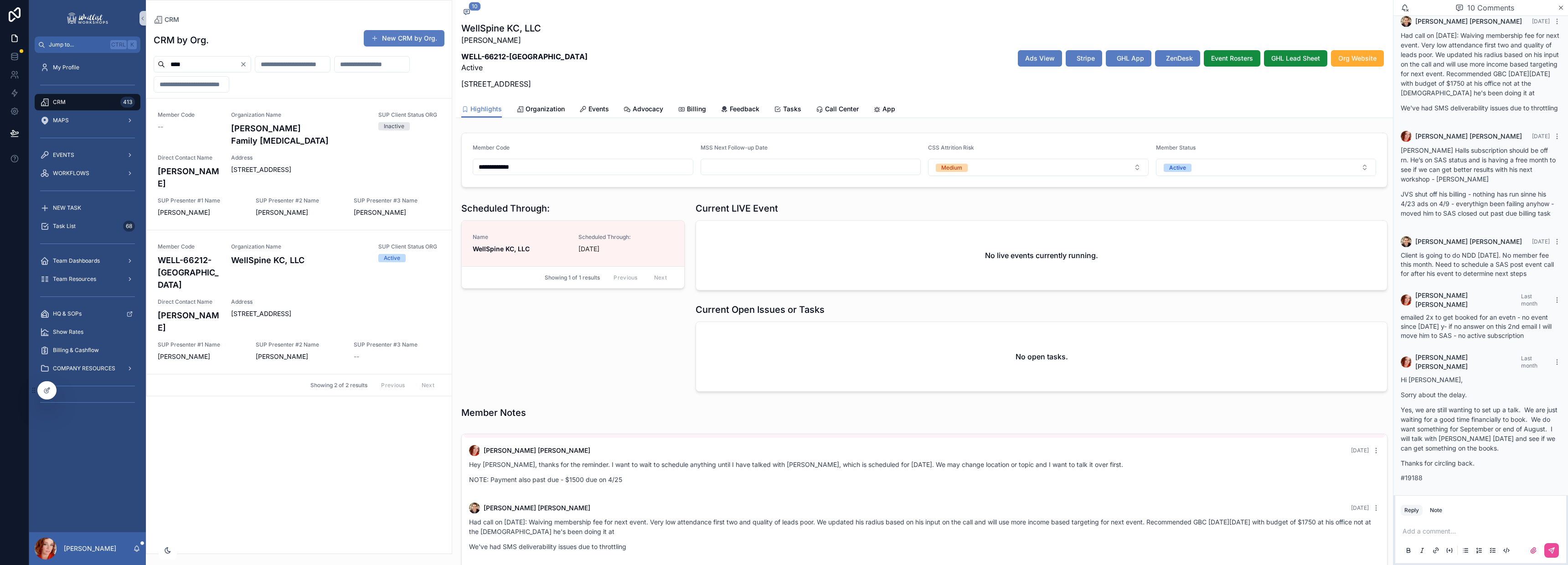
click at [1452, 530] on p "scrollable content" at bounding box center [1482, 531] width 160 height 9
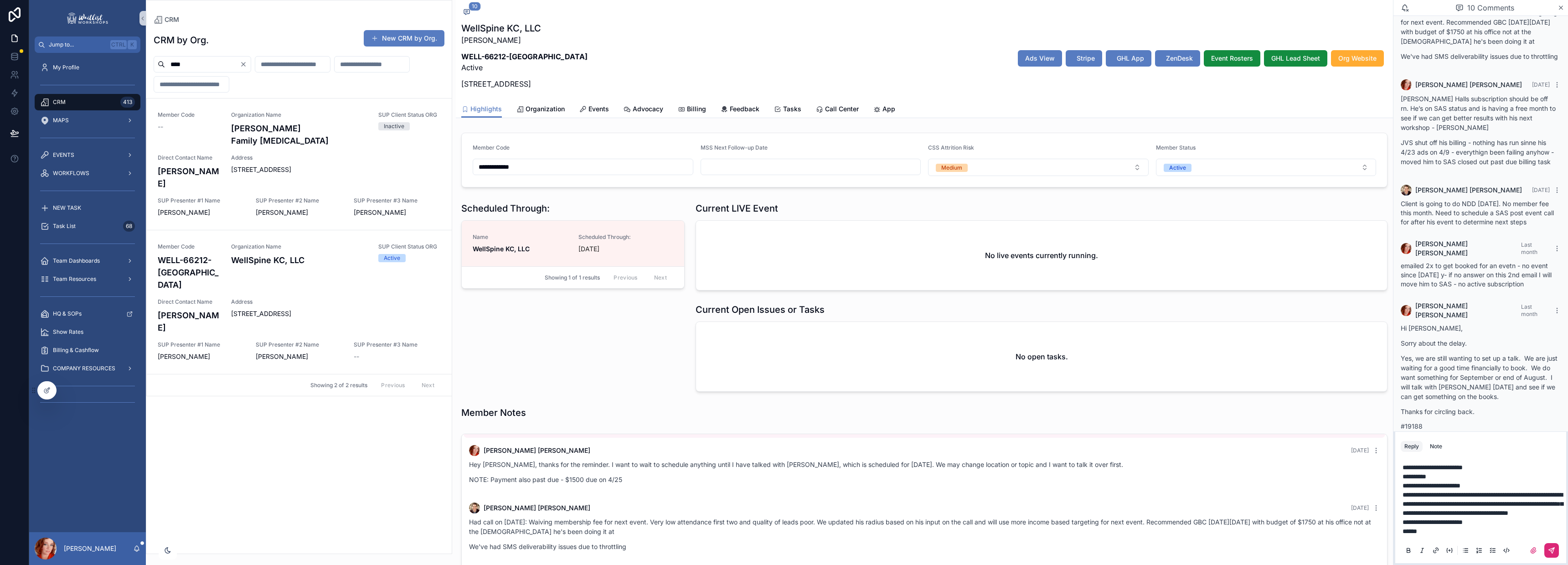
click at [1553, 549] on icon "scrollable content" at bounding box center [1552, 549] width 3 height 3
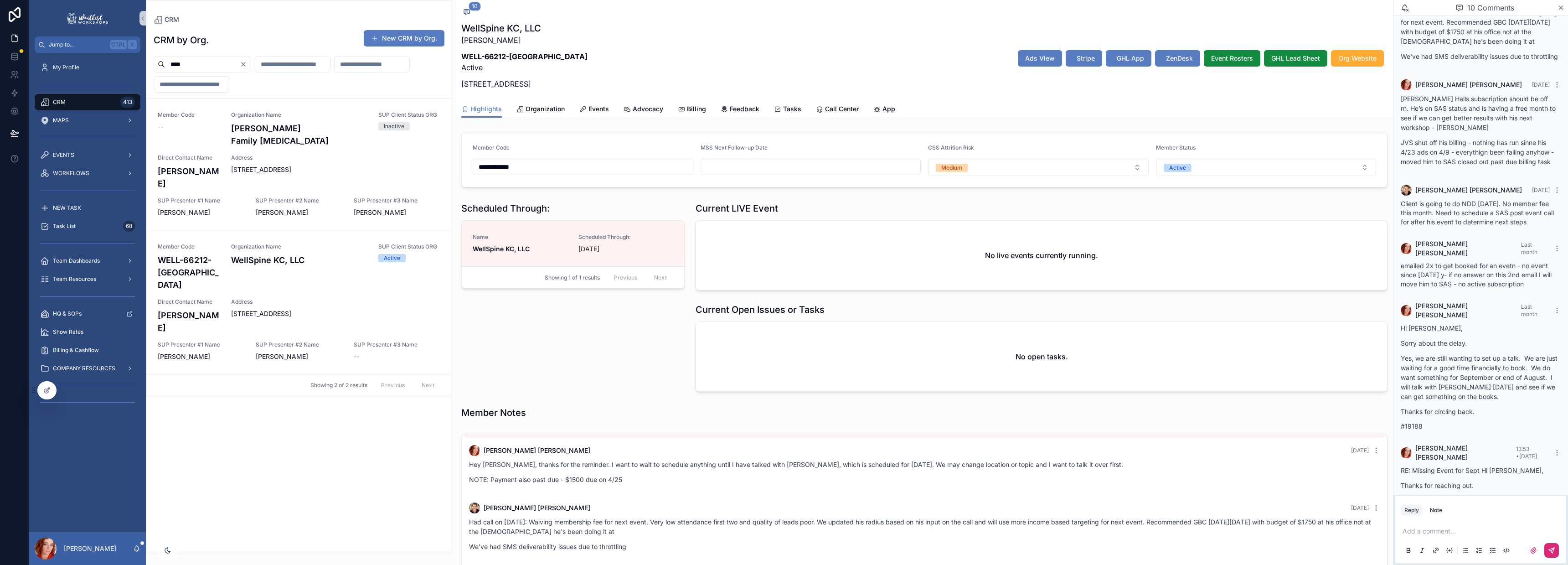
click at [674, 68] on div "WellSpine KC, LLC [PERSON_NAME][GEOGRAPHIC_DATA]-66212-KS Active [STREET_ADDRES…" at bounding box center [925, 58] width 926 height 73
click at [1077, 60] on span "Stripe" at bounding box center [1086, 58] width 18 height 9
click at [699, 107] on span "Billing" at bounding box center [696, 108] width 19 height 9
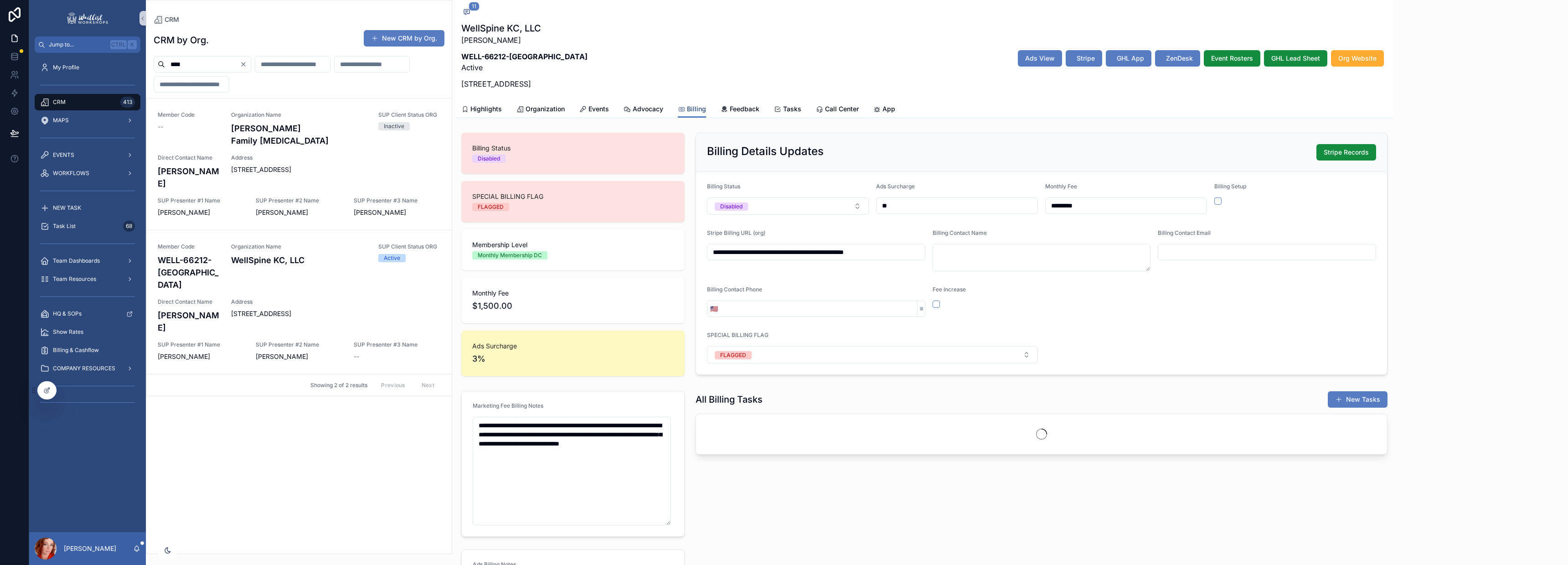
scroll to position [678, 0]
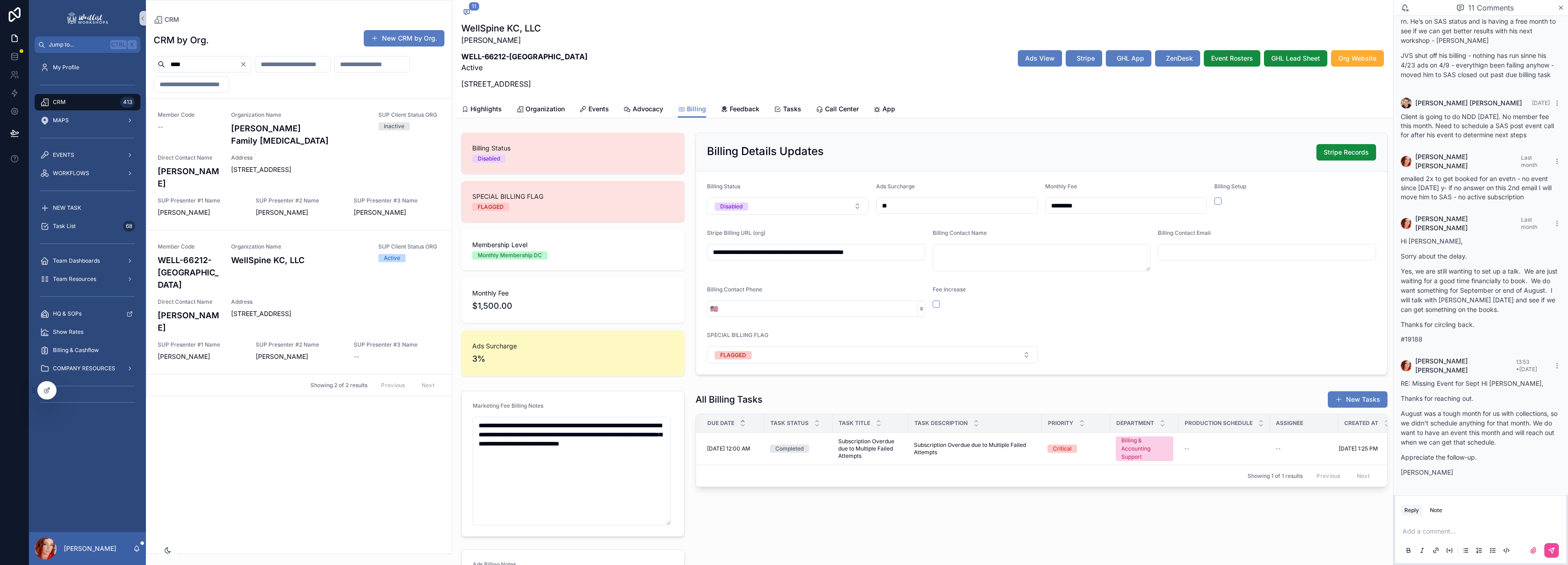
click at [1449, 529] on p "scrollable content" at bounding box center [1482, 531] width 160 height 9
click at [1426, 535] on span "**********" at bounding box center [1471, 531] width 138 height 6
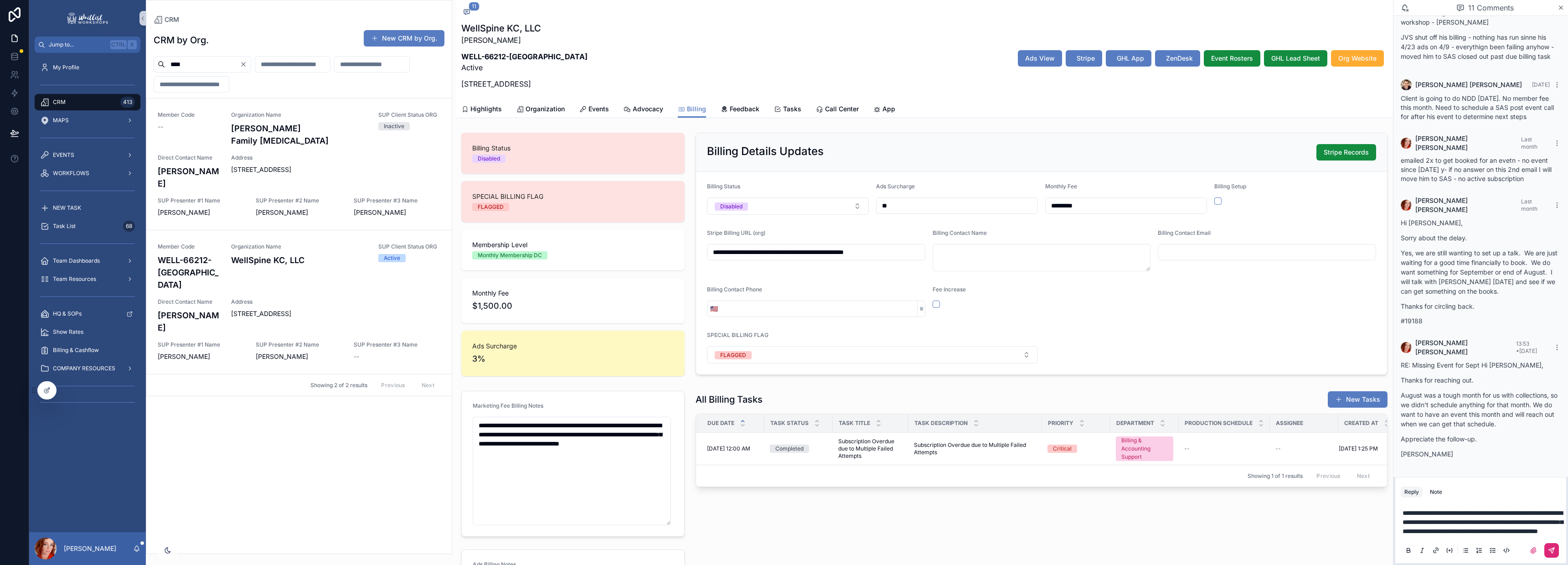
click at [1549, 547] on icon "scrollable content" at bounding box center [1552, 550] width 7 height 7
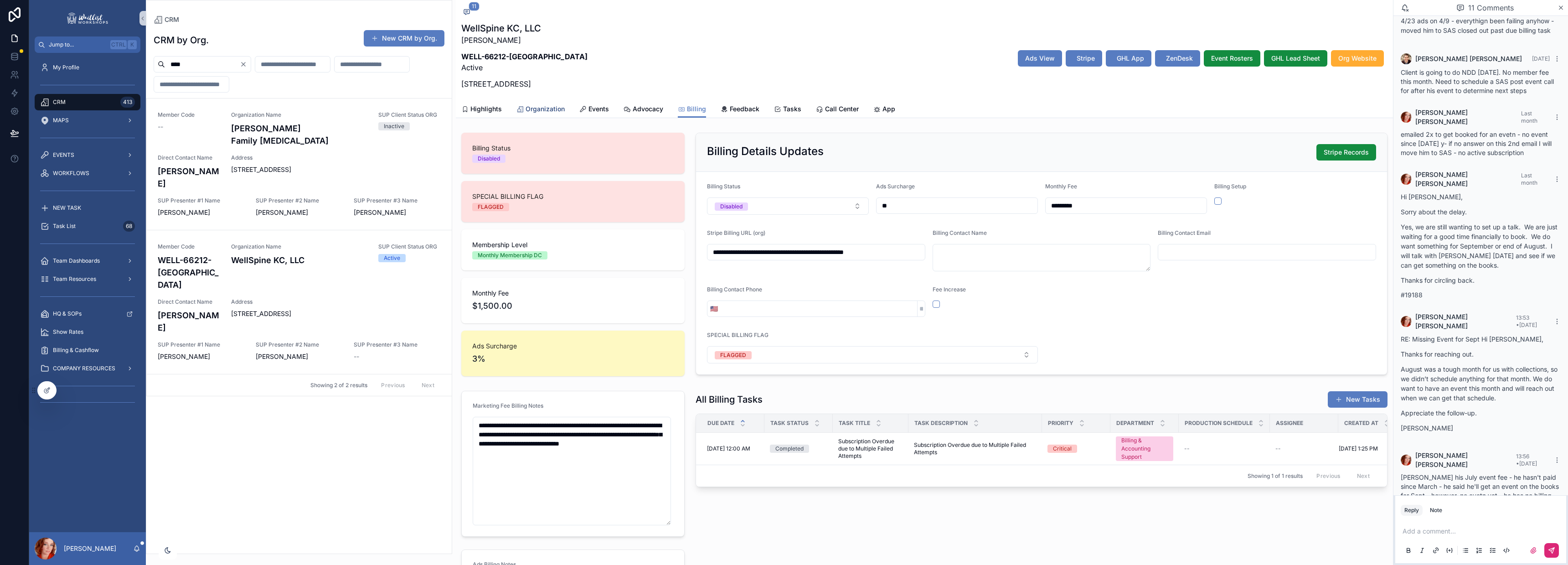
click at [537, 107] on span "Organization" at bounding box center [545, 108] width 39 height 9
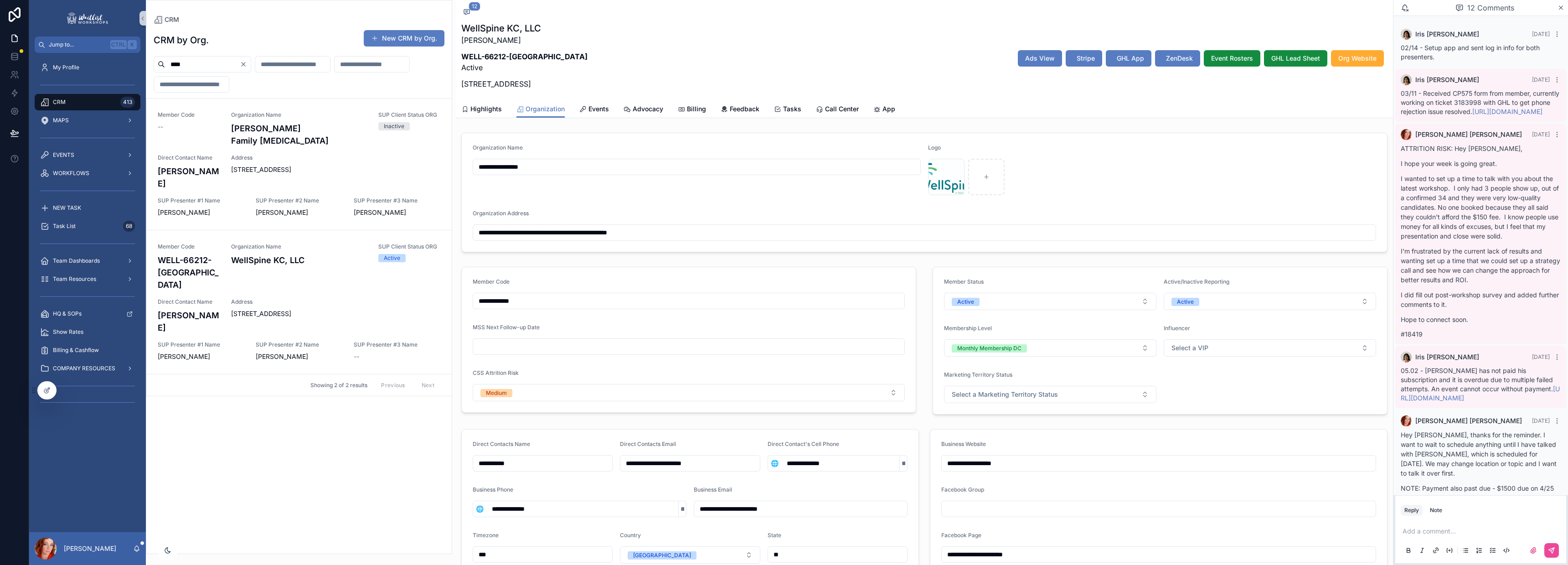
scroll to position [751, 0]
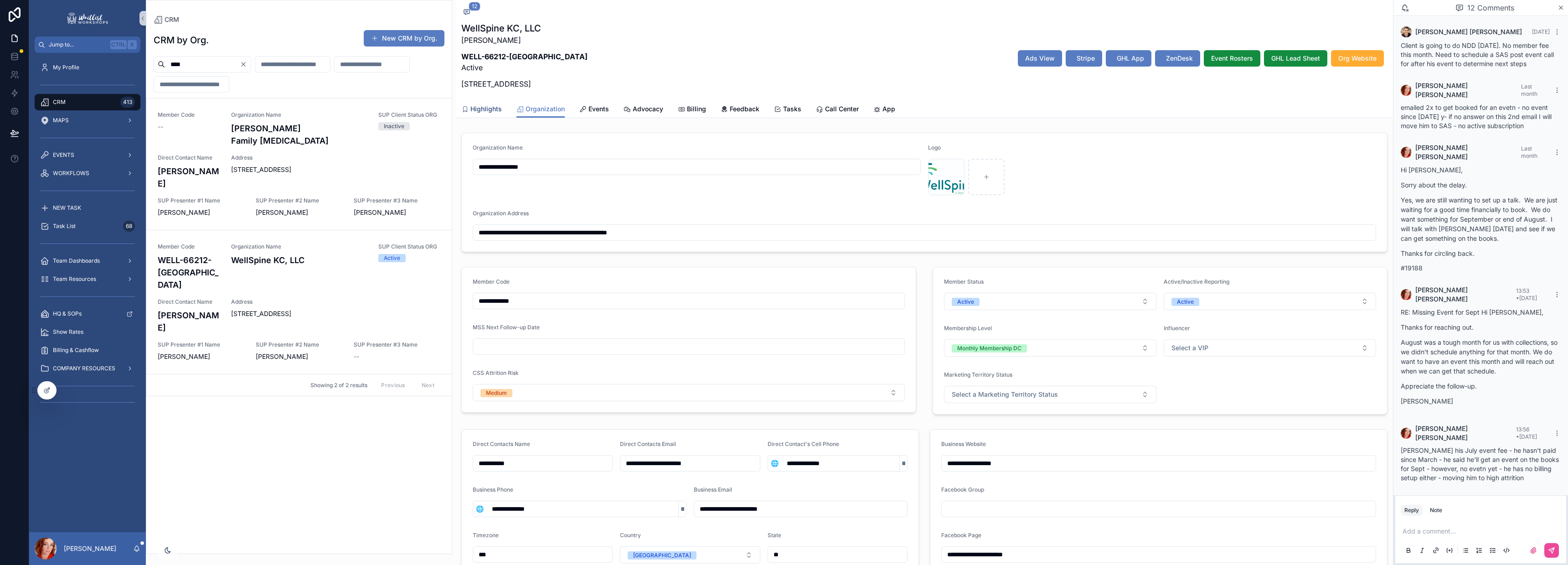
click at [495, 107] on span "Highlights" at bounding box center [486, 108] width 32 height 9
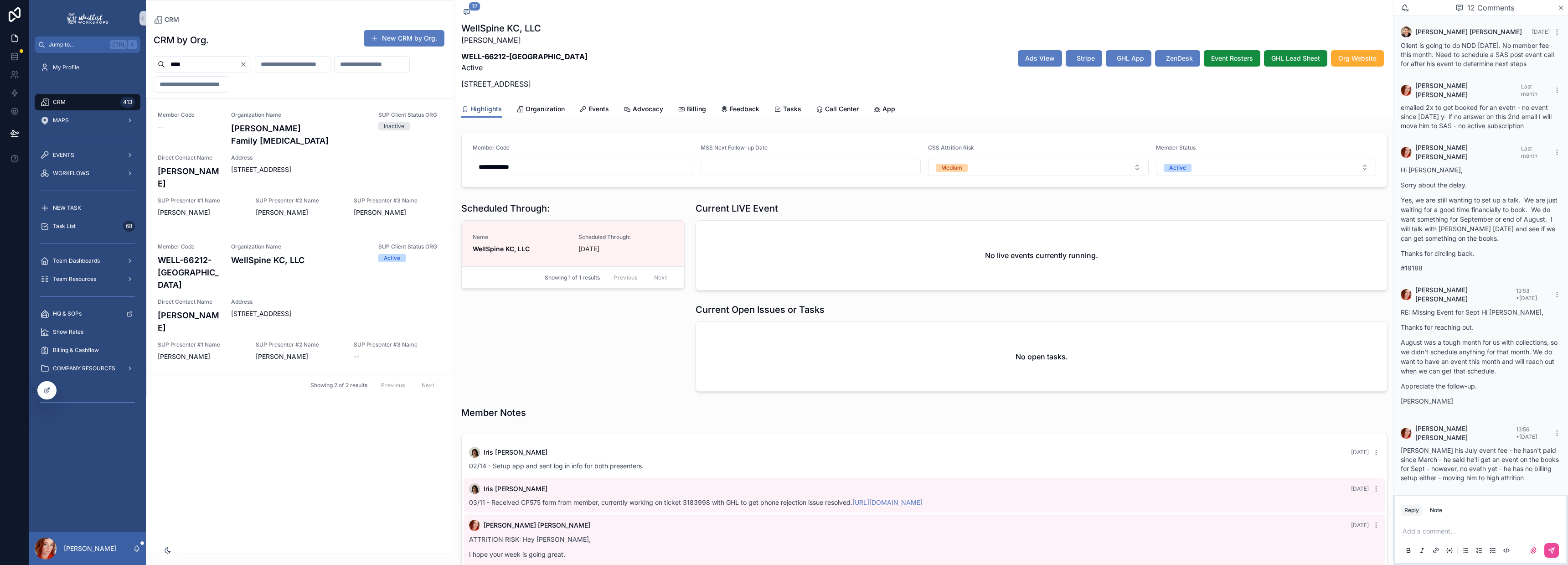
scroll to position [396, 0]
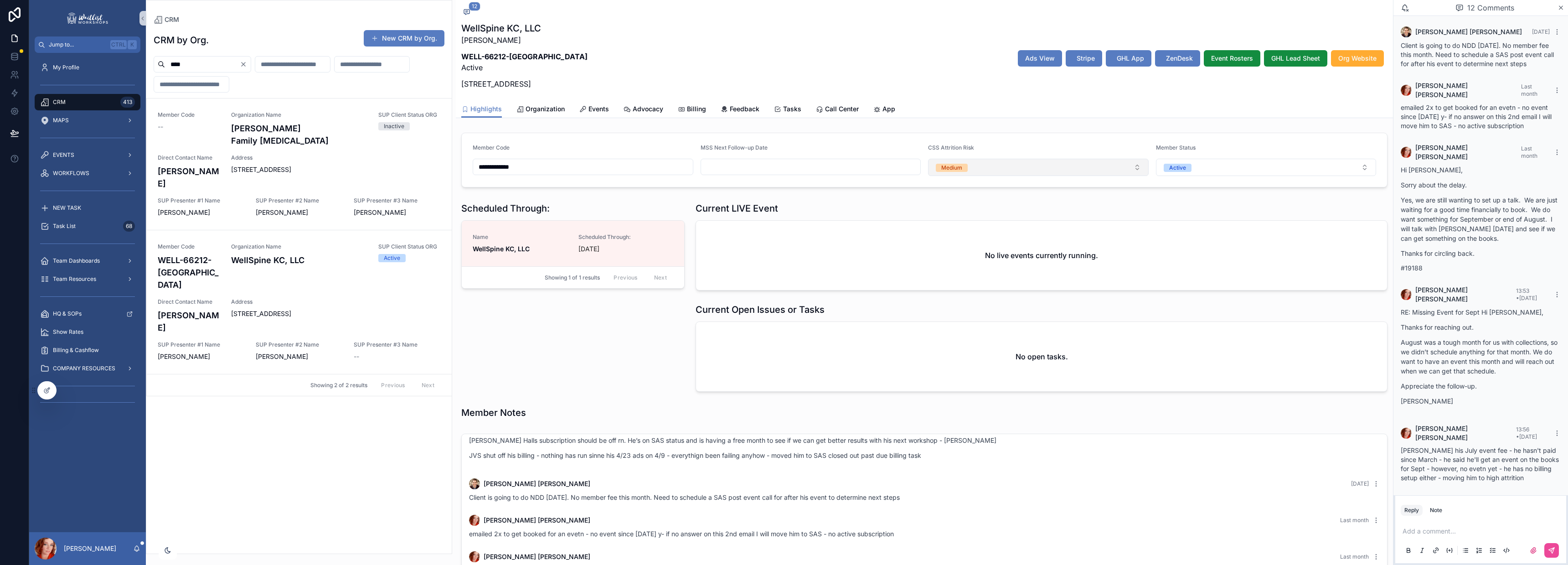
click at [953, 172] on div "Medium" at bounding box center [951, 167] width 21 height 8
click at [959, 261] on div "High" at bounding box center [1033, 258] width 214 height 13
click at [769, 166] on input "scrollable content" at bounding box center [811, 167] width 220 height 13
drag, startPoint x: 699, startPoint y: 148, endPoint x: 781, endPoint y: 148, distance: 82.0
click at [781, 148] on div "MSS Next Follow-up Date" at bounding box center [811, 150] width 220 height 11
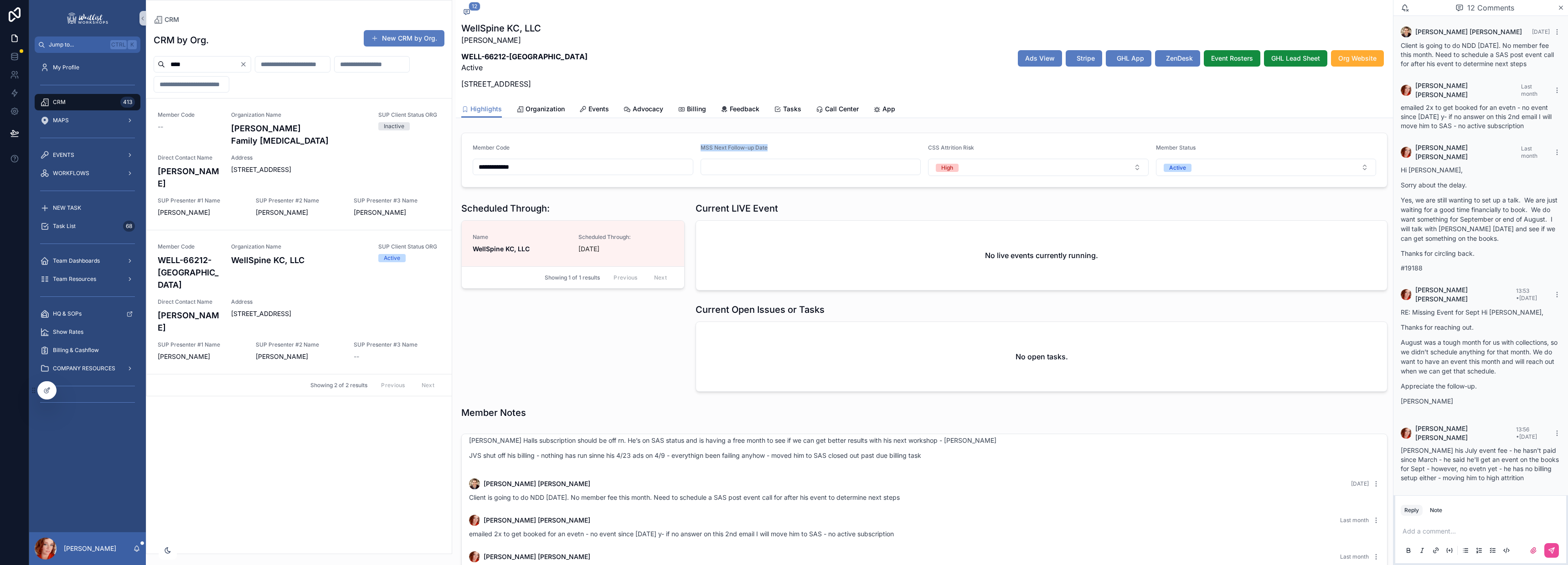
click at [772, 163] on input "scrollable content" at bounding box center [811, 167] width 220 height 13
click at [788, 261] on button "9" at bounding box center [791, 262] width 16 height 16
type input "********"
click at [753, 124] on div "**********" at bounding box center [925, 460] width 937 height 919
click at [797, 110] on span "Tasks" at bounding box center [793, 108] width 18 height 9
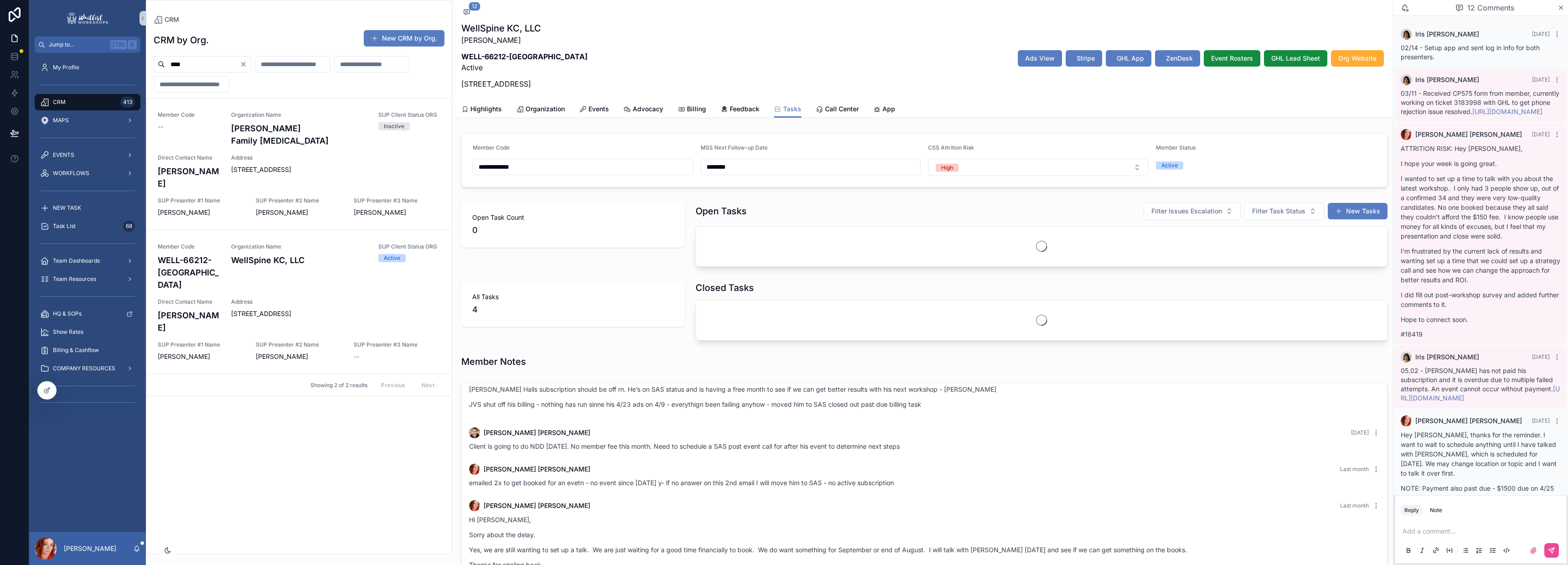
scroll to position [751, 0]
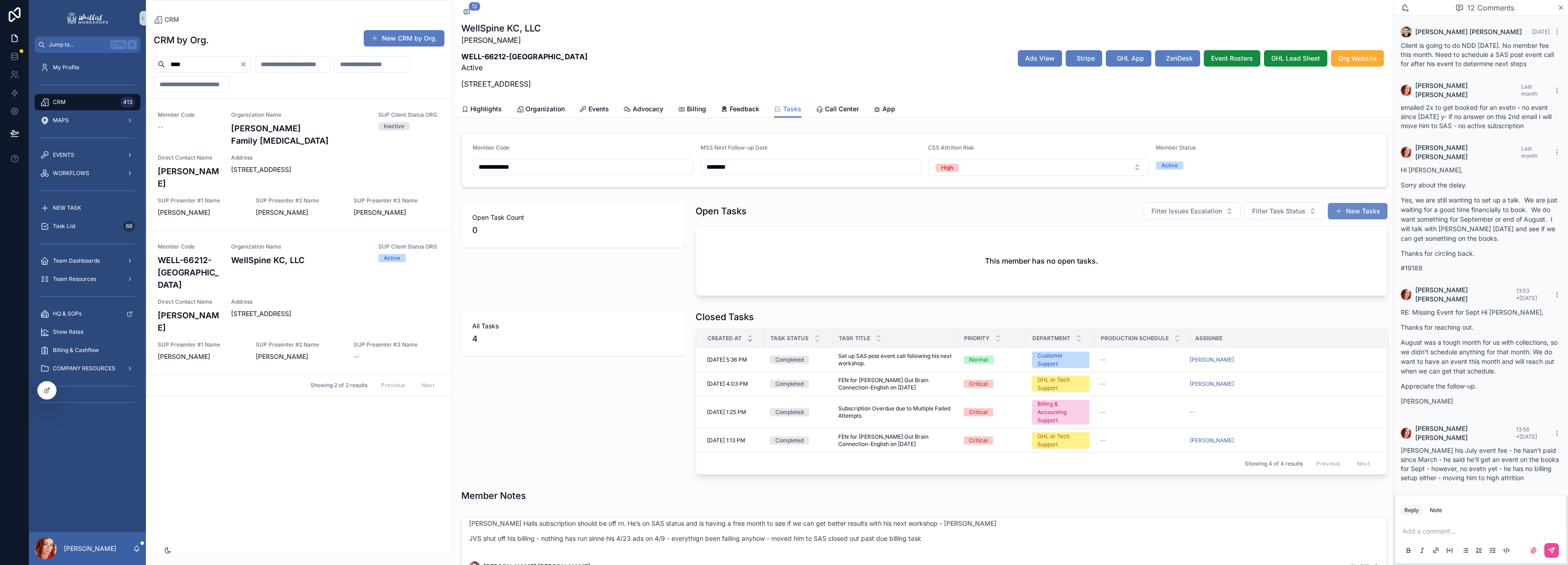
click at [1345, 204] on button "New Tasks" at bounding box center [1357, 211] width 60 height 16
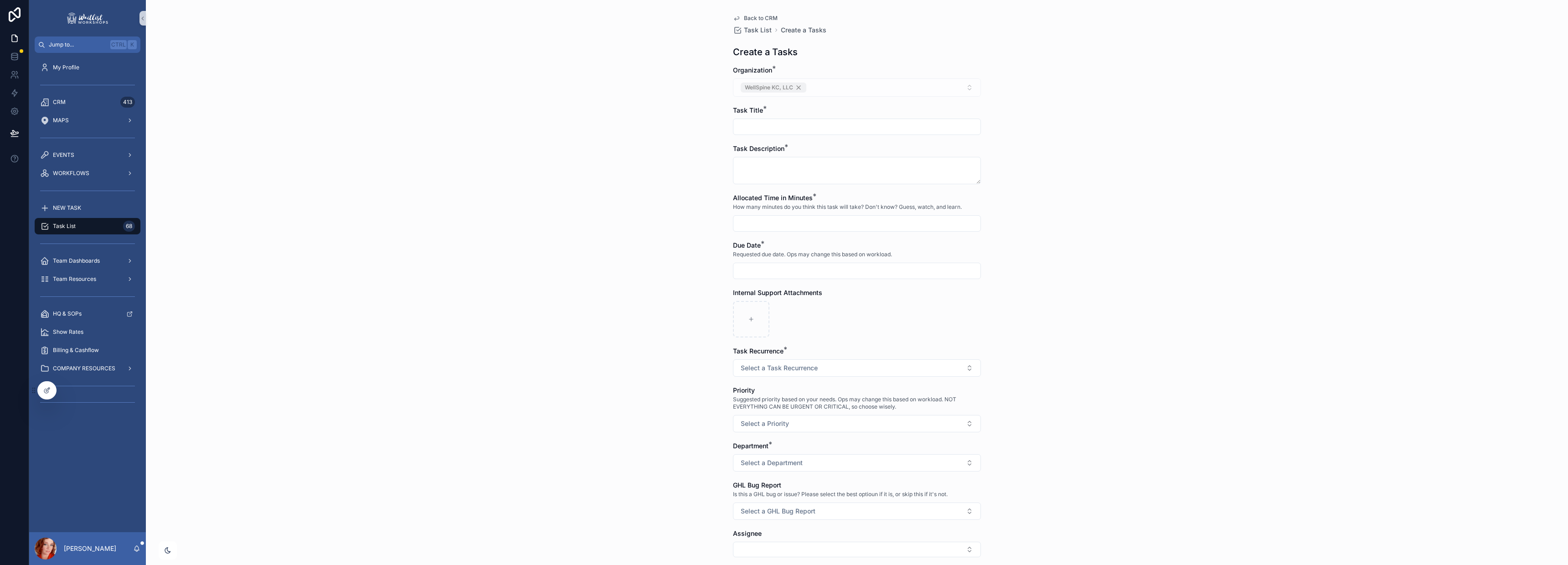
click at [786, 126] on input "scrollable content" at bounding box center [857, 127] width 247 height 13
type input "**********"
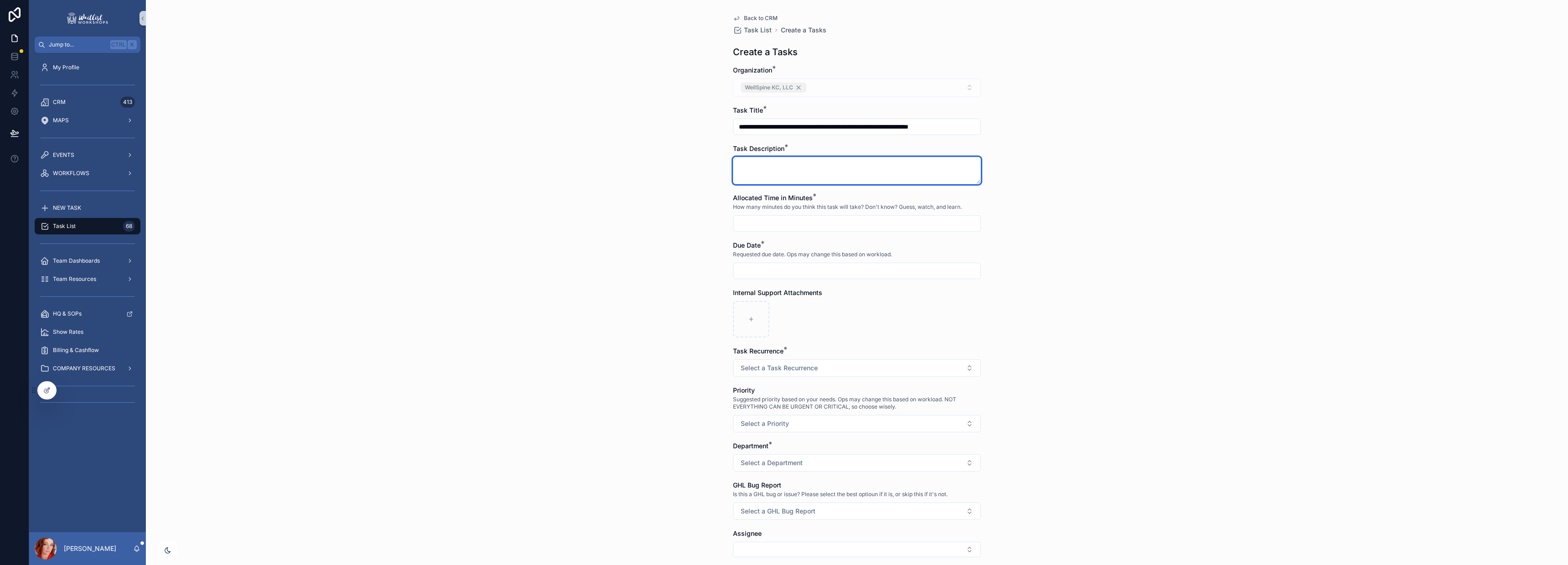
click at [799, 166] on textarea "scrollable content" at bounding box center [856, 170] width 248 height 27
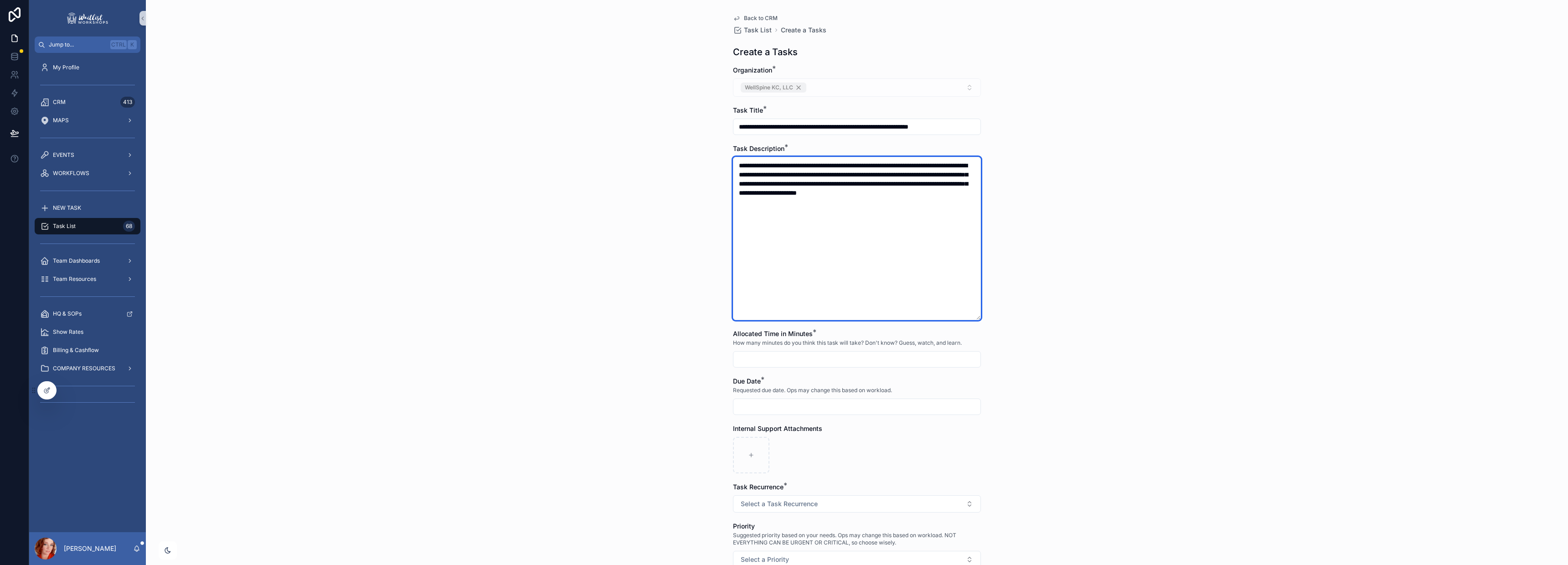
type textarea "**********"
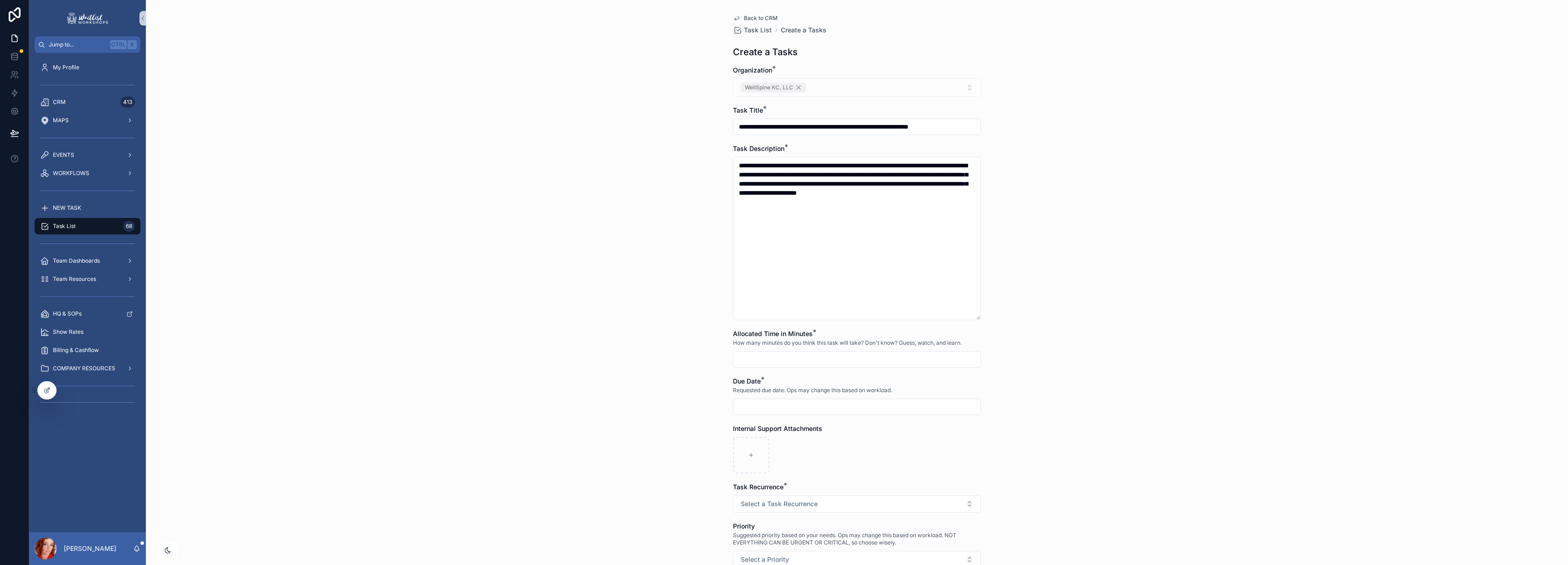
drag, startPoint x: 870, startPoint y: 359, endPoint x: 900, endPoint y: 364, distance: 30.4
click at [870, 359] on input "scrollable content" at bounding box center [857, 359] width 247 height 13
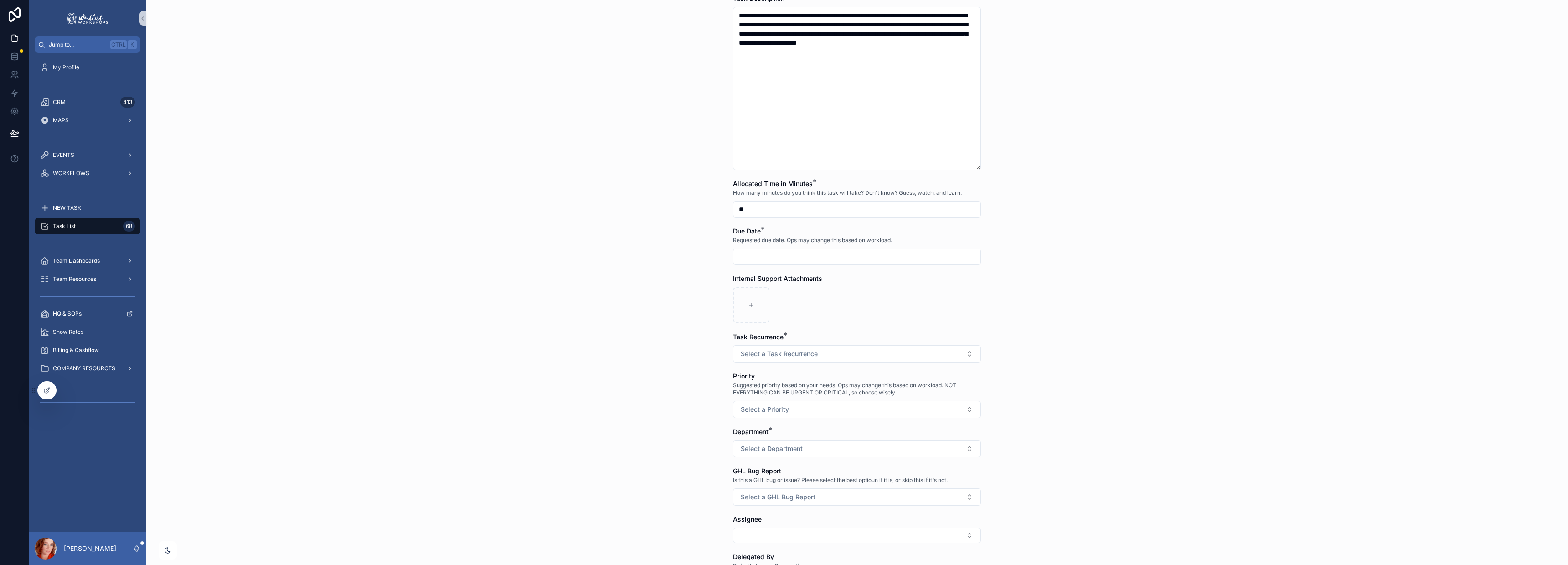
scroll to position [151, 0]
type input "**"
click at [788, 255] on input "scrollable content" at bounding box center [857, 256] width 247 height 13
click at [838, 351] on button "9" at bounding box center [836, 351] width 16 height 16
click at [1163, 251] on div "**********" at bounding box center [857, 132] width 1422 height 565
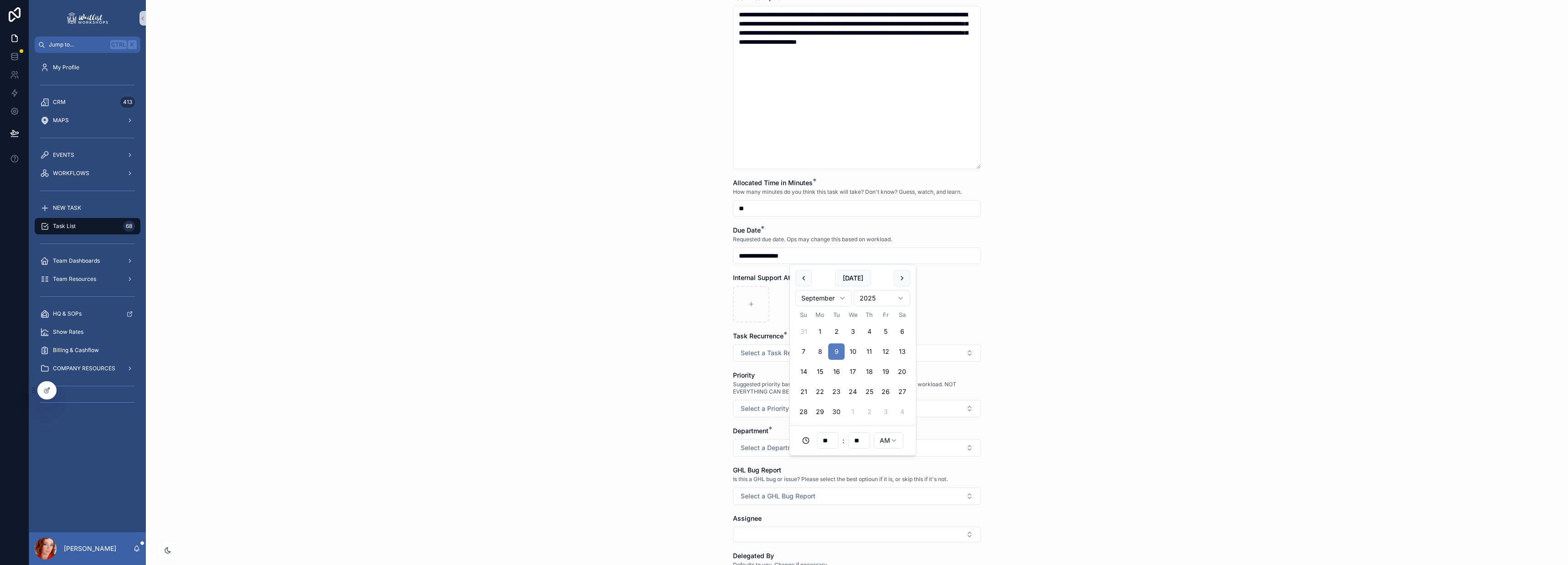
type input "**********"
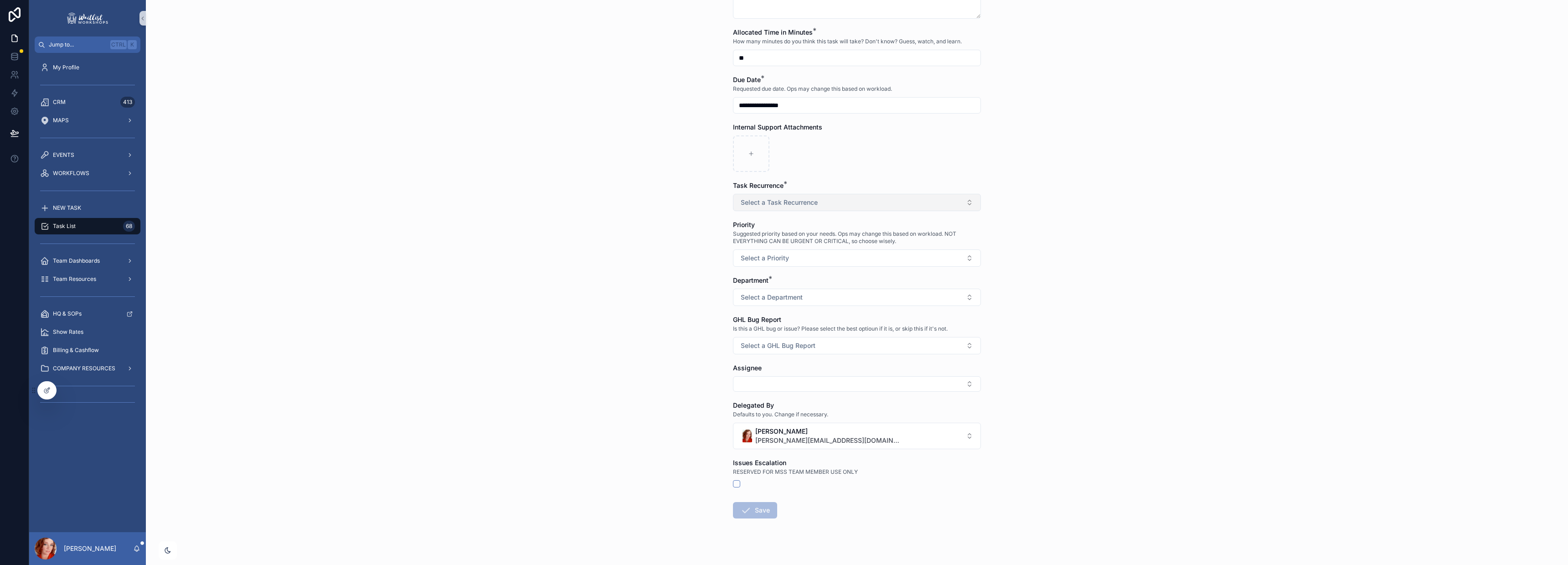
click at [791, 198] on span "Select a Task Recurrence" at bounding box center [779, 202] width 77 height 9
click at [783, 237] on div "One-Off" at bounding box center [853, 238] width 243 height 13
click at [821, 258] on button "Select a Priority" at bounding box center [856, 257] width 248 height 17
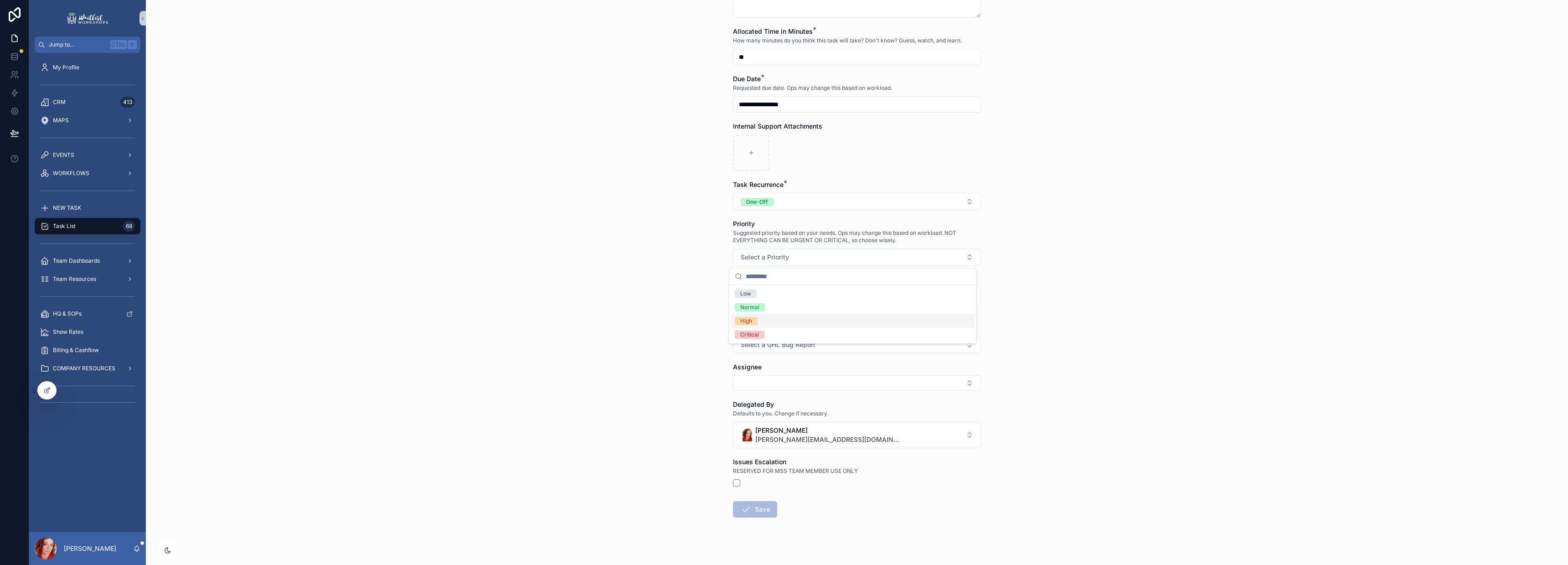
click at [777, 321] on div "High" at bounding box center [853, 321] width 243 height 13
click at [1180, 308] on div "**********" at bounding box center [857, 282] width 1422 height 565
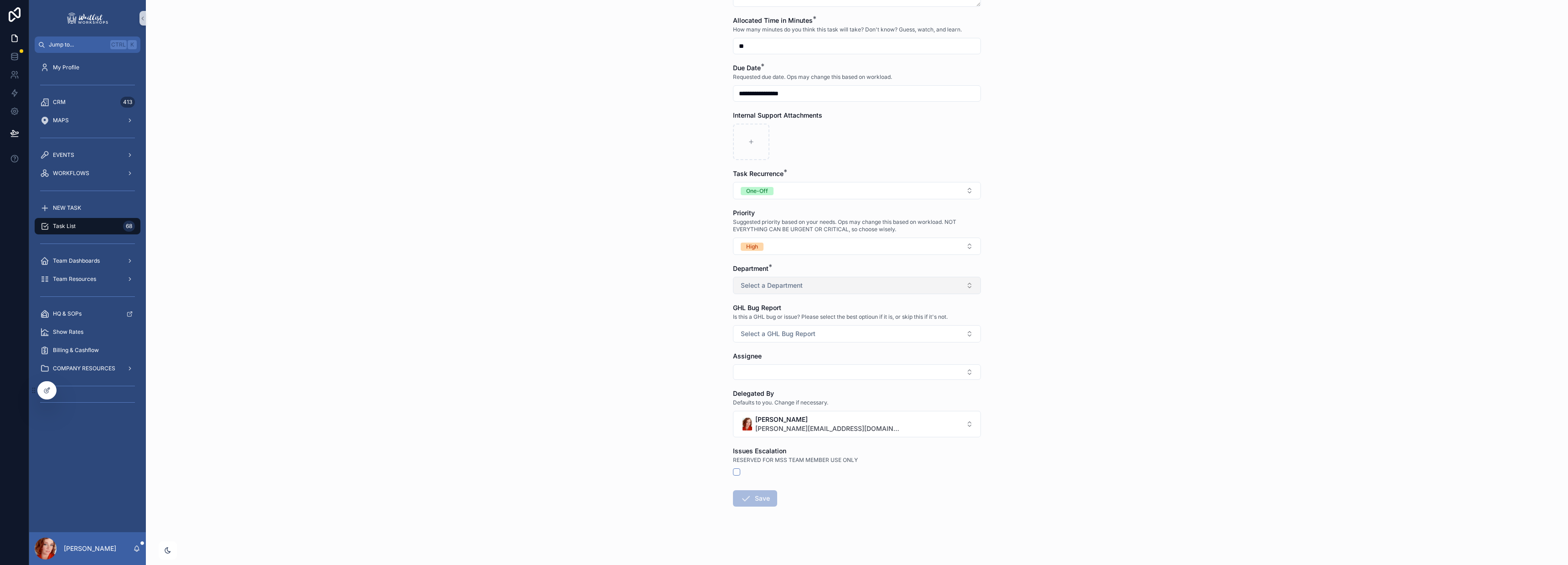
click at [780, 281] on span "Select a Department" at bounding box center [772, 285] width 62 height 9
click at [791, 327] on div "Customer Support" at bounding box center [853, 321] width 243 height 13
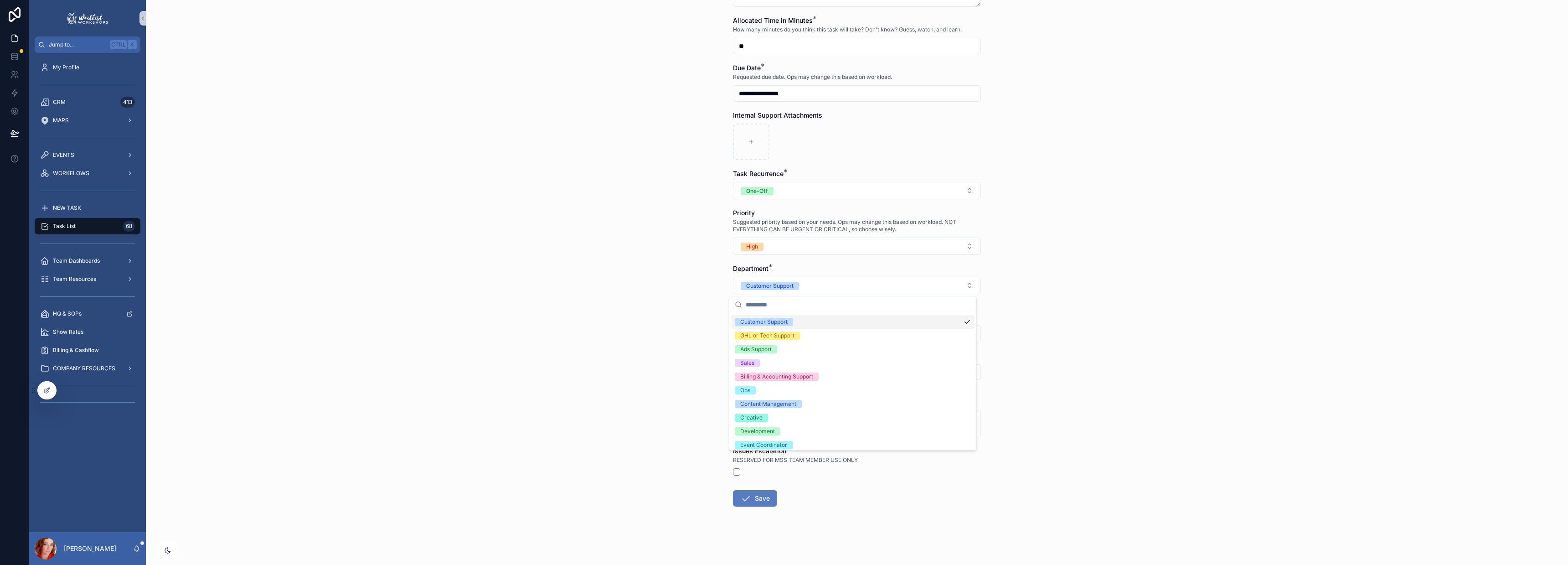
click at [1241, 326] on div "**********" at bounding box center [857, 282] width 1422 height 565
drag, startPoint x: 774, startPoint y: 370, endPoint x: 965, endPoint y: 259, distance: 220.9
click at [775, 370] on button "Select Button" at bounding box center [856, 371] width 248 height 15
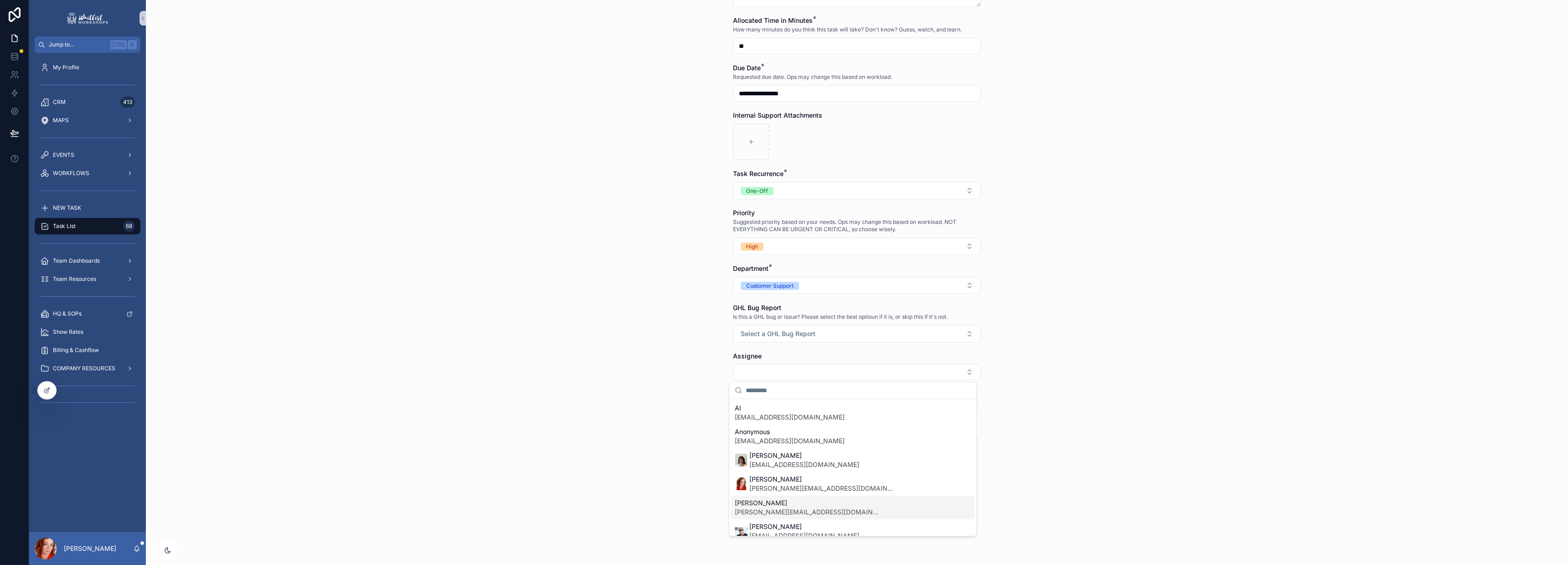
click at [803, 511] on span "[PERSON_NAME][EMAIL_ADDRESS][DOMAIN_NAME]" at bounding box center [808, 511] width 146 height 9
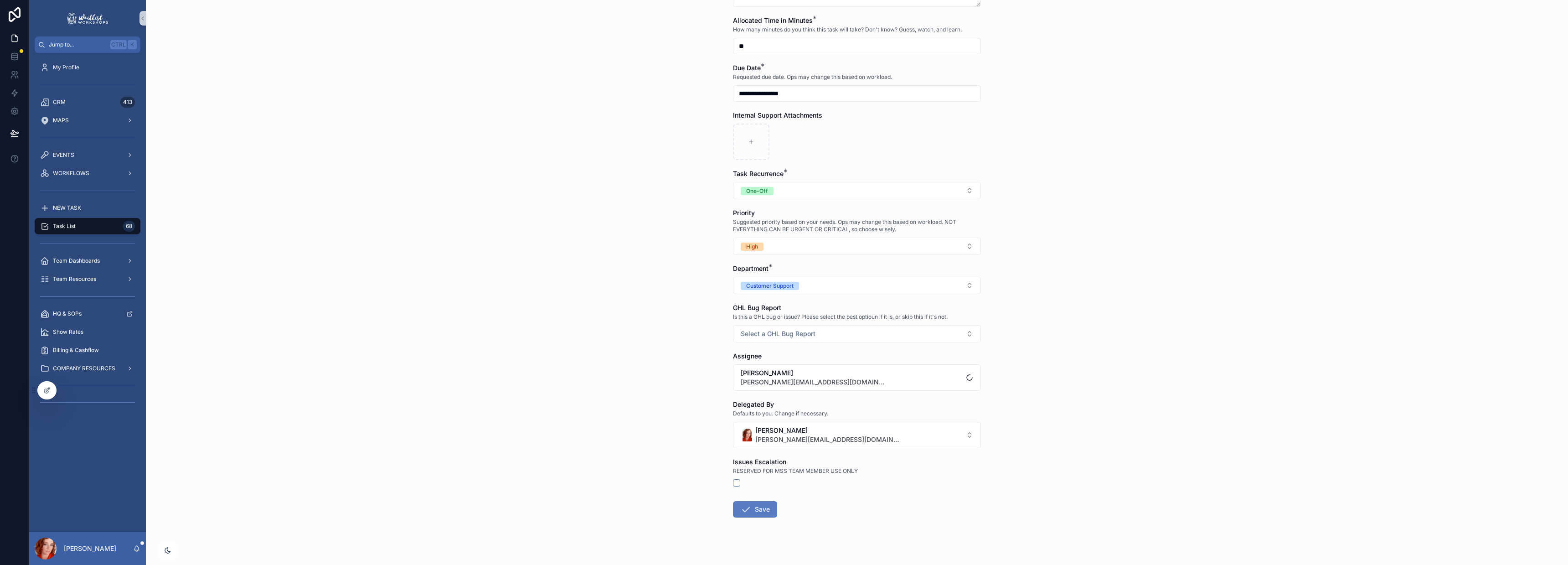
click at [1039, 298] on div "**********" at bounding box center [857, 282] width 1422 height 565
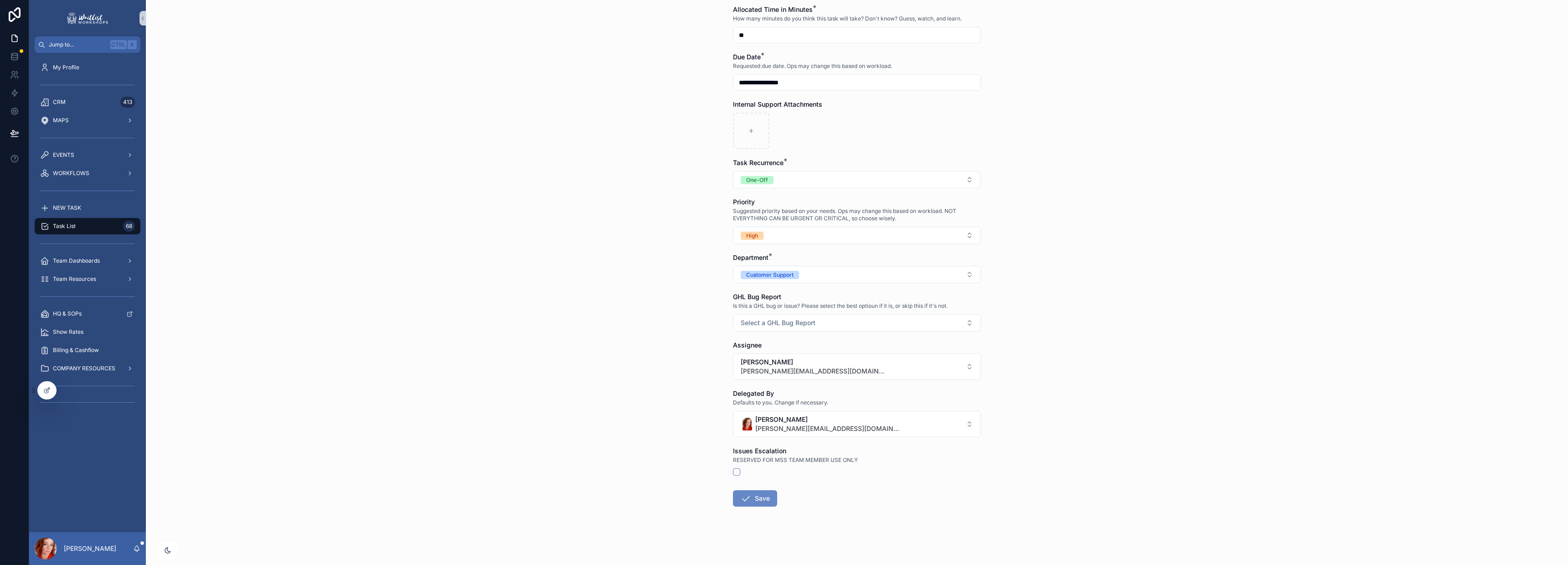
click at [740, 499] on icon "scrollable content" at bounding box center [746, 498] width 11 height 11
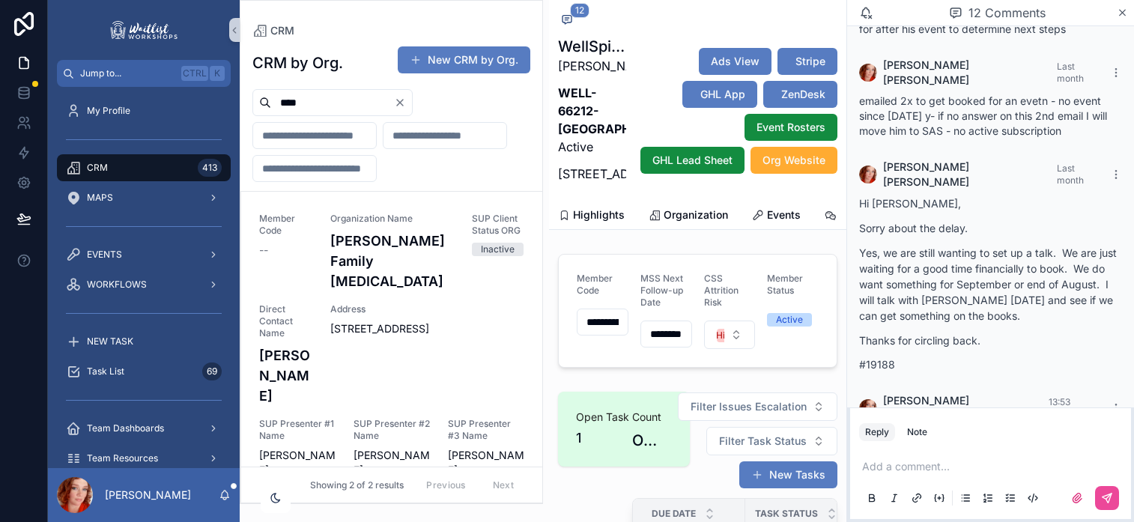
scroll to position [1147, 0]
drag, startPoint x: 311, startPoint y: 112, endPoint x: 193, endPoint y: 109, distance: 117.6
click at [194, 109] on div "Jump to... Ctrl K My Profile CRM 413 MAPS EVENTS WORKFLOWS NEW TASK Task List 6…" at bounding box center [591, 261] width 1086 height 522
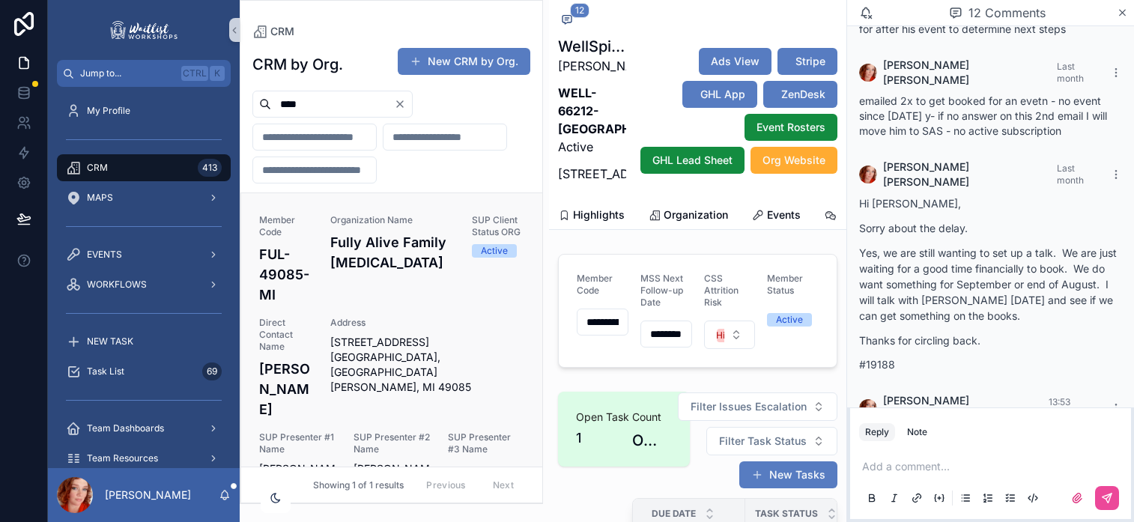
type input "****"
click at [368, 329] on span "Address" at bounding box center [427, 323] width 195 height 12
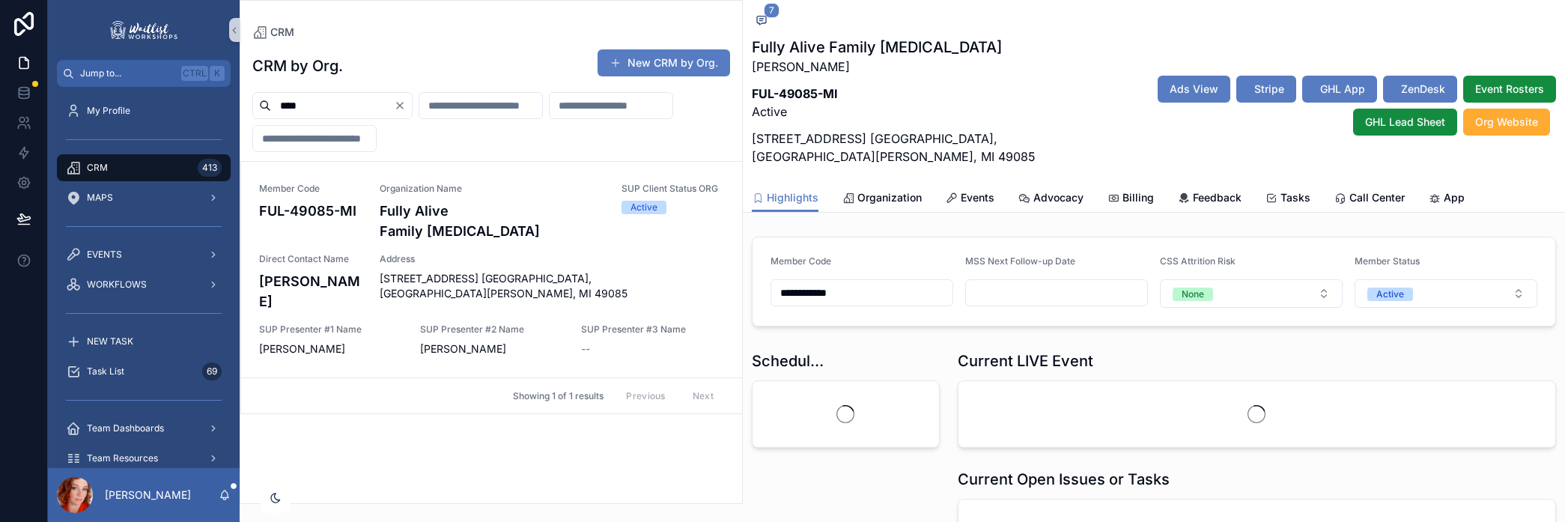
scroll to position [756, 0]
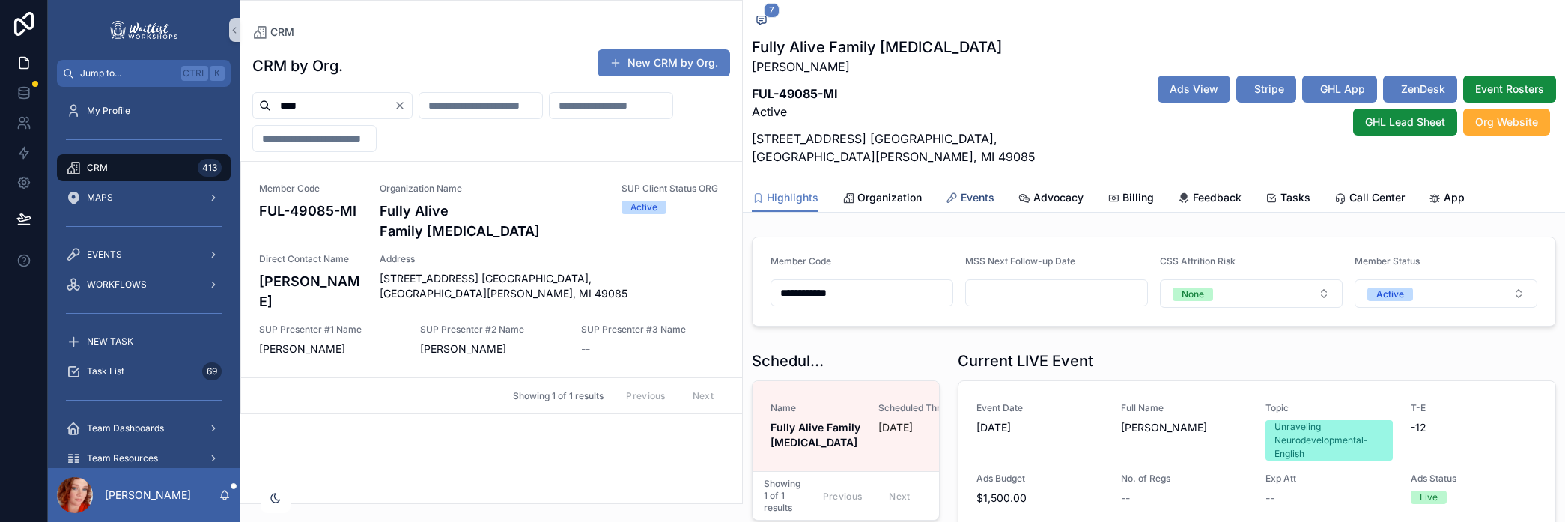
click at [988, 195] on span "Events" at bounding box center [978, 197] width 34 height 15
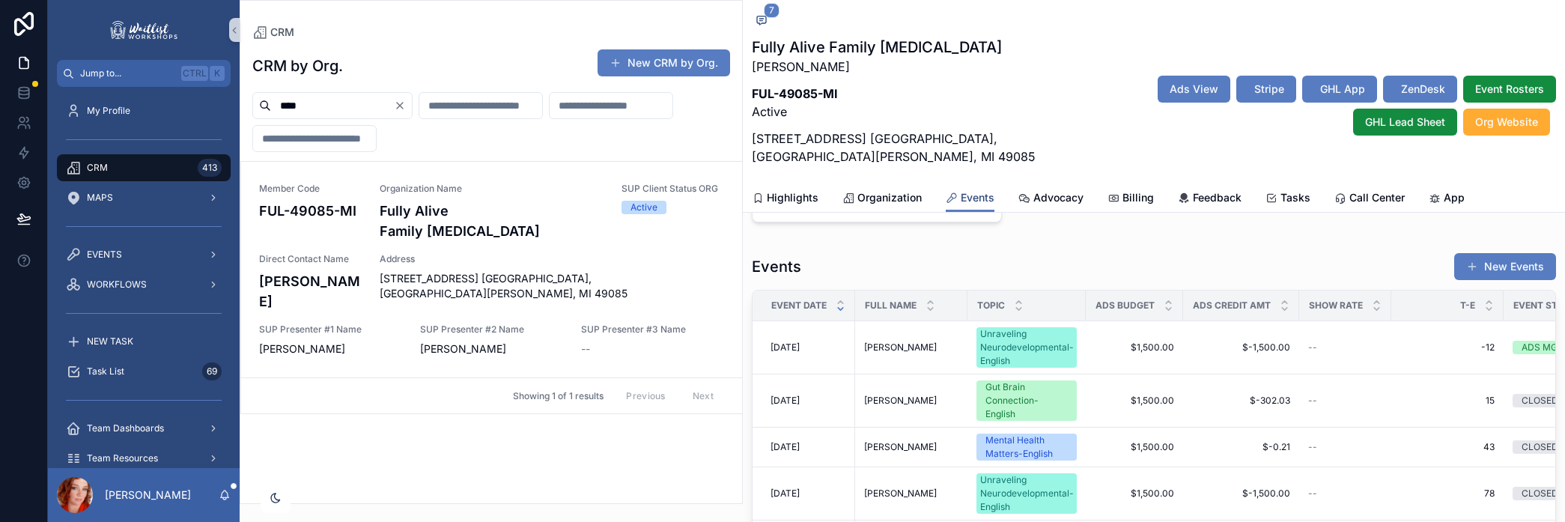
scroll to position [374, 0]
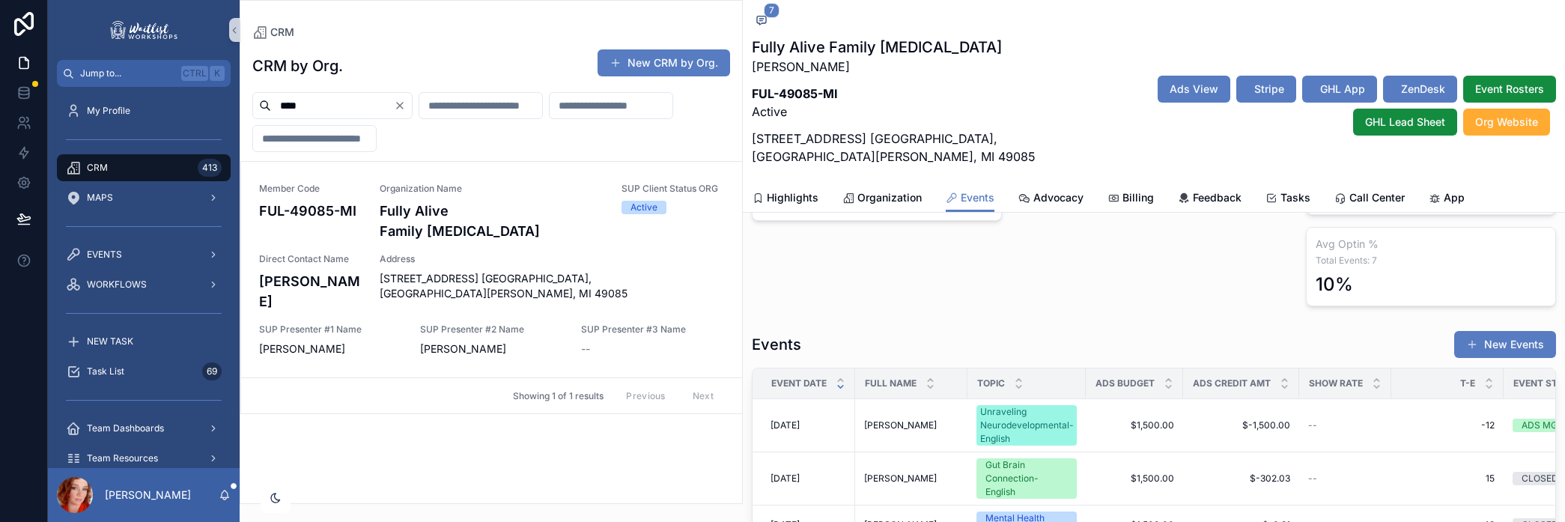
click at [1123, 312] on div "ADS Max Seating 30 Ads Surcharge 3% 65+ Audience? Showing 1 of 1 results Previo…" at bounding box center [1154, 141] width 268 height 341
click at [908, 419] on span "[PERSON_NAME]" at bounding box center [900, 425] width 73 height 12
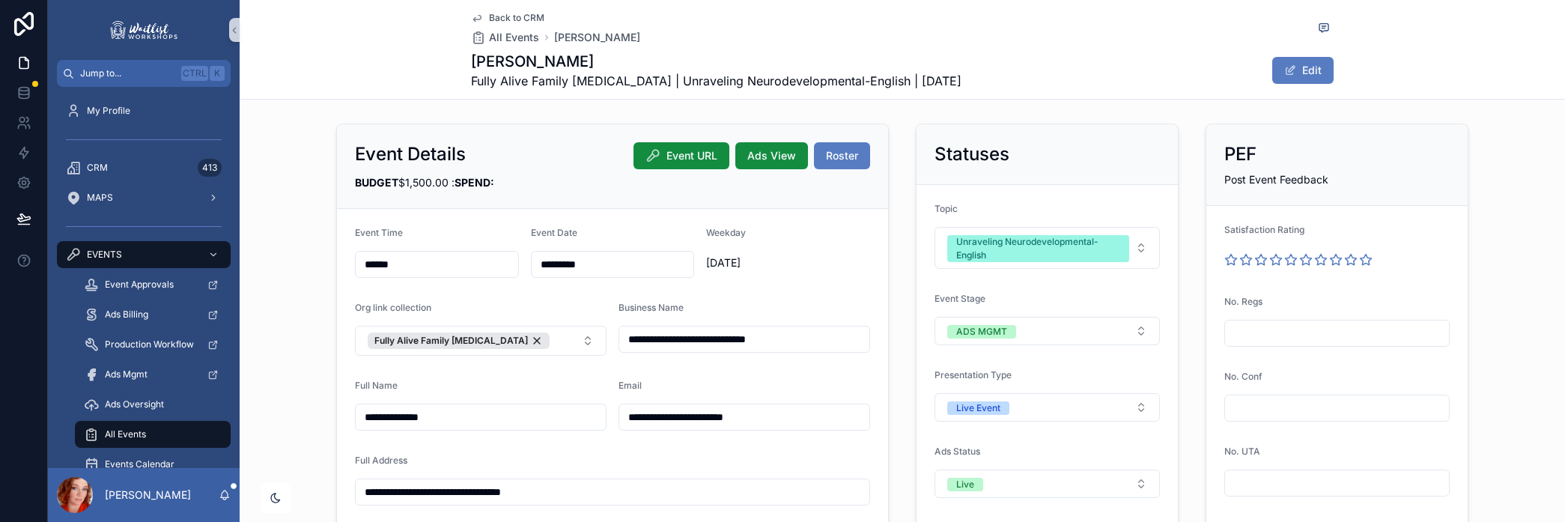
click at [1089, 37] on div "Back to CRM All Events [PERSON_NAME]" at bounding box center [902, 28] width 863 height 33
click at [1111, 73] on div "[PERSON_NAME] Fully Alive Family [MEDICAL_DATA] | Unraveling Neurodevelopmental…" at bounding box center [902, 70] width 863 height 39
click at [1289, 334] on input "scrollable content" at bounding box center [1337, 333] width 224 height 21
type input "*"
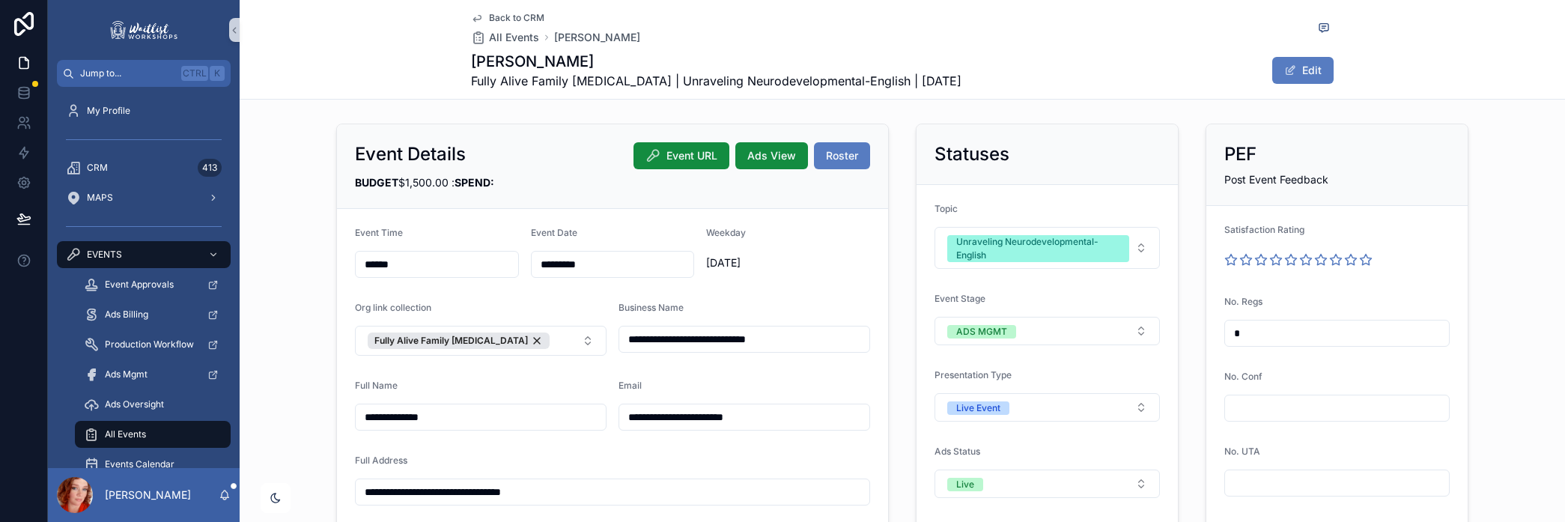
type input "*"
type input "**"
type input "*"
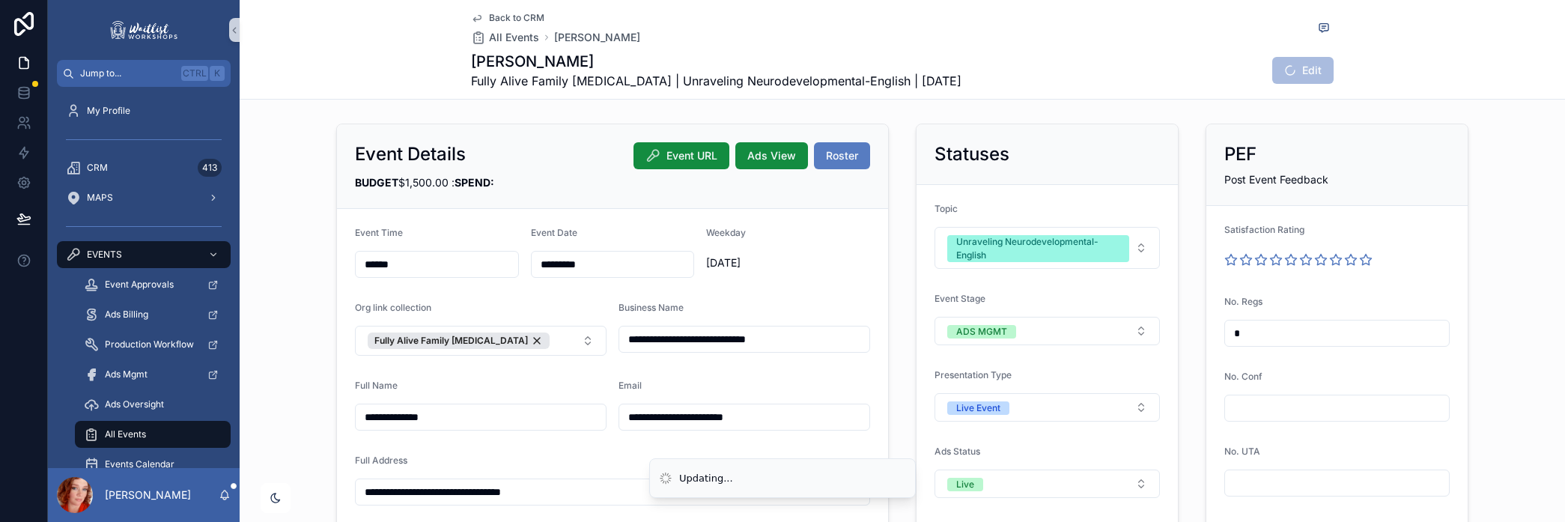
type input "*"
type input "**"
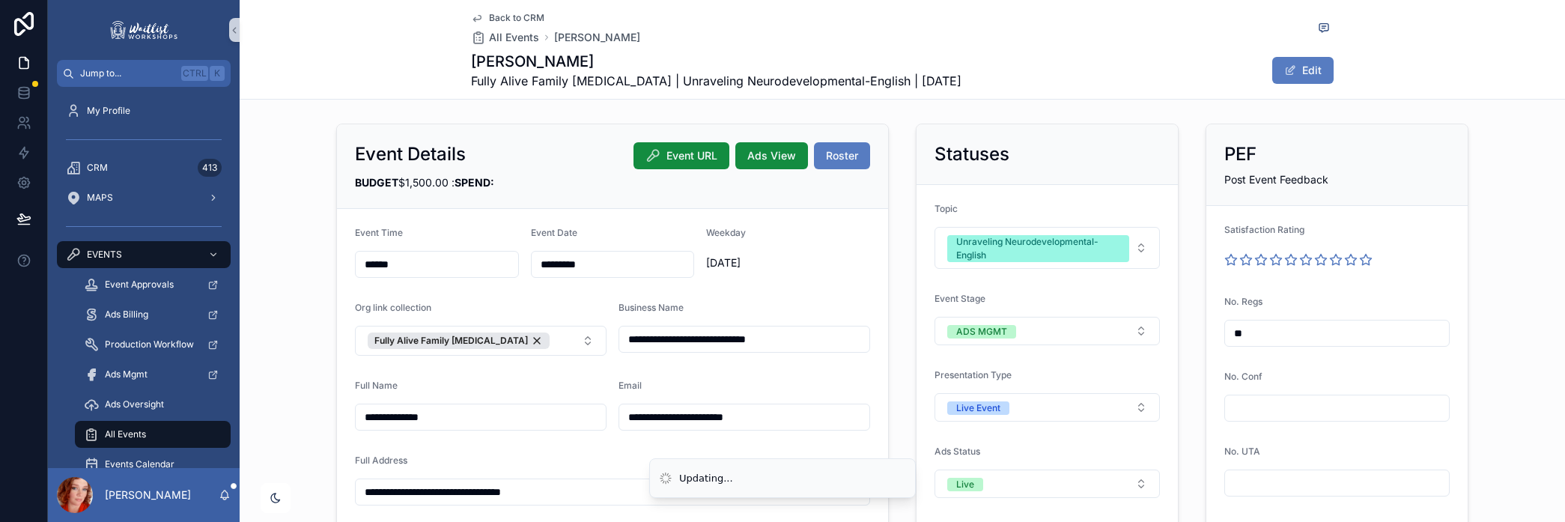
type input "**"
click at [1094, 57] on div "[PERSON_NAME] Fully Alive Family [MEDICAL_DATA] | Unraveling Neurodevelopmental…" at bounding box center [902, 70] width 863 height 39
click at [518, 16] on span "Back to CRM" at bounding box center [516, 18] width 55 height 12
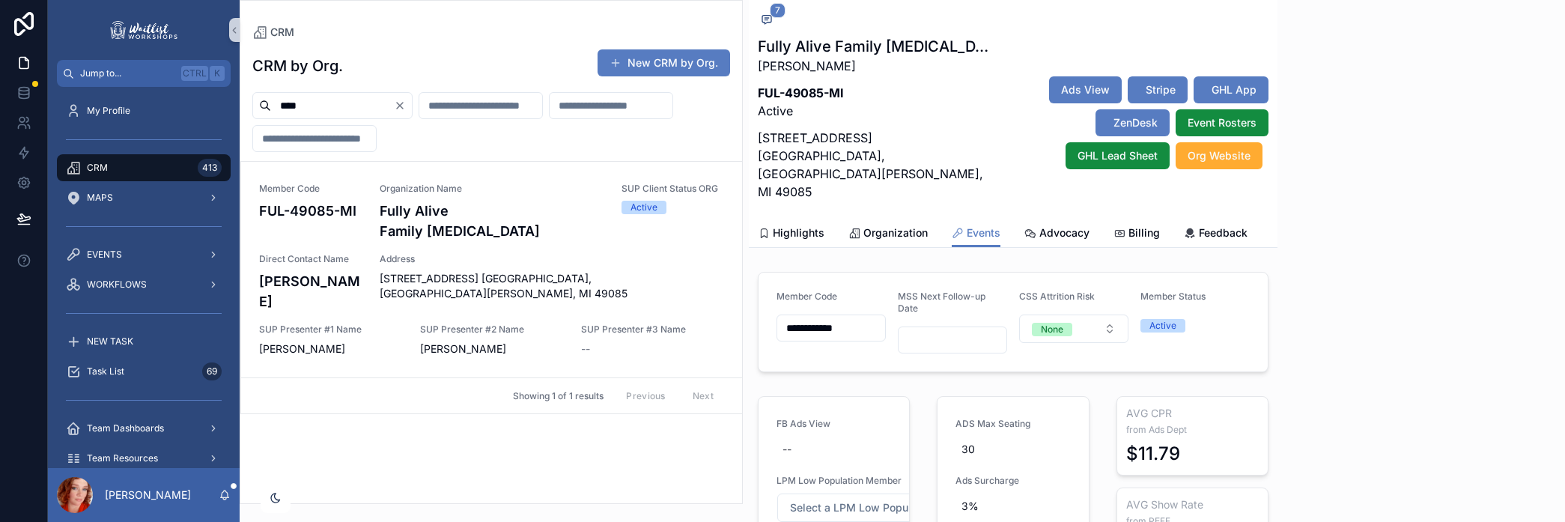
scroll to position [833, 0]
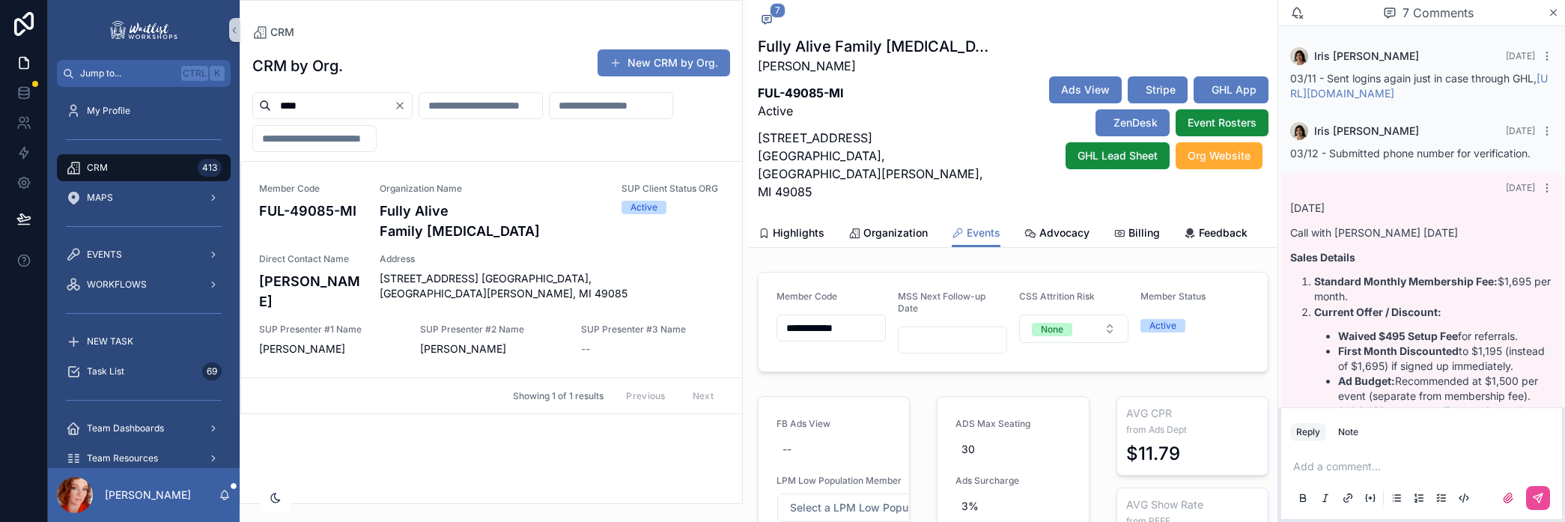
click at [148, 91] on div "**********" at bounding box center [806, 261] width 1517 height 522
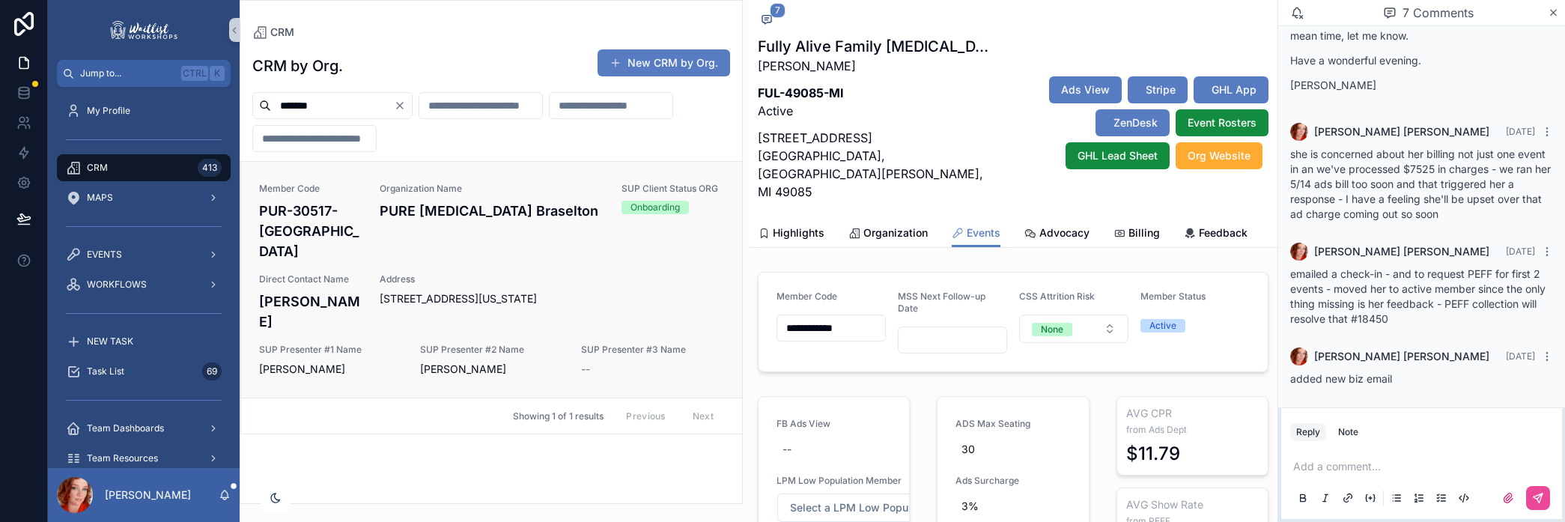
type input "*******"
click at [360, 219] on h4 "PUR-30517-[GEOGRAPHIC_DATA]" at bounding box center [310, 231] width 103 height 61
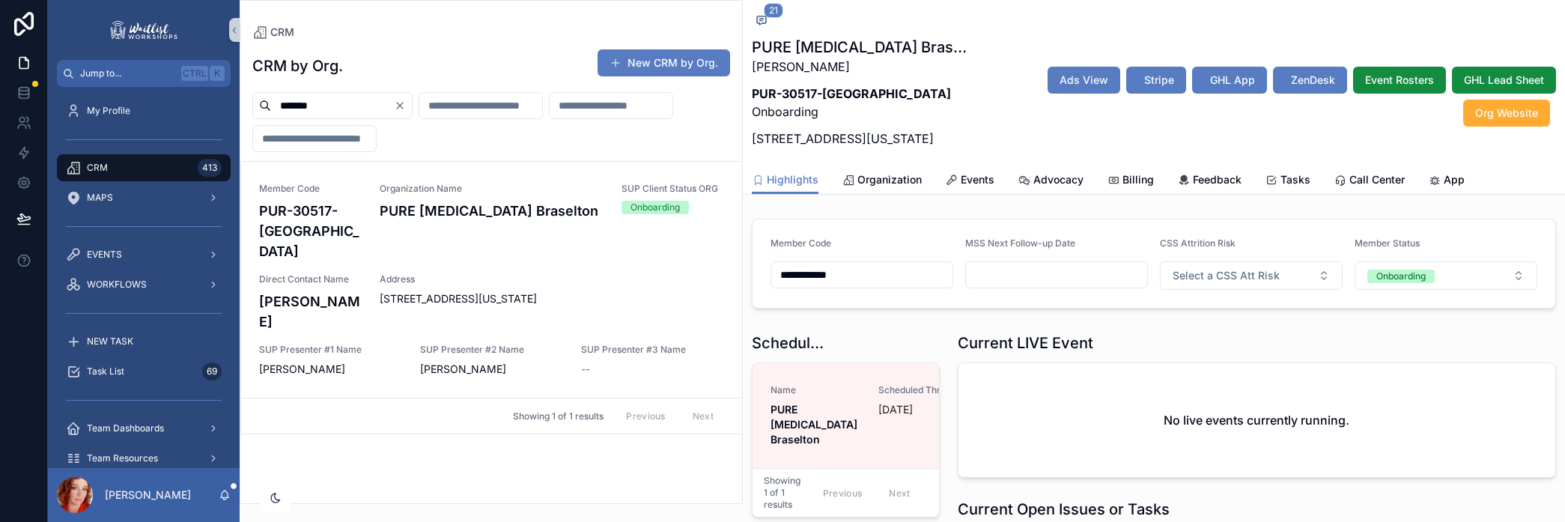
scroll to position [1653, 0]
click at [1302, 187] on span "Tasks" at bounding box center [1296, 179] width 30 height 15
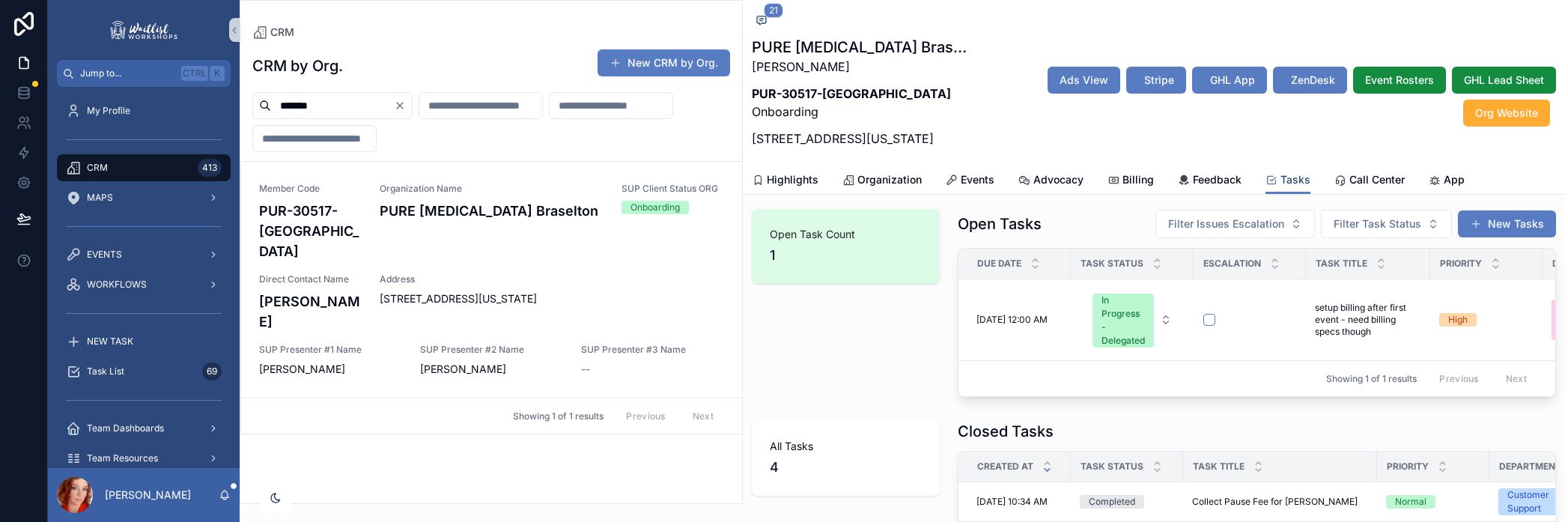
scroll to position [125, 0]
click at [1143, 333] on span "In Progress - Delegated" at bounding box center [1123, 319] width 61 height 54
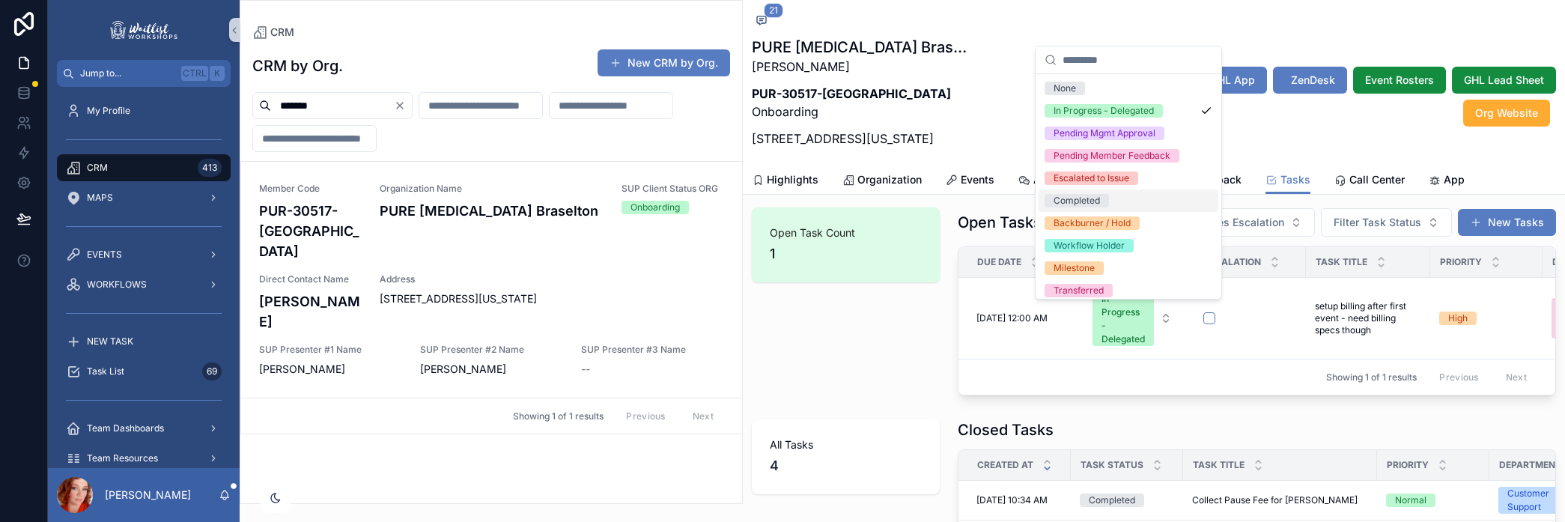
click at [1101, 200] on span "Completed" at bounding box center [1077, 200] width 64 height 13
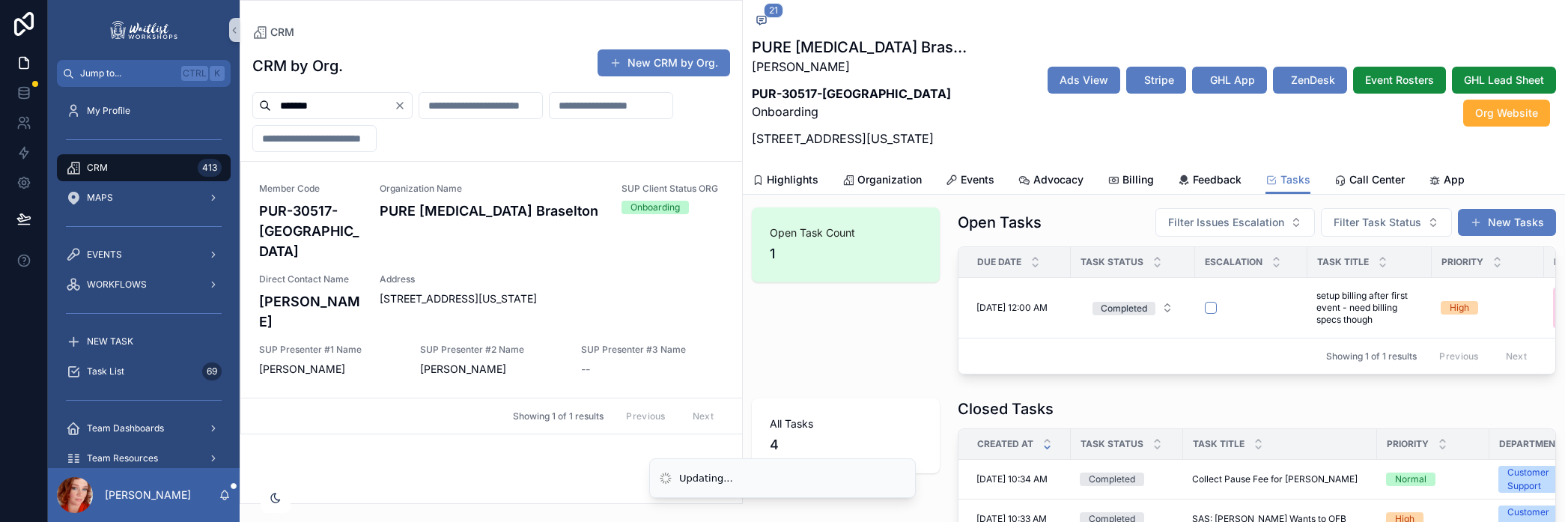
click at [1224, 138] on div "PURE [MEDICAL_DATA] Braselton [PERSON_NAME] PUR-30517-GA Onboarding [STREET_ADD…" at bounding box center [1154, 97] width 804 height 120
click at [1150, 88] on span "Stripe" at bounding box center [1159, 80] width 30 height 15
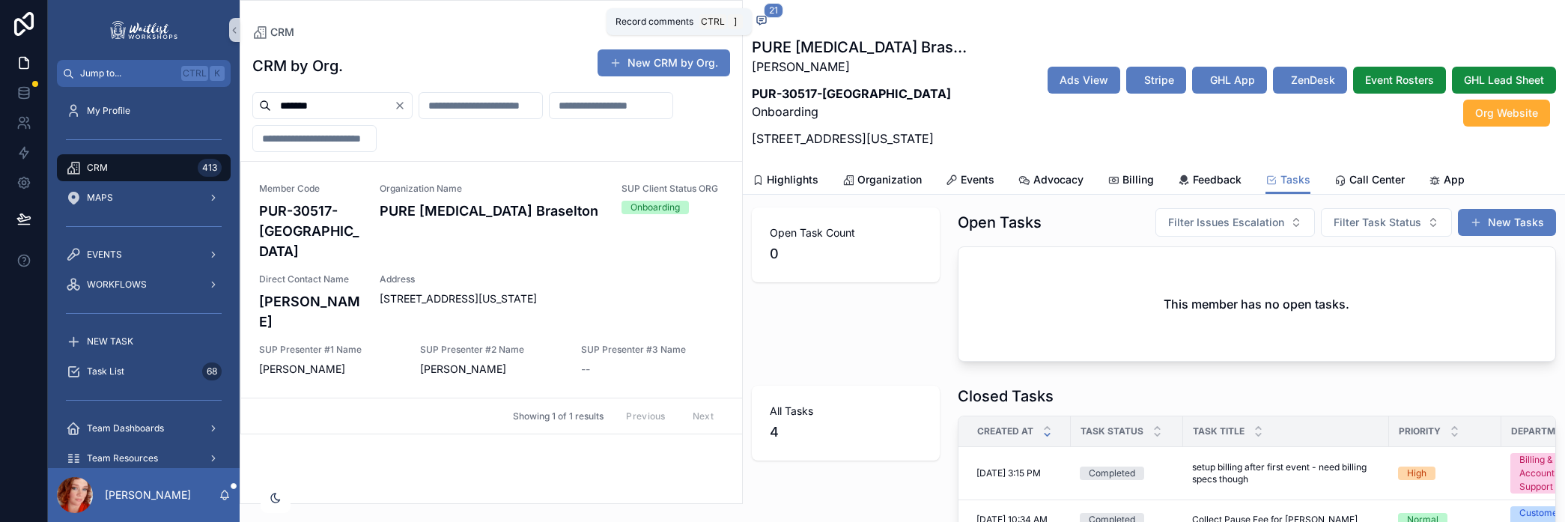
click at [759, 21] on icon "scrollable content" at bounding box center [760, 21] width 3 height 0
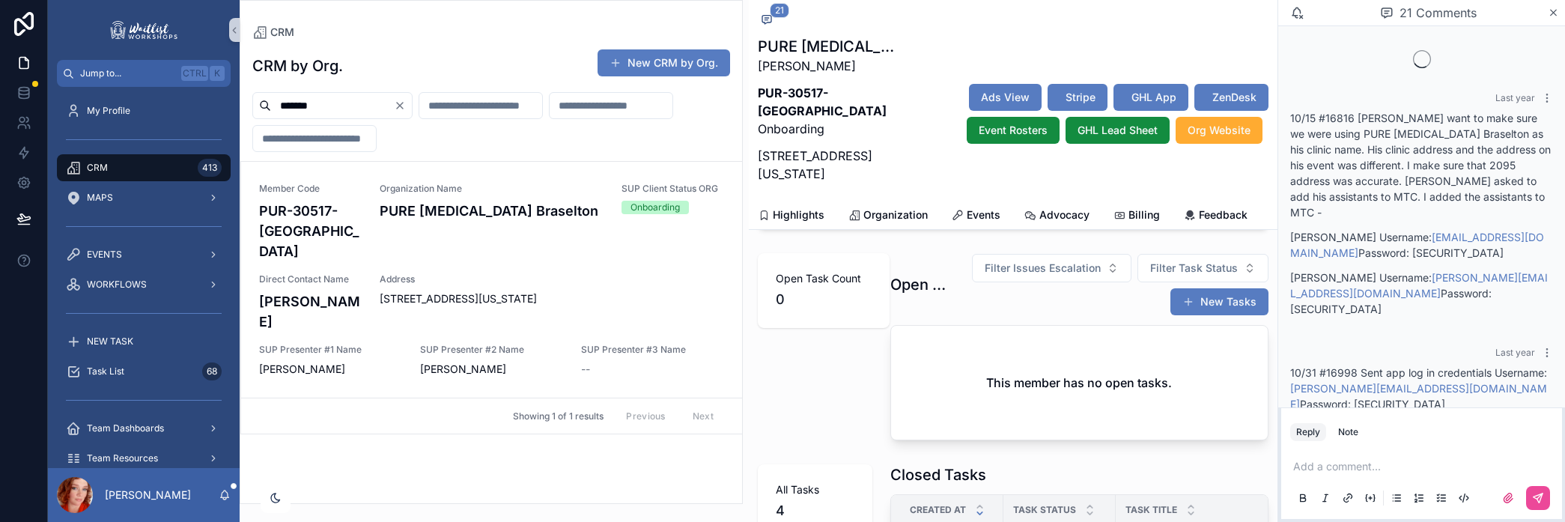
scroll to position [2654, 0]
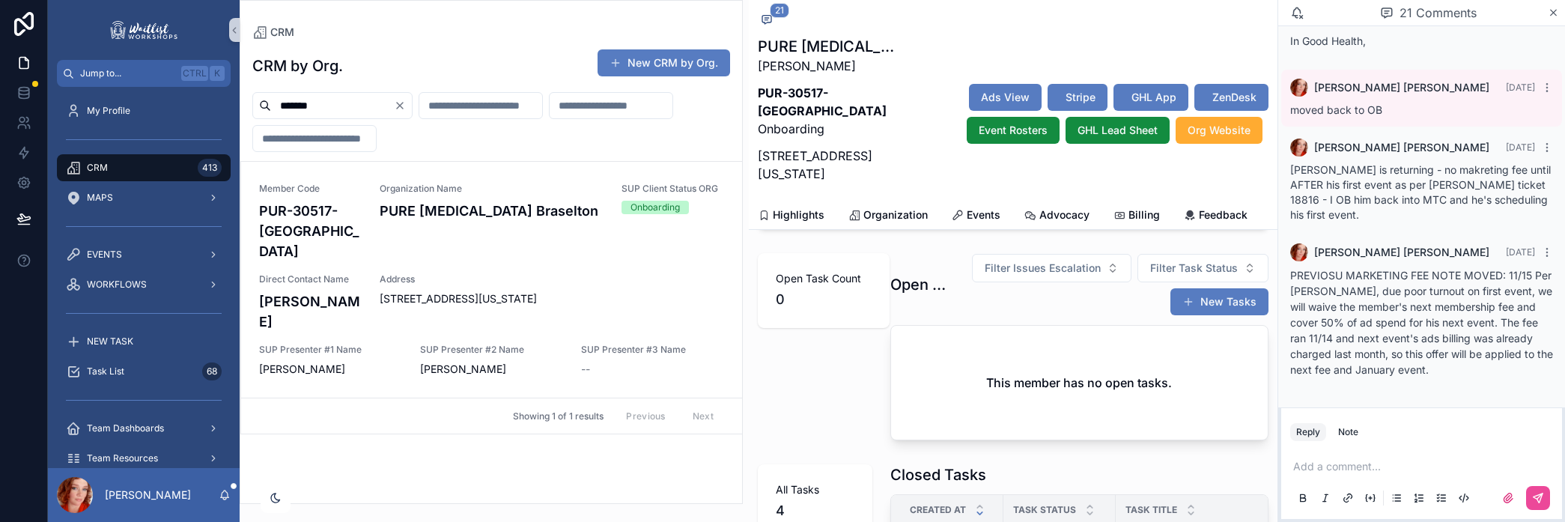
click at [1409, 464] on p "scrollable content" at bounding box center [1424, 466] width 263 height 15
drag, startPoint x: 1358, startPoint y: 470, endPoint x: 1529, endPoint y: 461, distance: 171.7
click at [1369, 465] on span "**********" at bounding box center [1338, 466] width 91 height 10
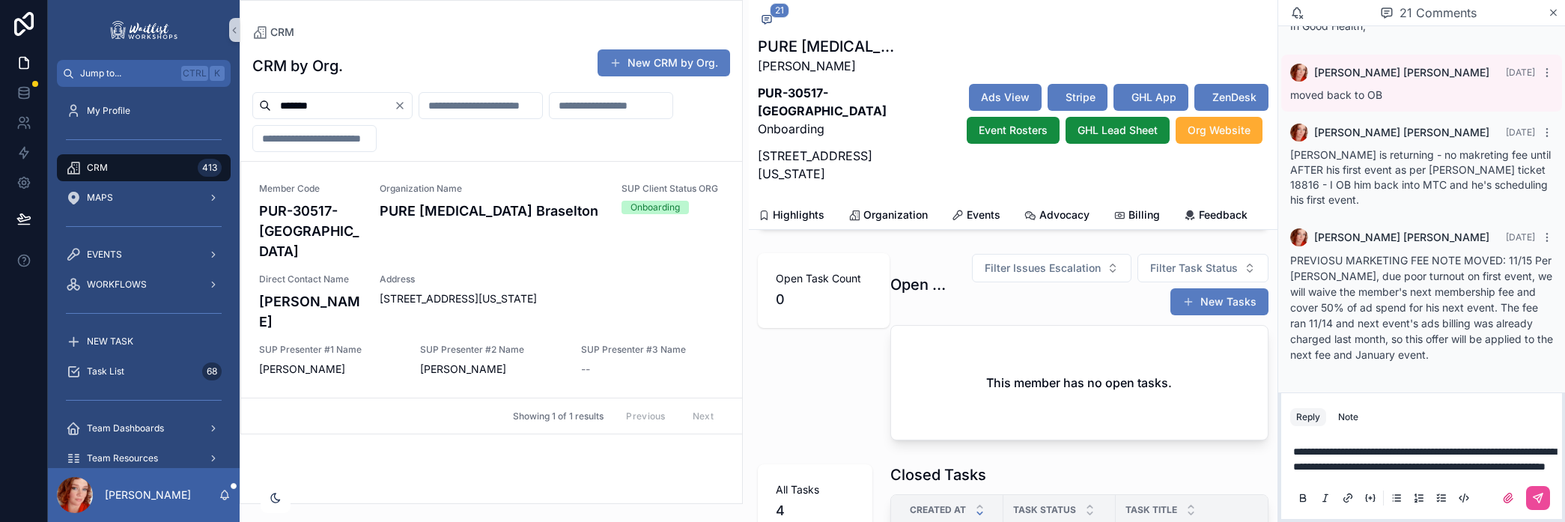
click at [1552, 489] on div "scrollable content" at bounding box center [1421, 498] width 263 height 30
click at [1544, 497] on button "scrollable content" at bounding box center [1538, 498] width 24 height 24
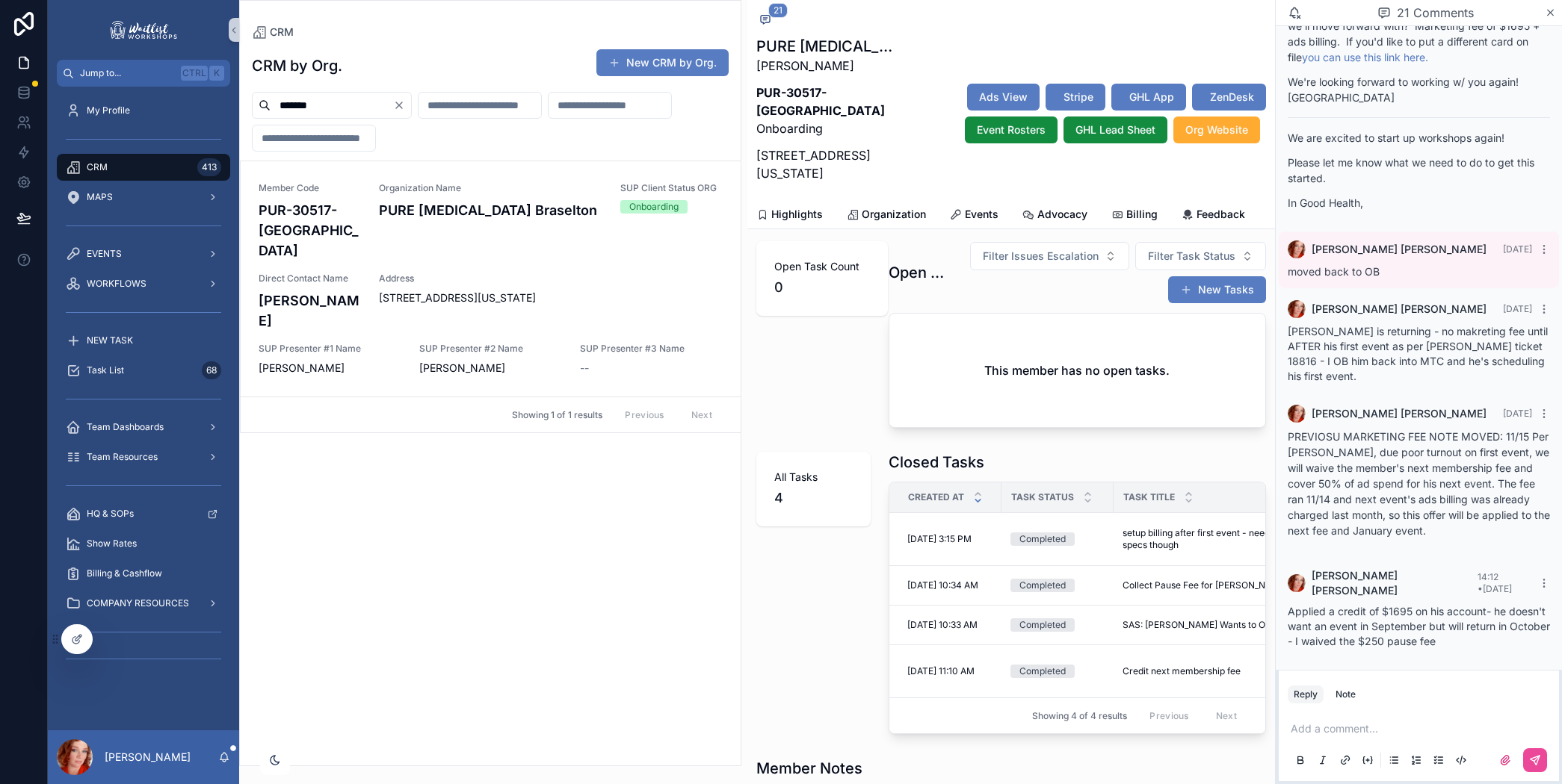
scroll to position [2473, 0]
drag, startPoint x: 326, startPoint y: 112, endPoint x: 94, endPoint y: 80, distance: 234.2
click at [94, 80] on div "**********" at bounding box center [804, 392] width 1514 height 784
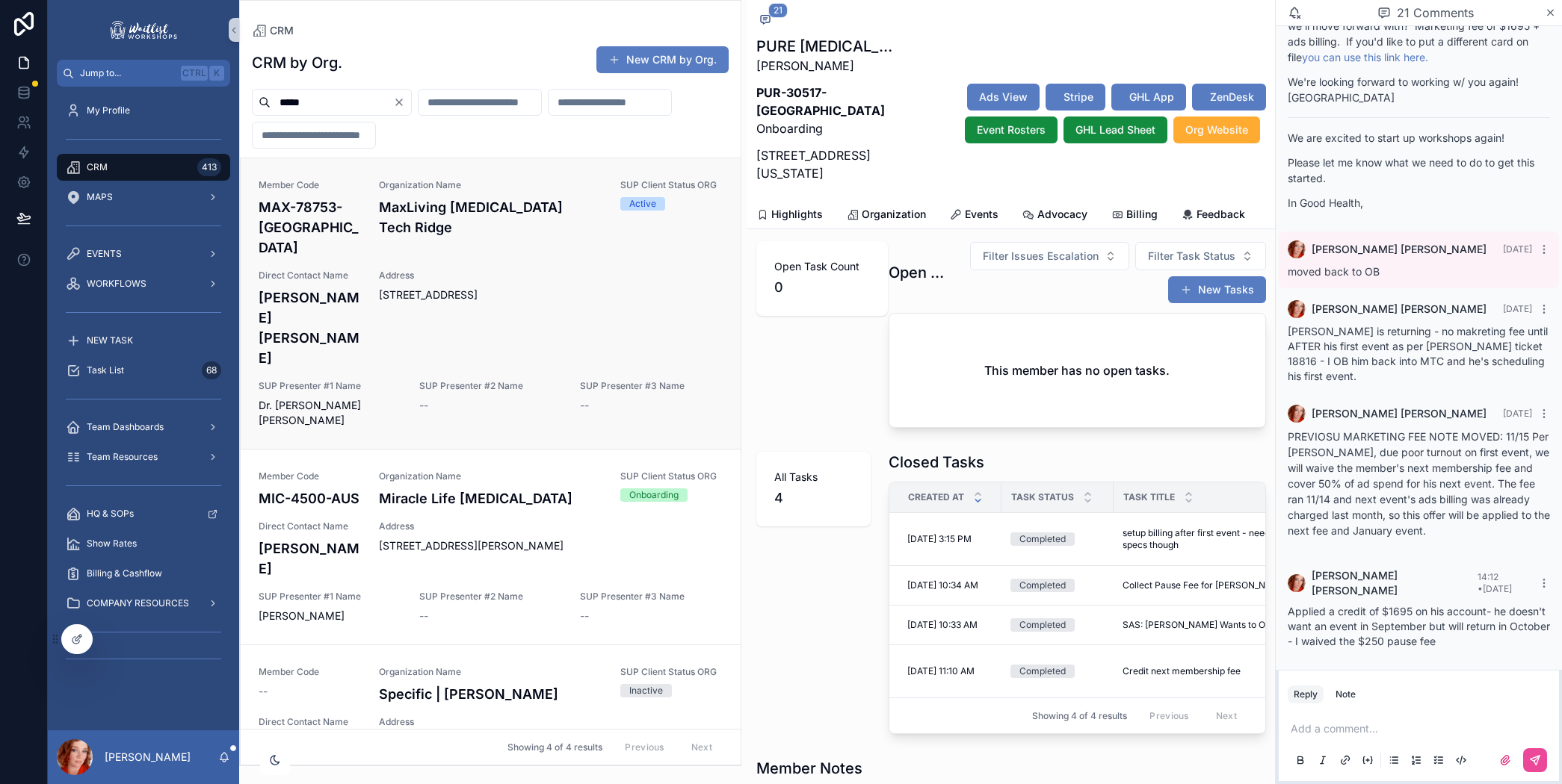
type input "*****"
click at [481, 269] on span "Address" at bounding box center [551, 275] width 343 height 12
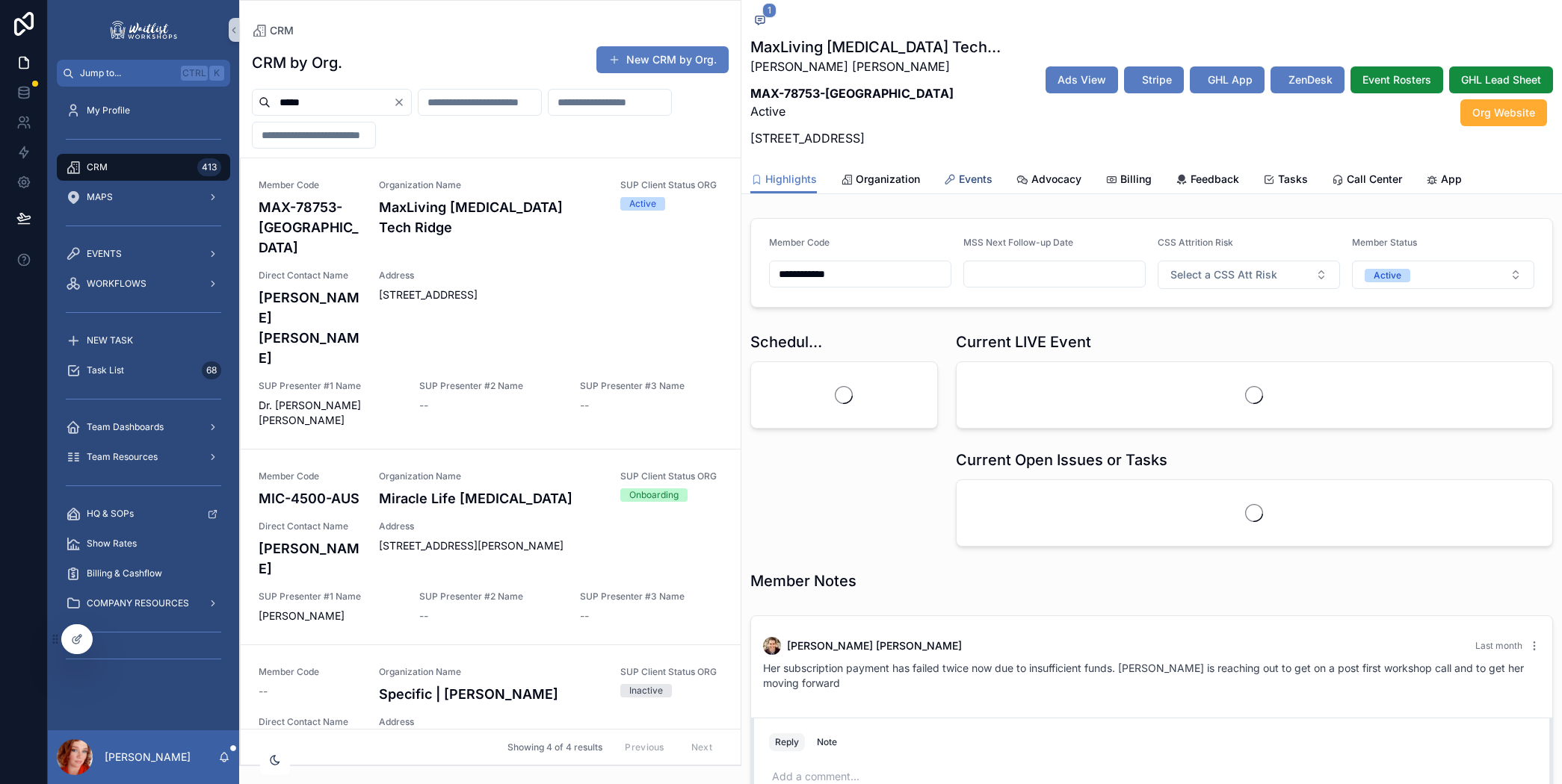
click at [986, 187] on span "Events" at bounding box center [976, 179] width 34 height 15
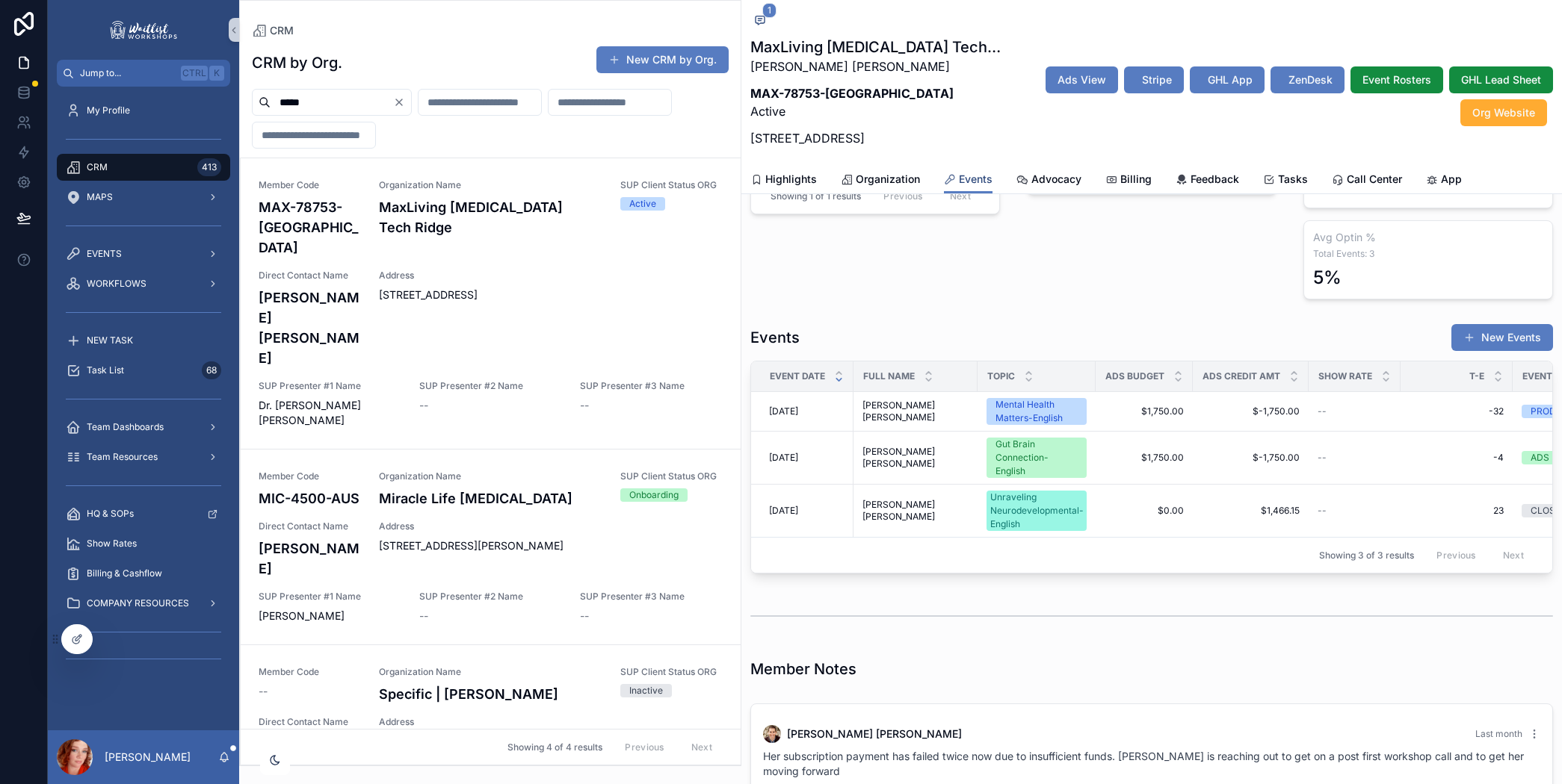
scroll to position [363, 0]
click at [795, 462] on span "[DATE]" at bounding box center [783, 456] width 29 height 12
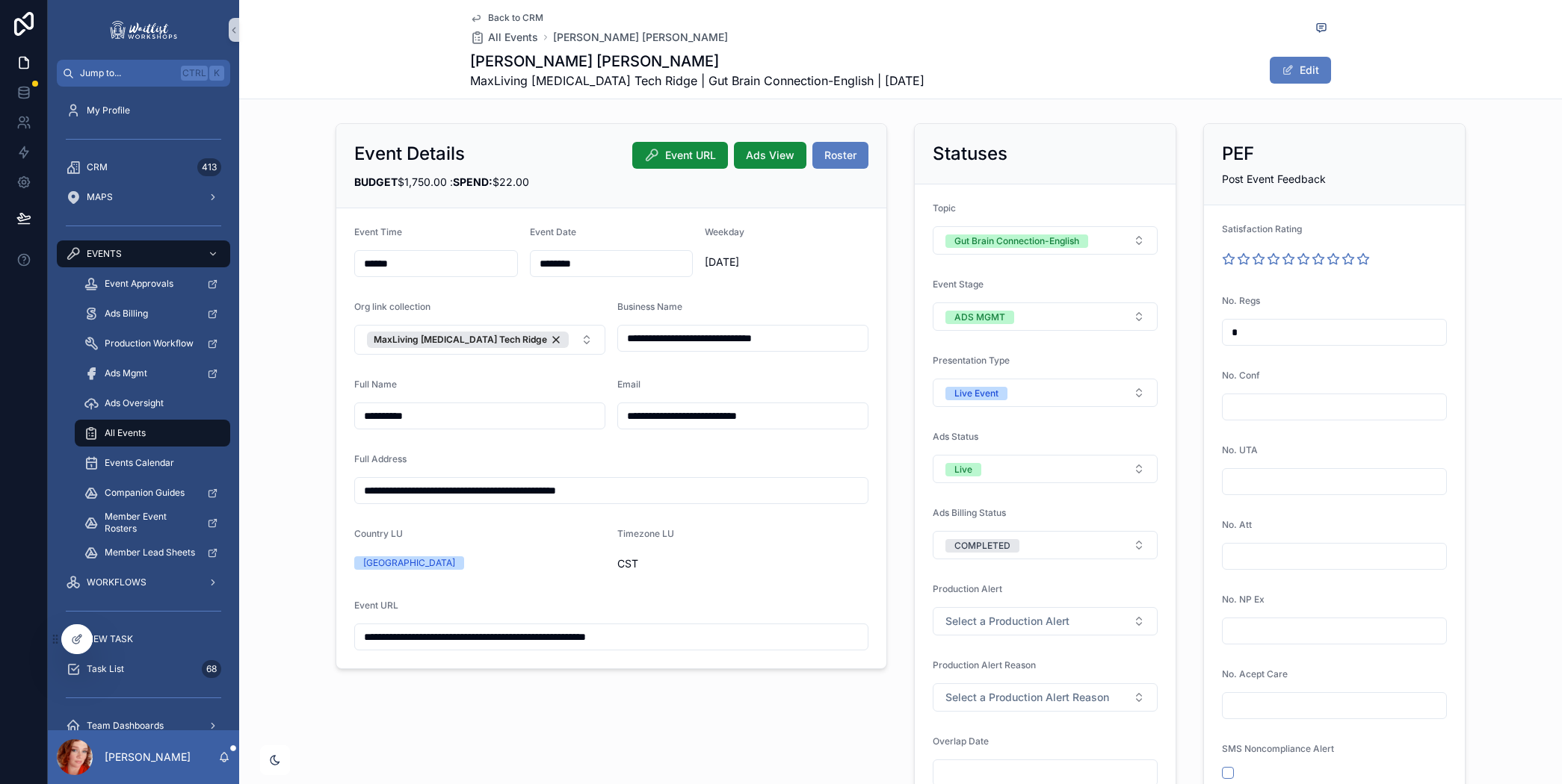
drag, startPoint x: 672, startPoint y: 156, endPoint x: 644, endPoint y: 88, distance: 73.5
click at [673, 156] on span "Event URL" at bounding box center [690, 155] width 51 height 15
